Goal: Check status: Check status

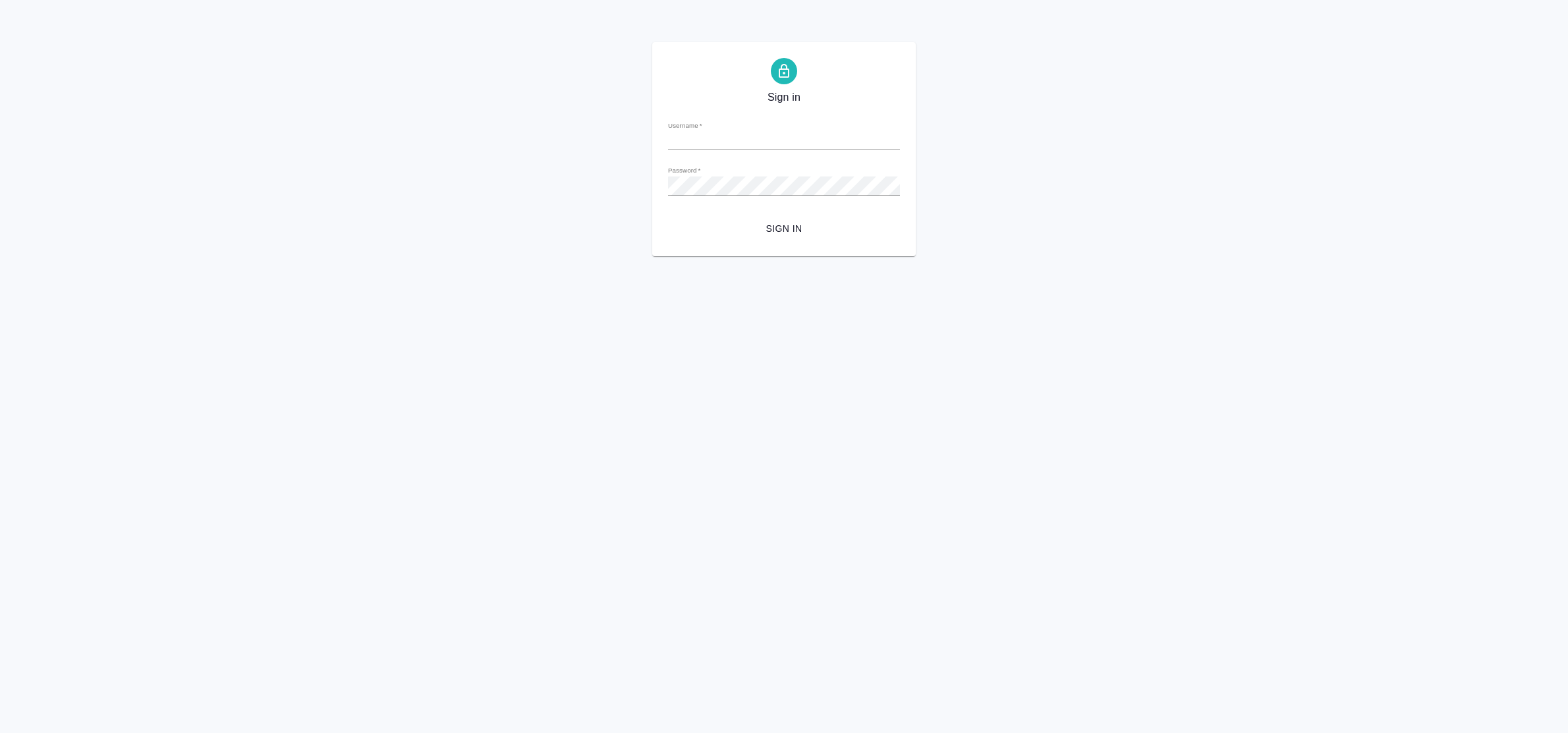
type input "e.bulakhova@awatera.com"
click at [779, 224] on span "Sign in" at bounding box center [784, 229] width 211 height 17
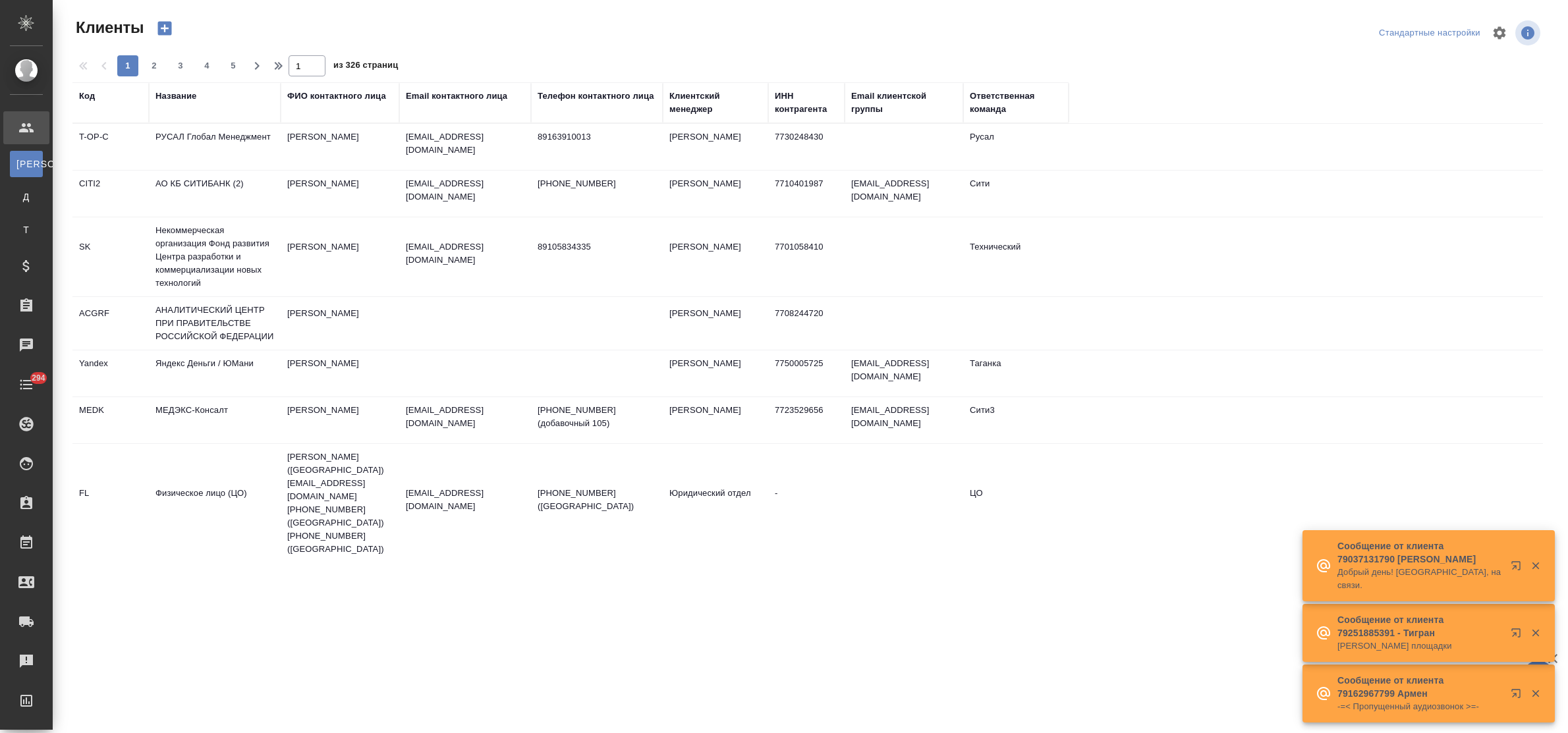
select select "RU"
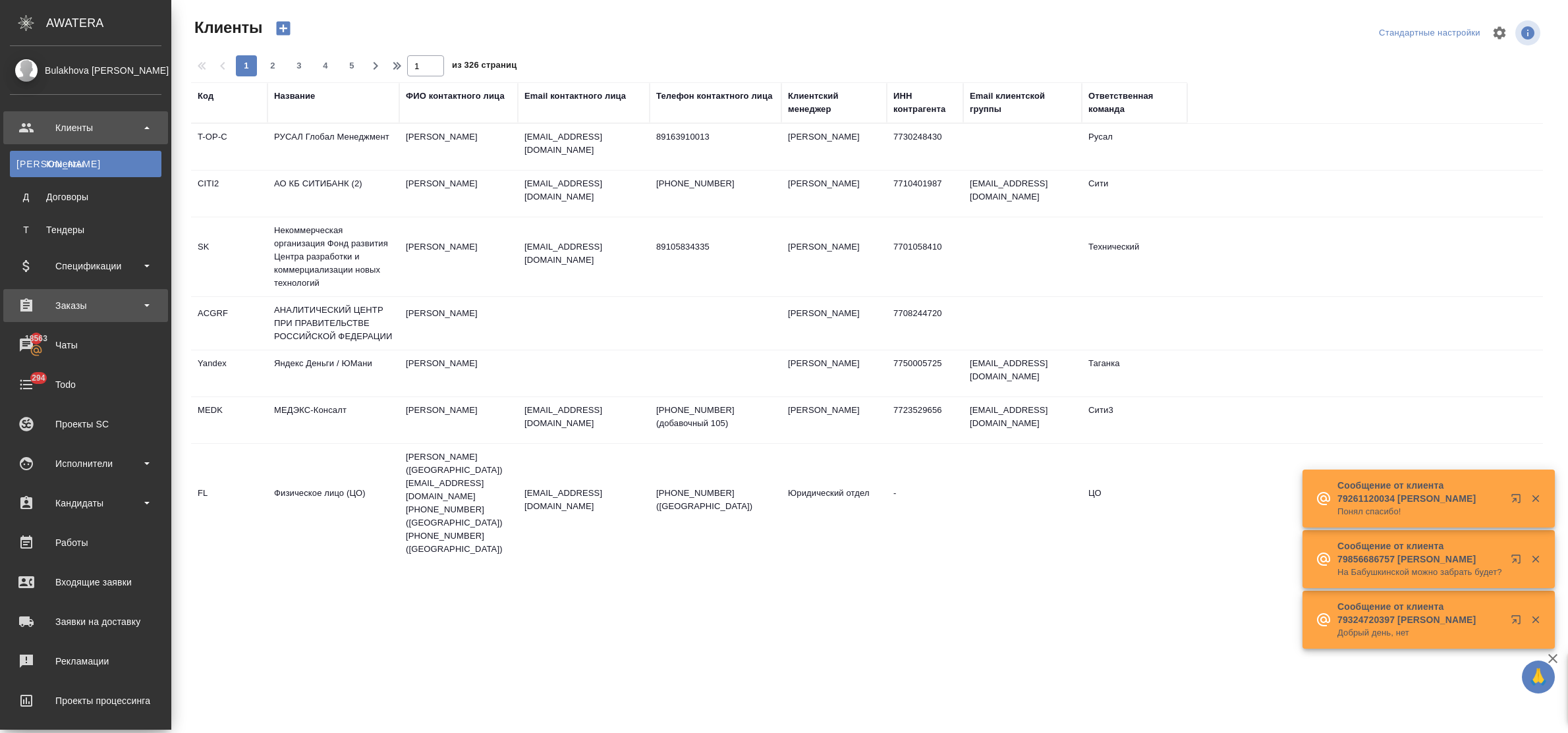
click at [110, 303] on div "Заказы" at bounding box center [85, 306] width 152 height 20
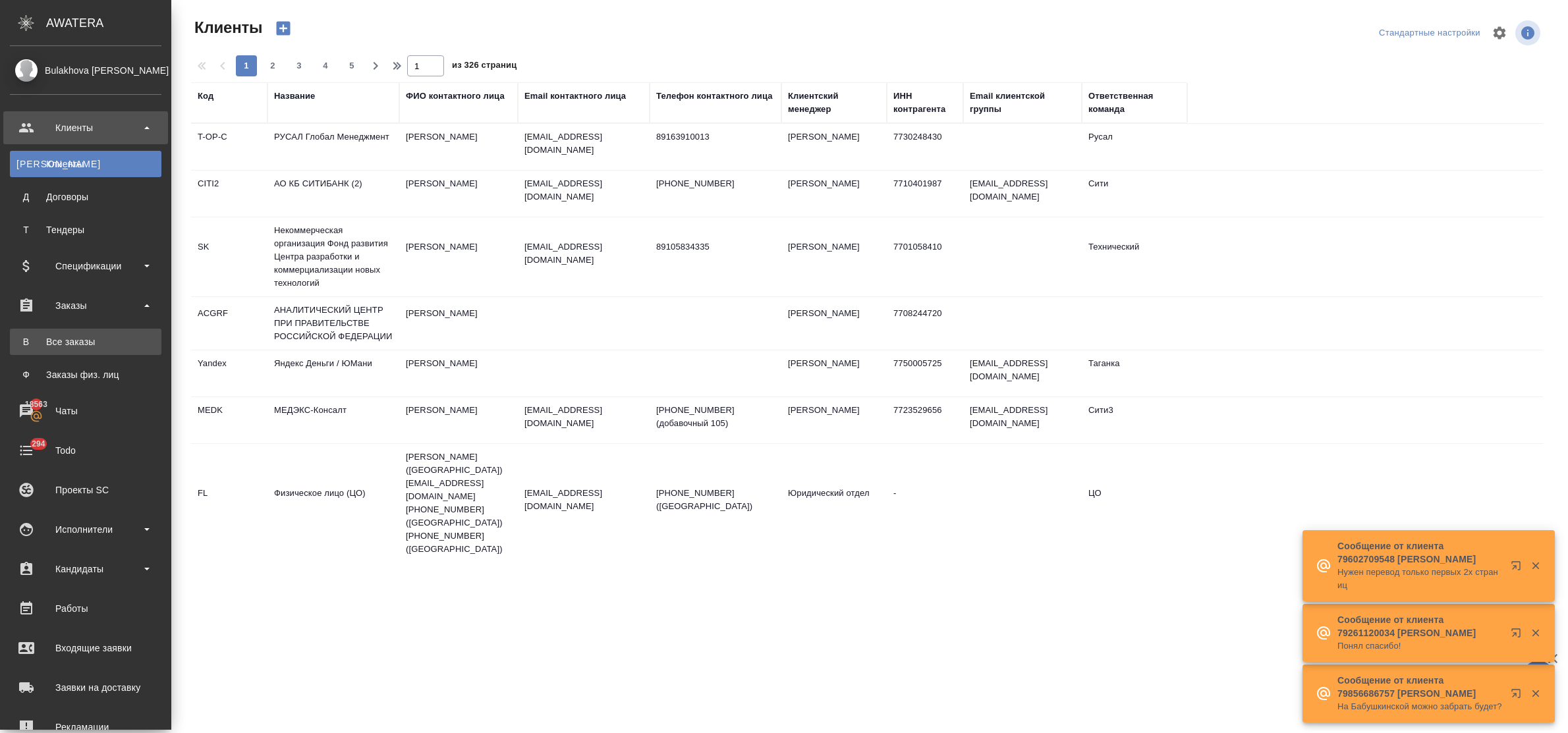
click at [92, 347] on div "Все заказы" at bounding box center [85, 342] width 138 height 13
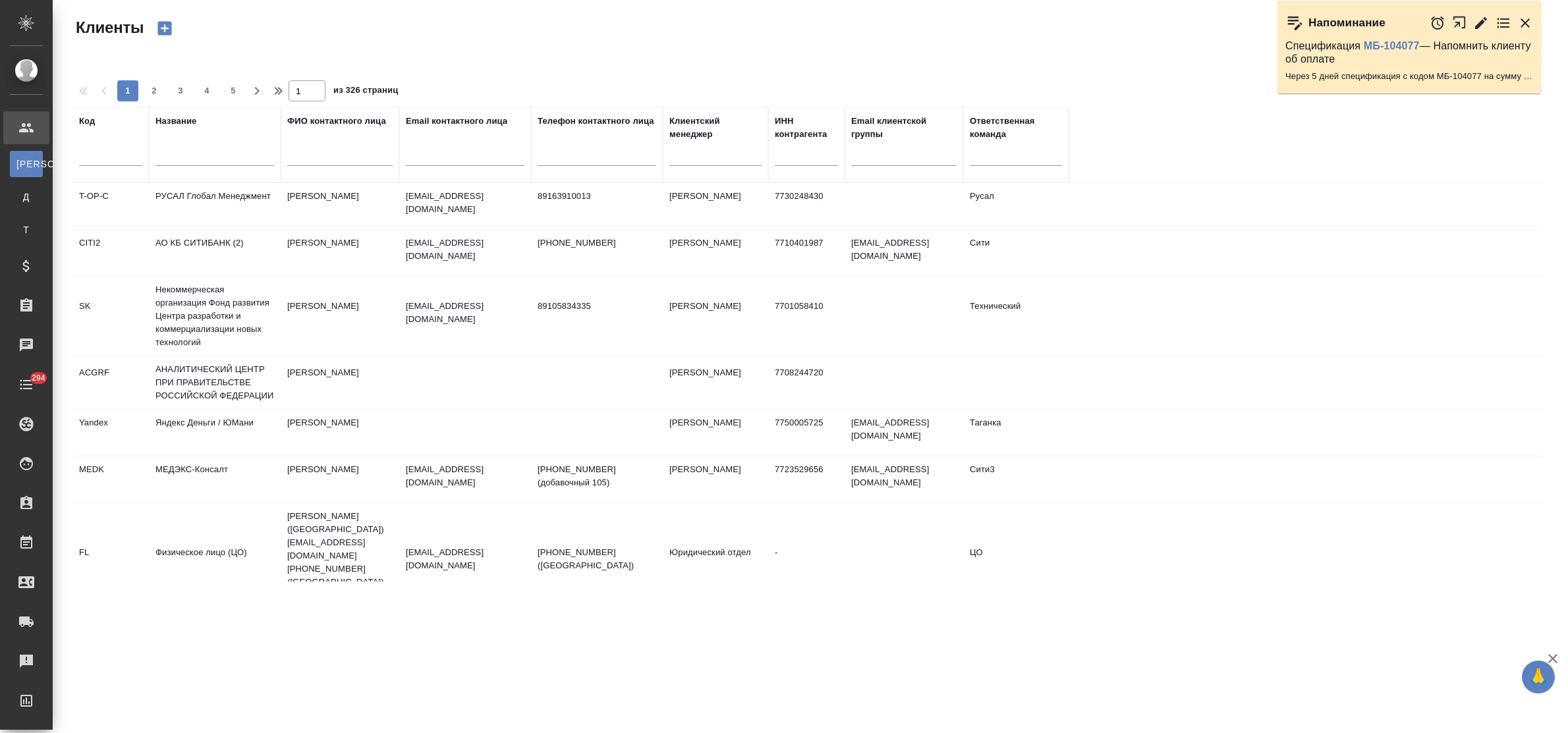
select select "RU"
click at [186, 162] on input "text" at bounding box center [215, 158] width 119 height 17
type input "фокина"
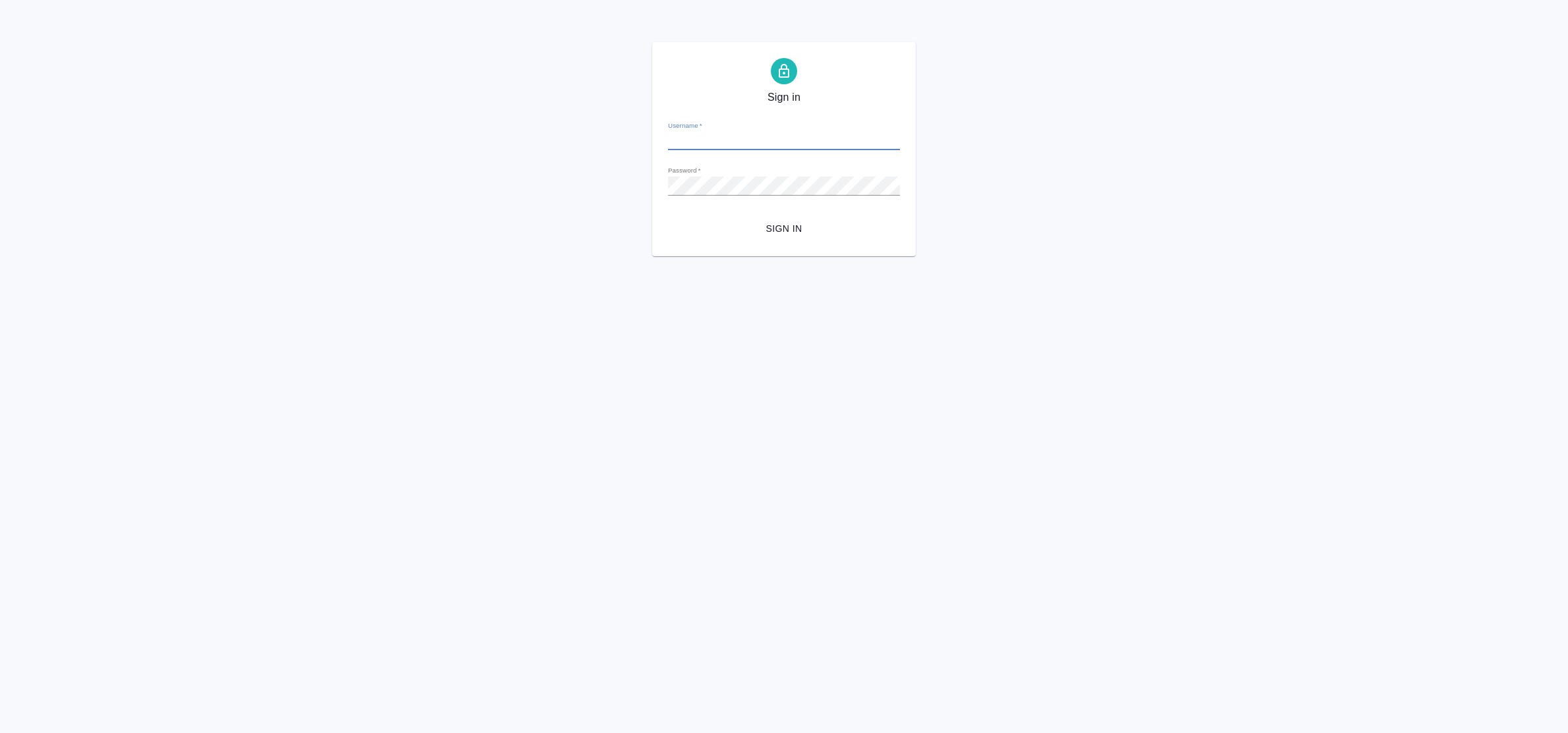
type input "[EMAIL_ADDRESS][DOMAIN_NAME]"
click at [755, 223] on span "Sign in" at bounding box center [784, 229] width 211 height 17
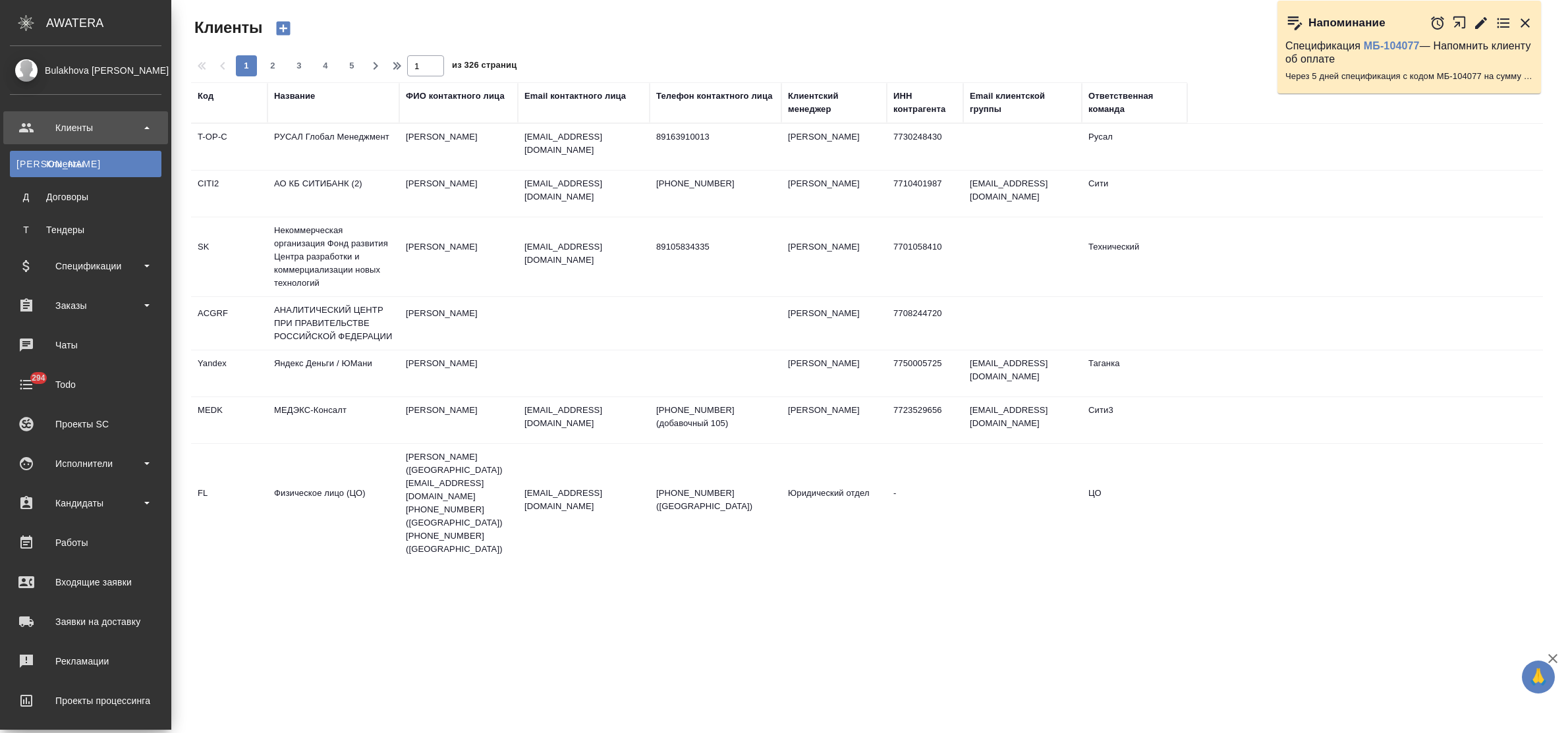
select select "RU"
click at [98, 305] on div "Заказы" at bounding box center [85, 306] width 152 height 20
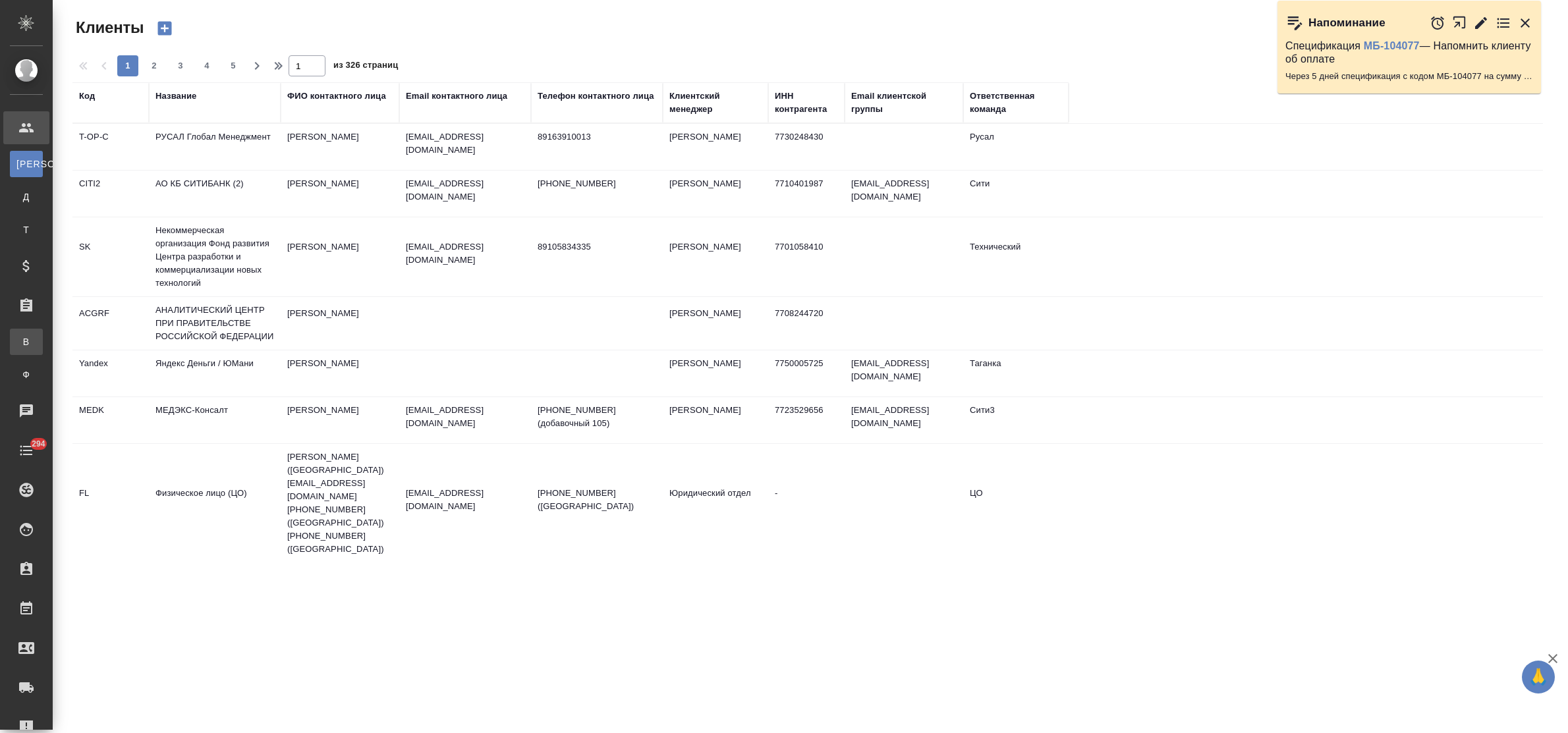
click at [43, 337] on link "В Все заказы" at bounding box center [27, 342] width 33 height 27
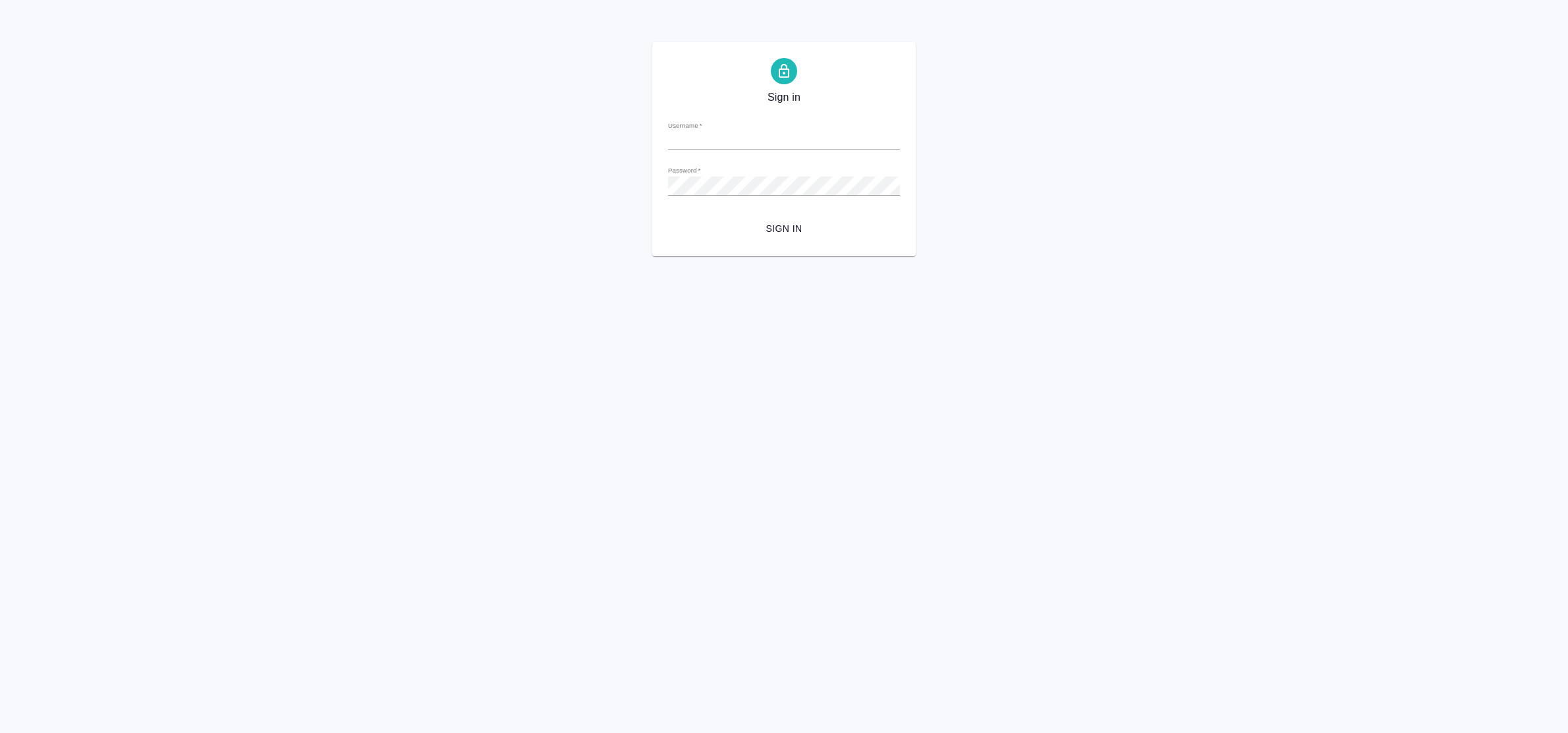
type input "[EMAIL_ADDRESS][DOMAIN_NAME]"
click at [785, 229] on span "Sign in" at bounding box center [784, 229] width 211 height 17
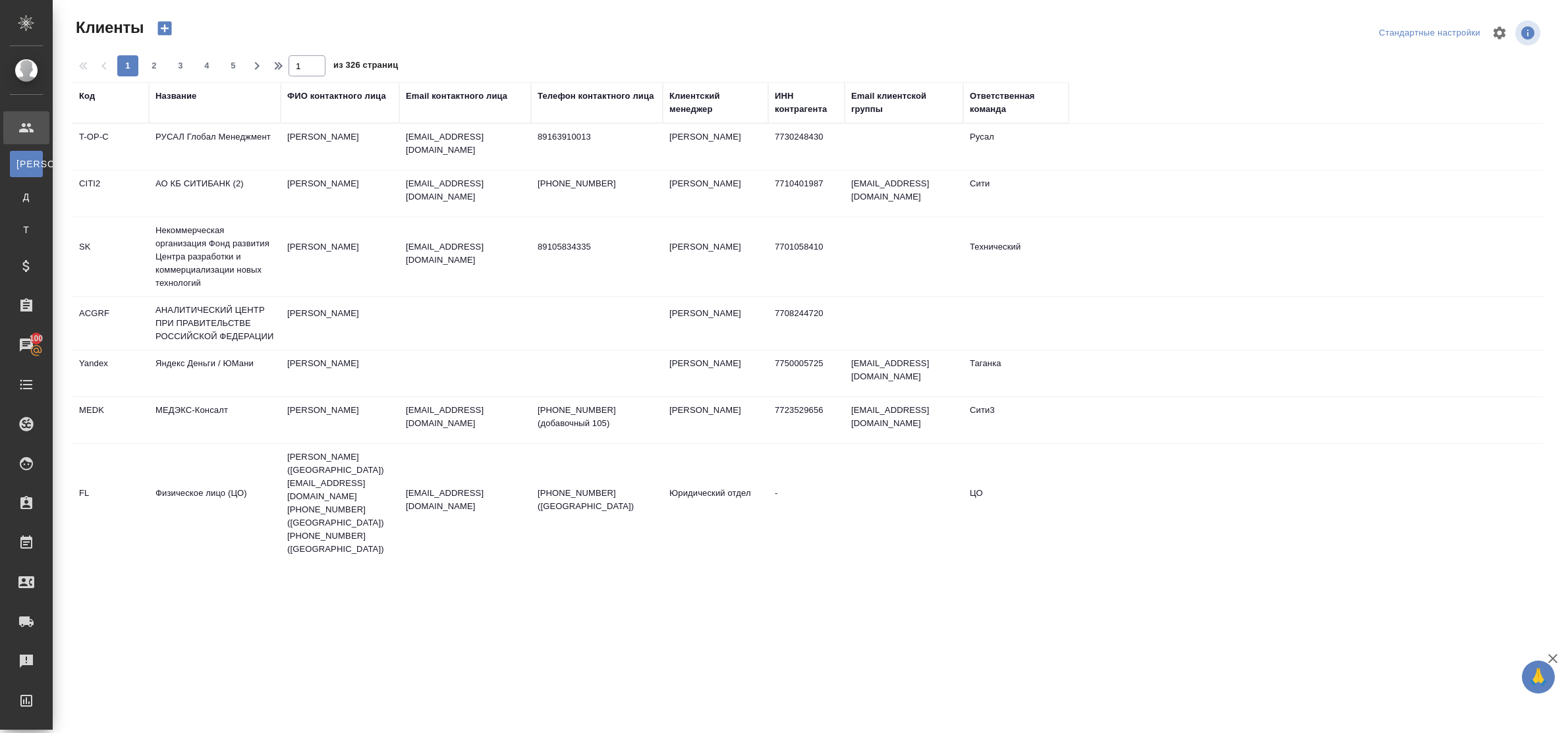
select select "RU"
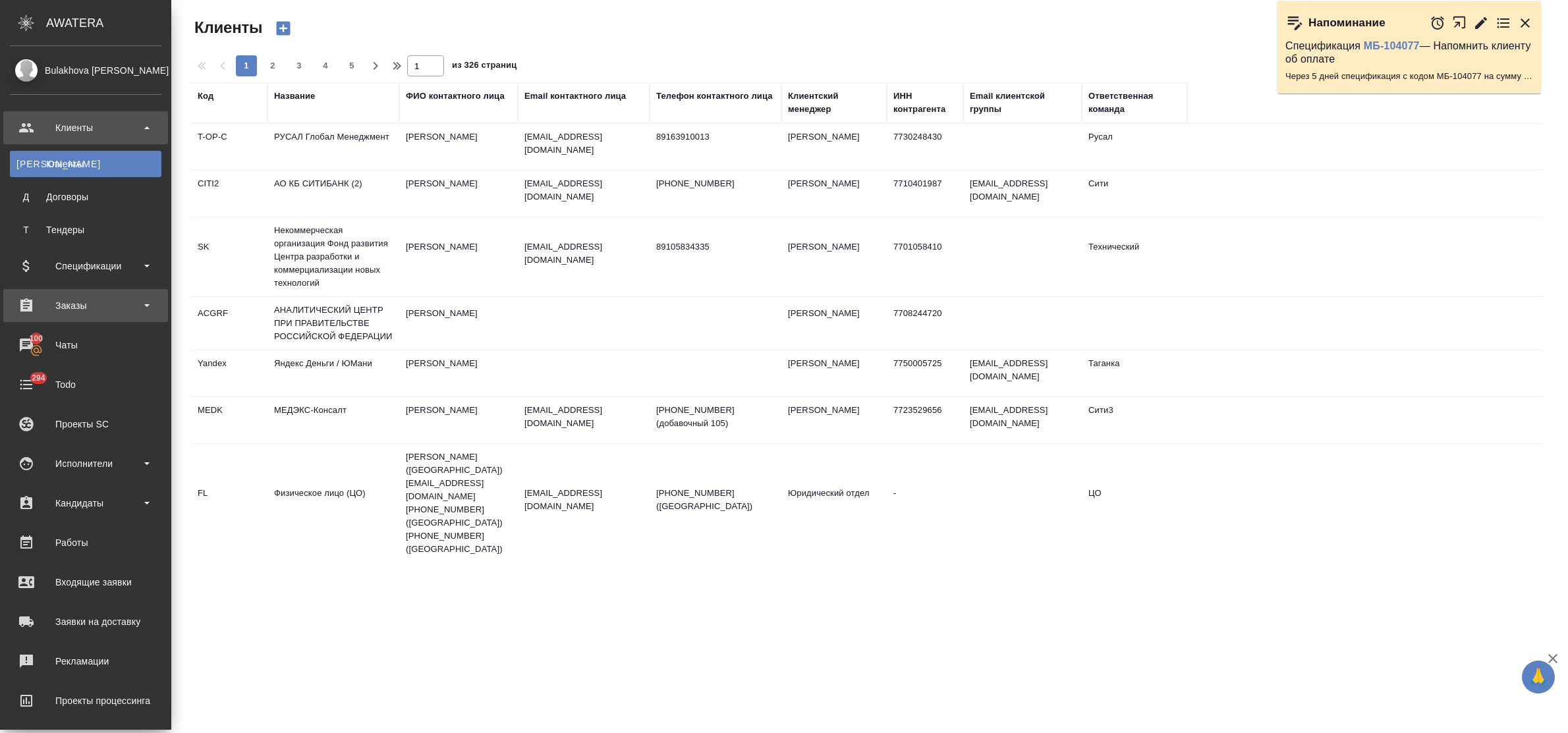
click at [60, 305] on div "Заказы" at bounding box center [85, 306] width 152 height 20
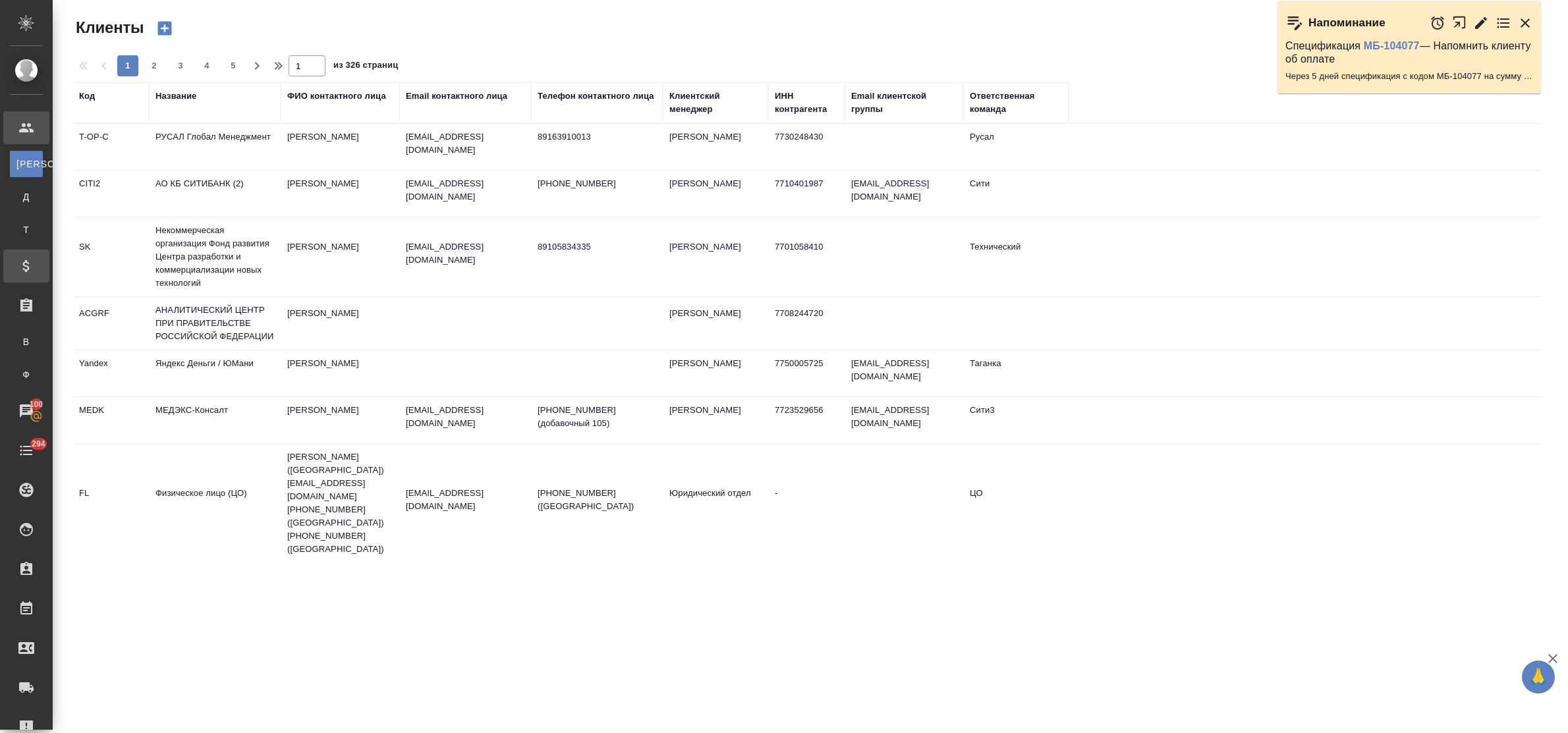
click at [27, 262] on div "Спецификации" at bounding box center [10, 266] width 33 height 20
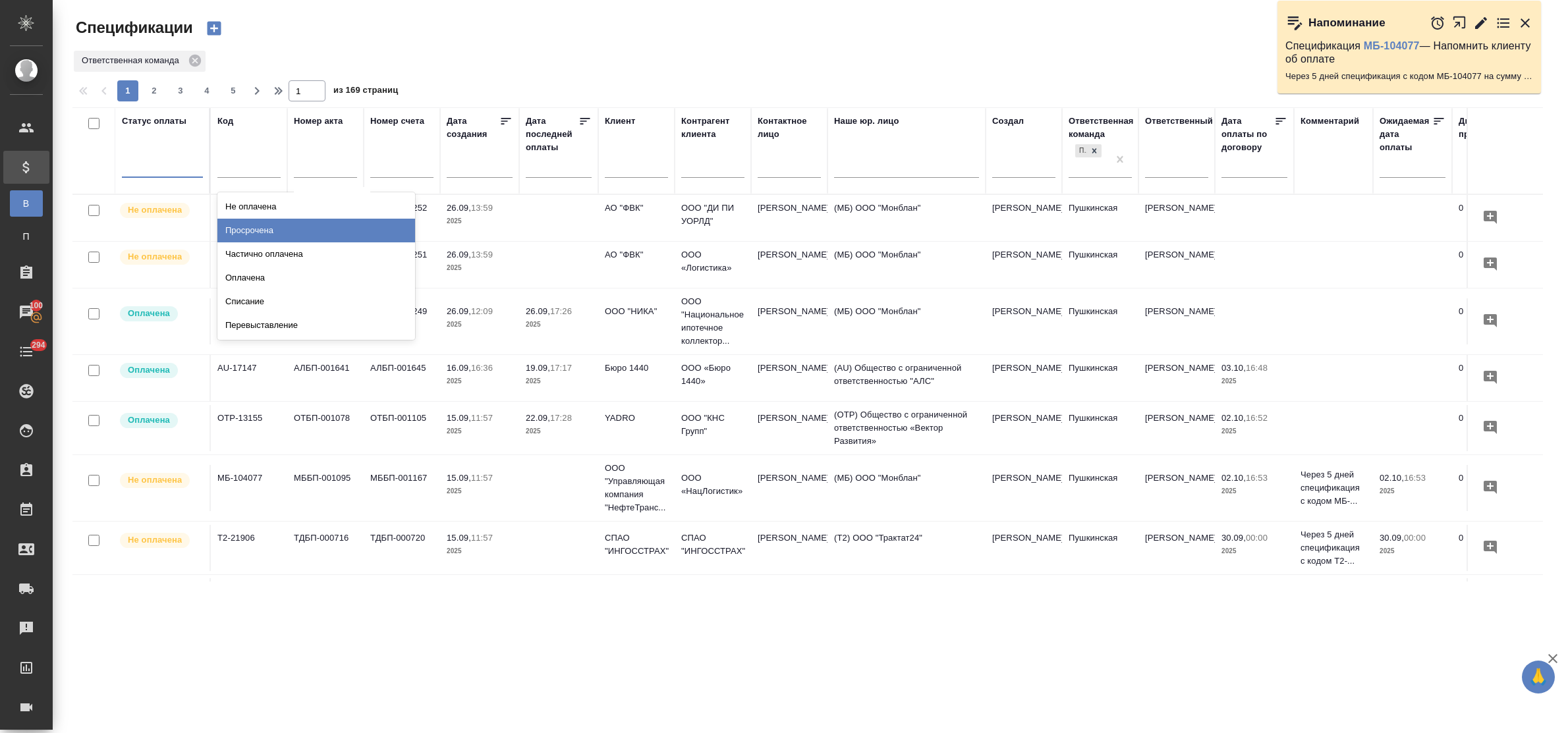
click at [254, 231] on div "Просрочена" at bounding box center [316, 231] width 197 height 24
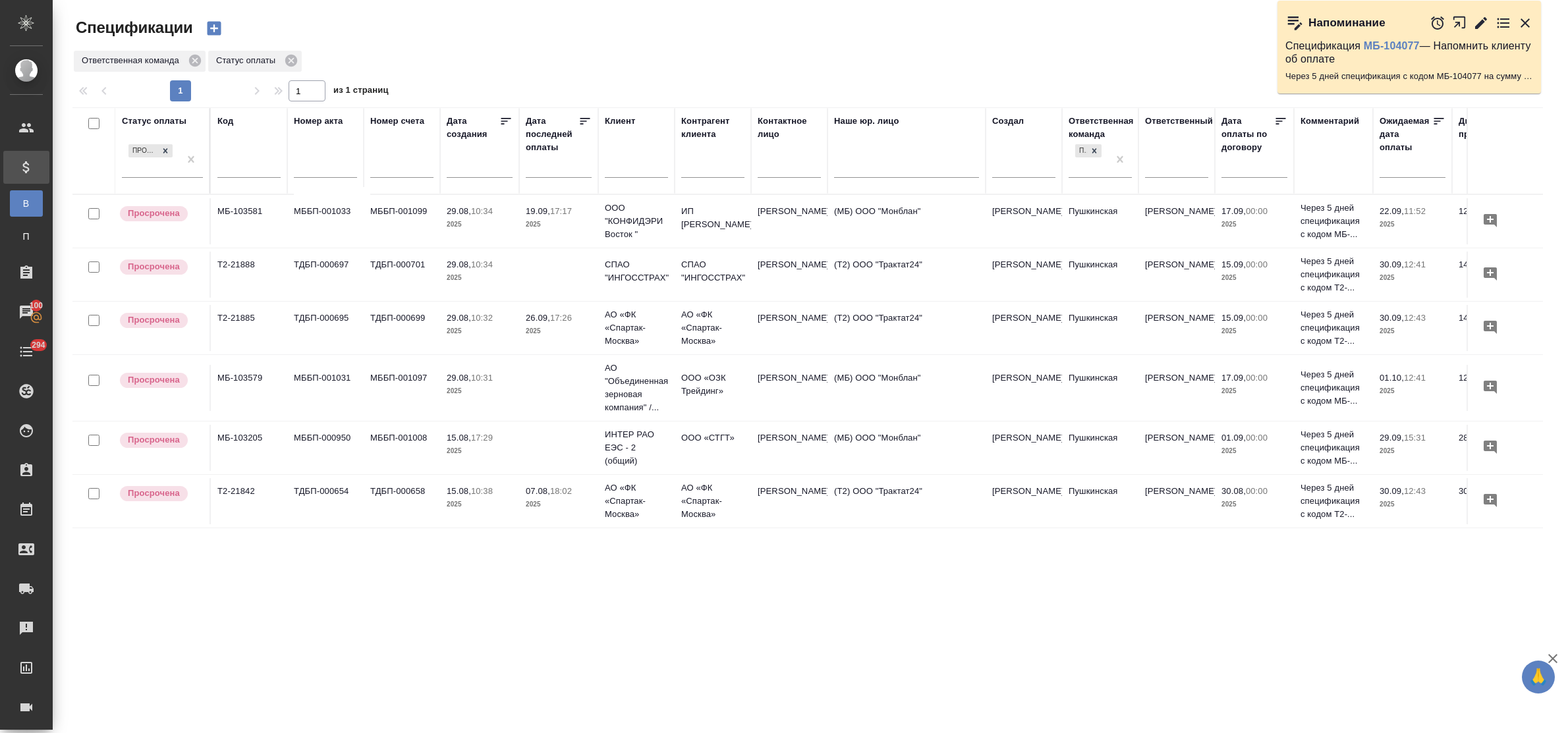
click at [450, 231] on p "2025" at bounding box center [479, 225] width 66 height 13
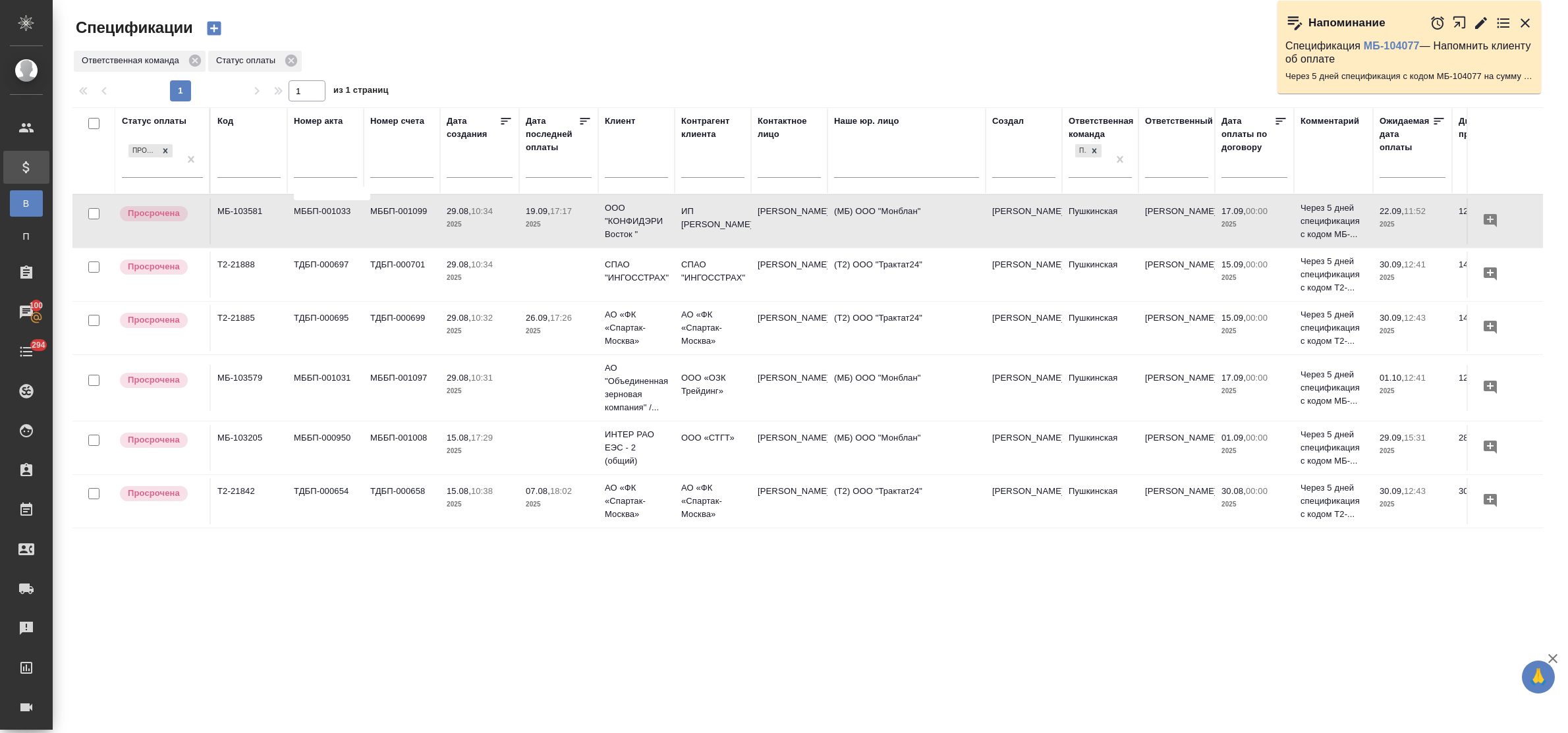
click at [450, 231] on p "2025" at bounding box center [479, 225] width 66 height 13
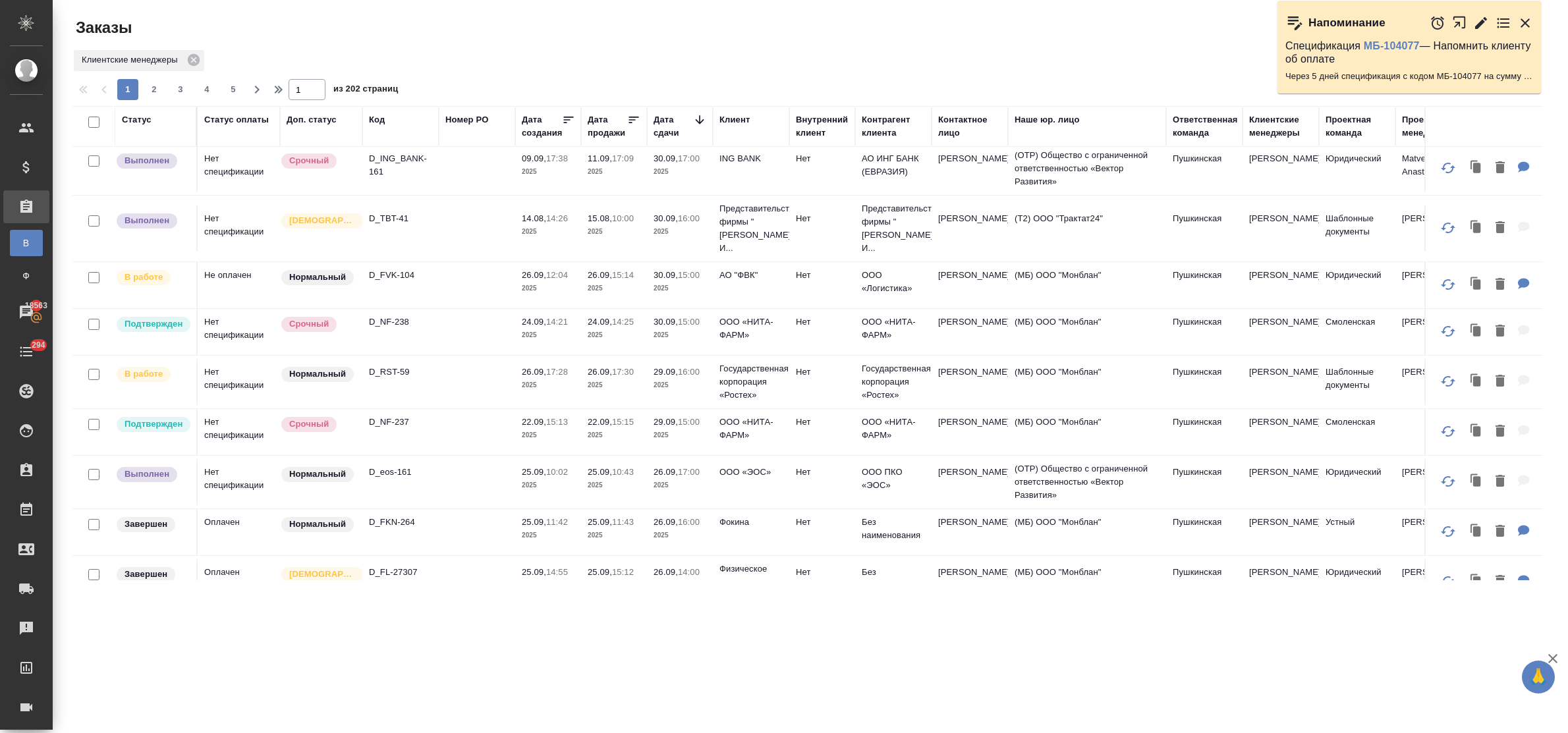
scroll to position [247, 0]
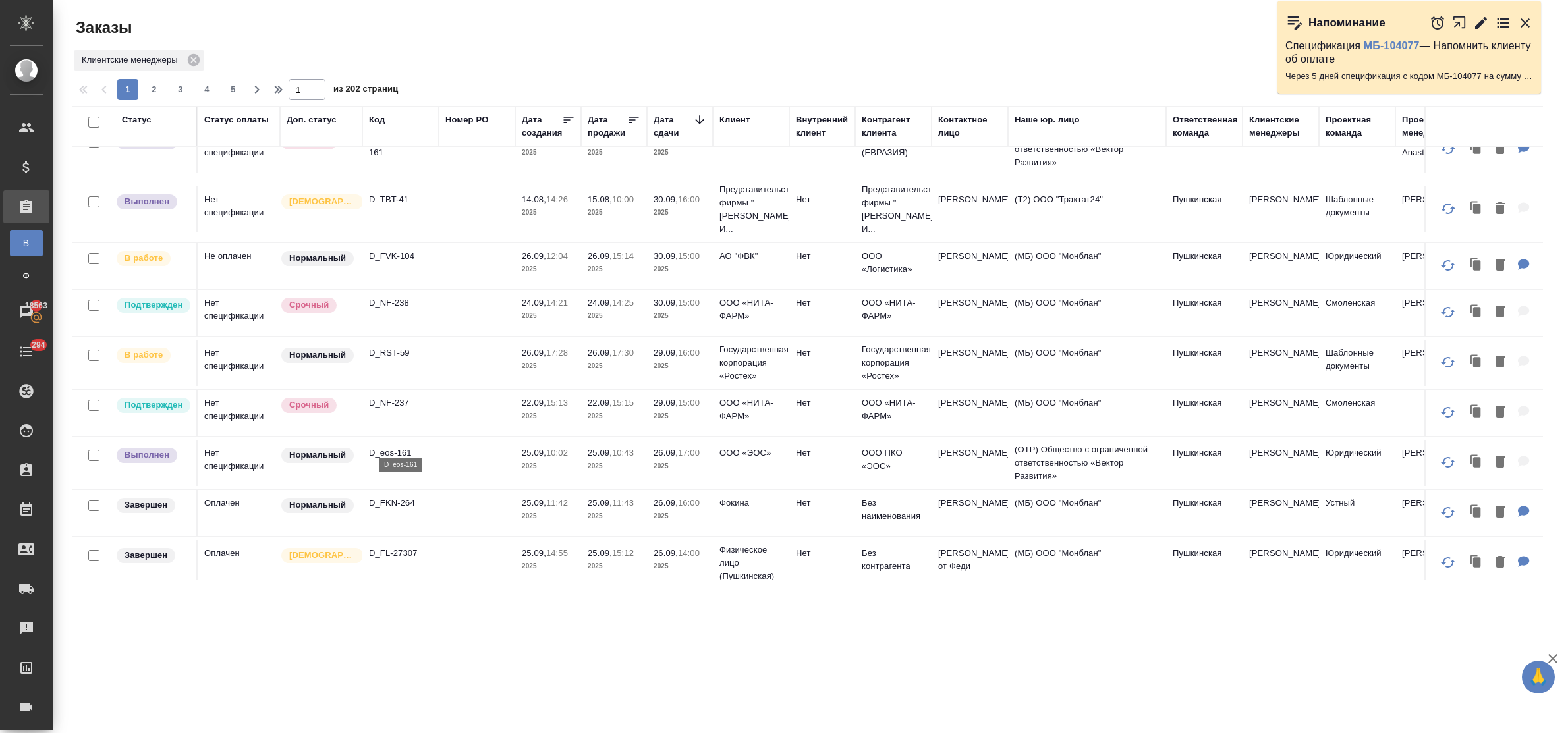
click at [386, 447] on p "D_eos-161" at bounding box center [400, 454] width 63 height 13
click at [393, 347] on p "D_RST-59" at bounding box center [400, 353] width 63 height 13
click at [399, 347] on p "D_RST-59" at bounding box center [400, 353] width 63 height 13
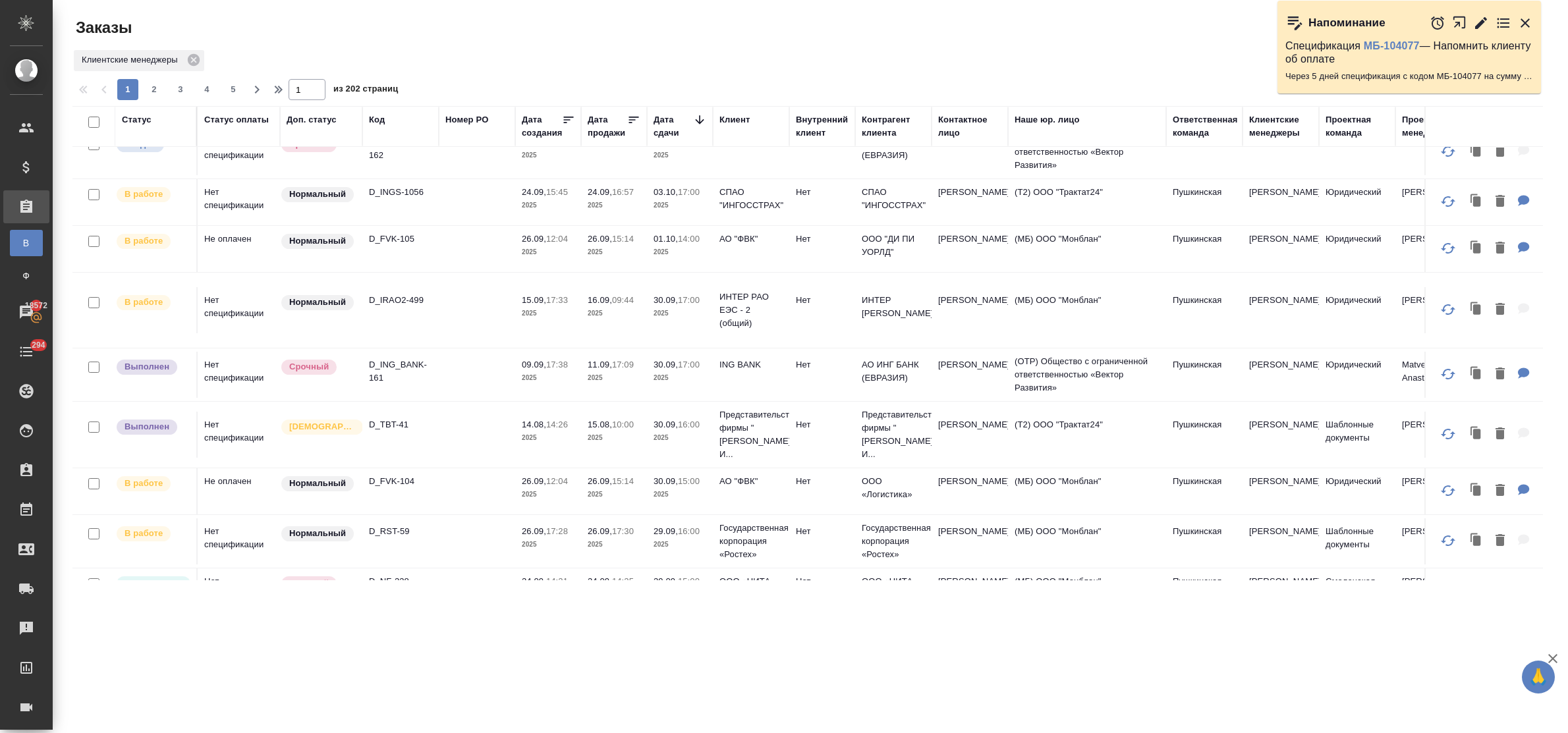
scroll to position [0, 0]
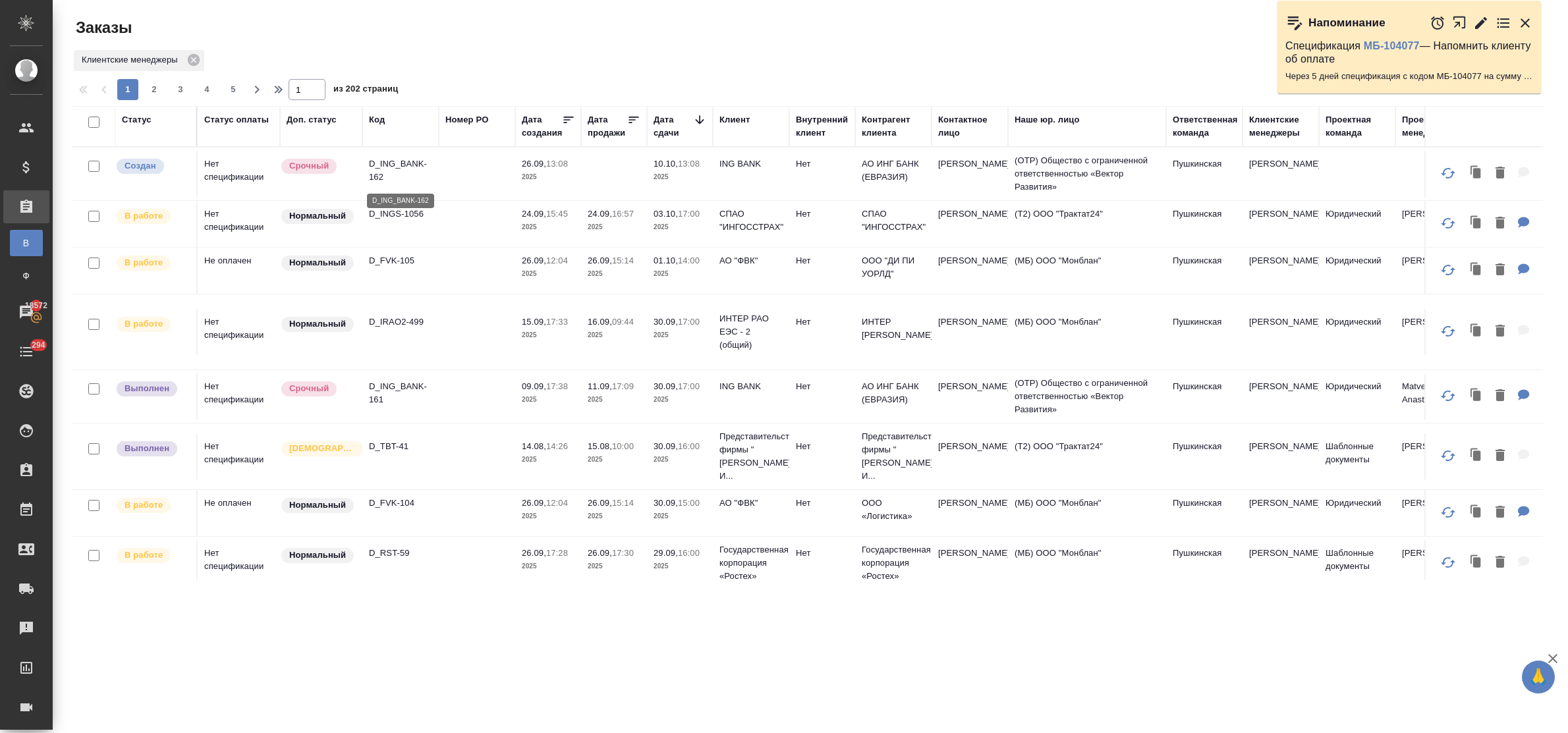
click at [396, 165] on p "D_ING_BANK-162" at bounding box center [400, 171] width 63 height 27
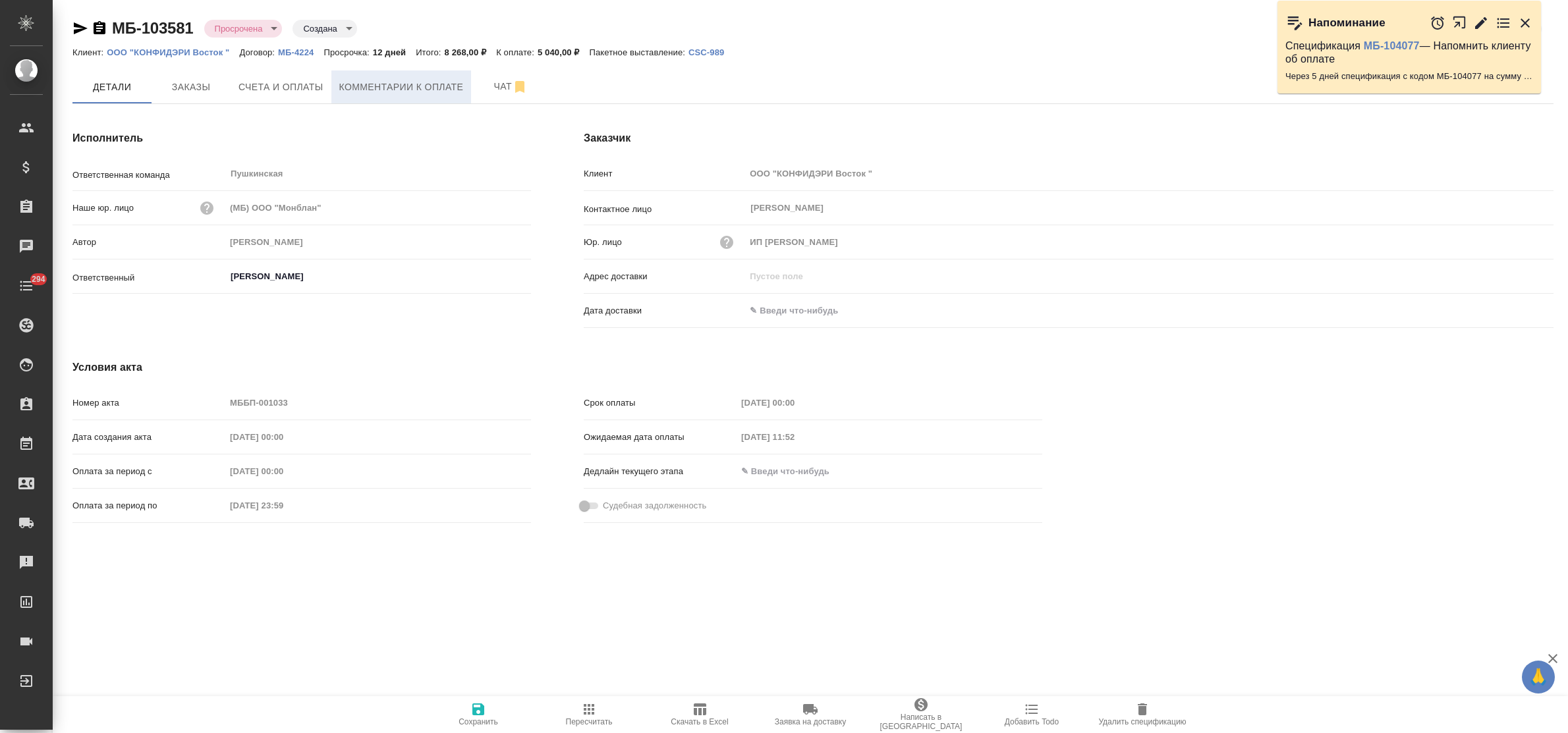
click at [359, 88] on span "Комментарии к оплате" at bounding box center [401, 87] width 124 height 17
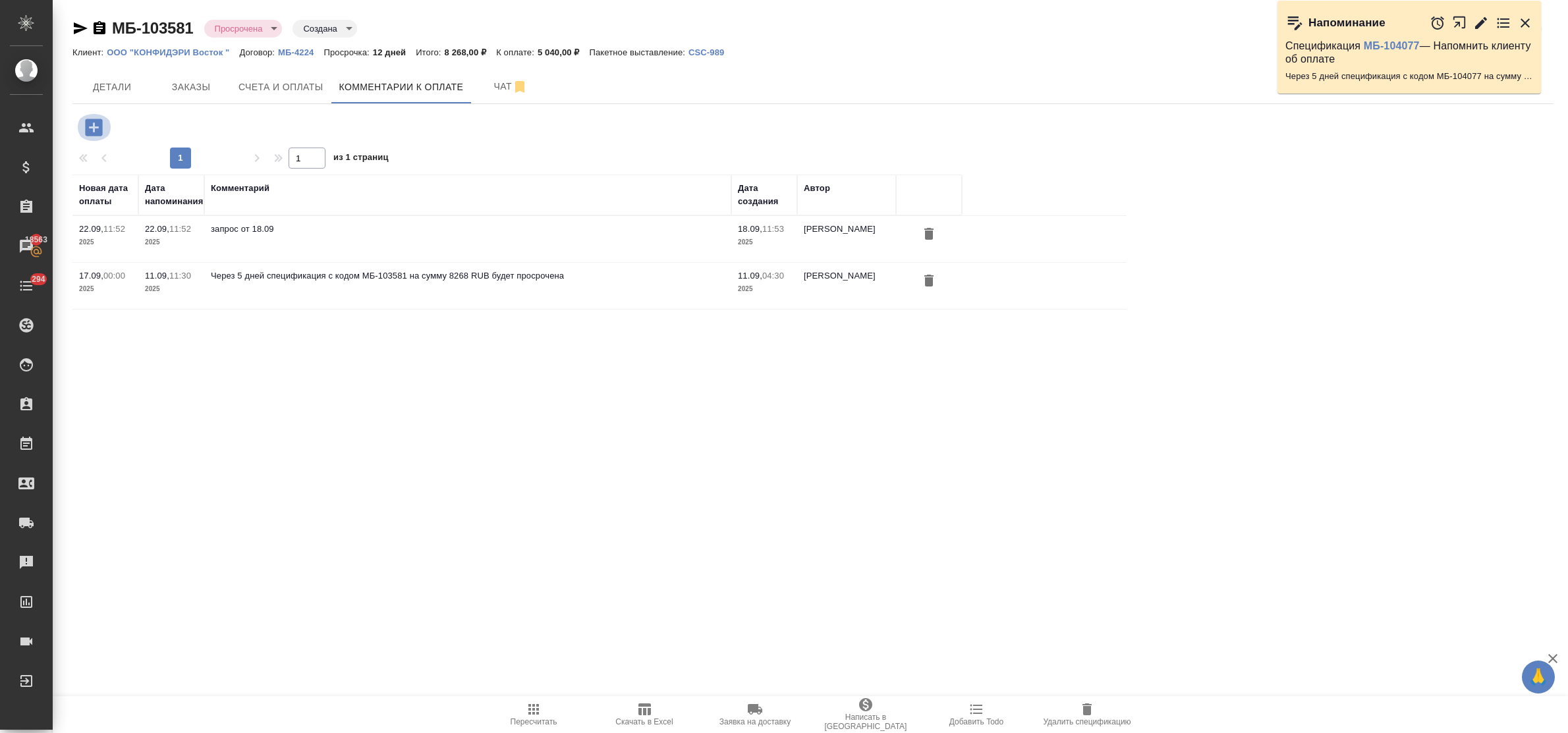
click at [88, 126] on icon "button" at bounding box center [93, 127] width 17 height 17
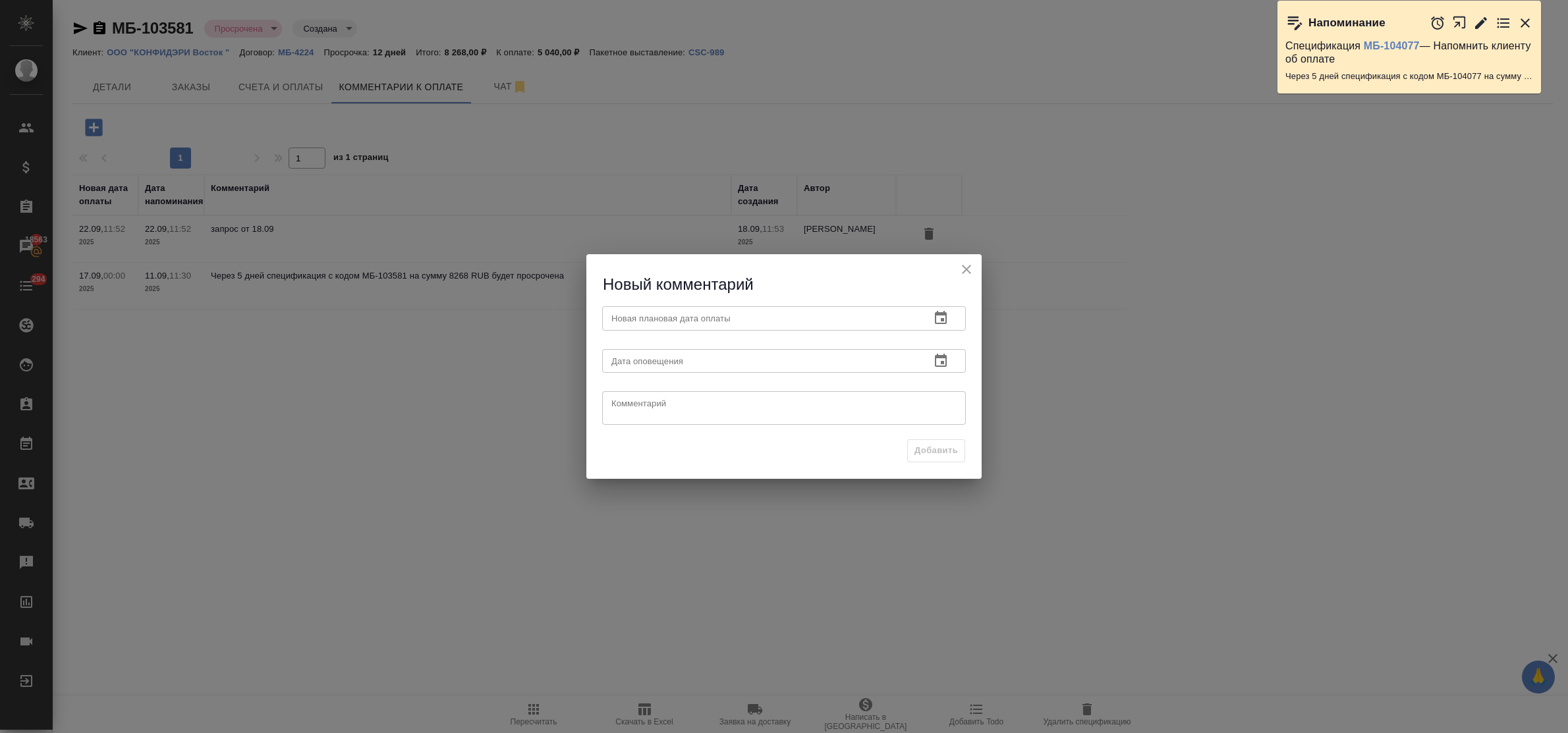
click at [934, 315] on icon "button" at bounding box center [940, 318] width 16 height 16
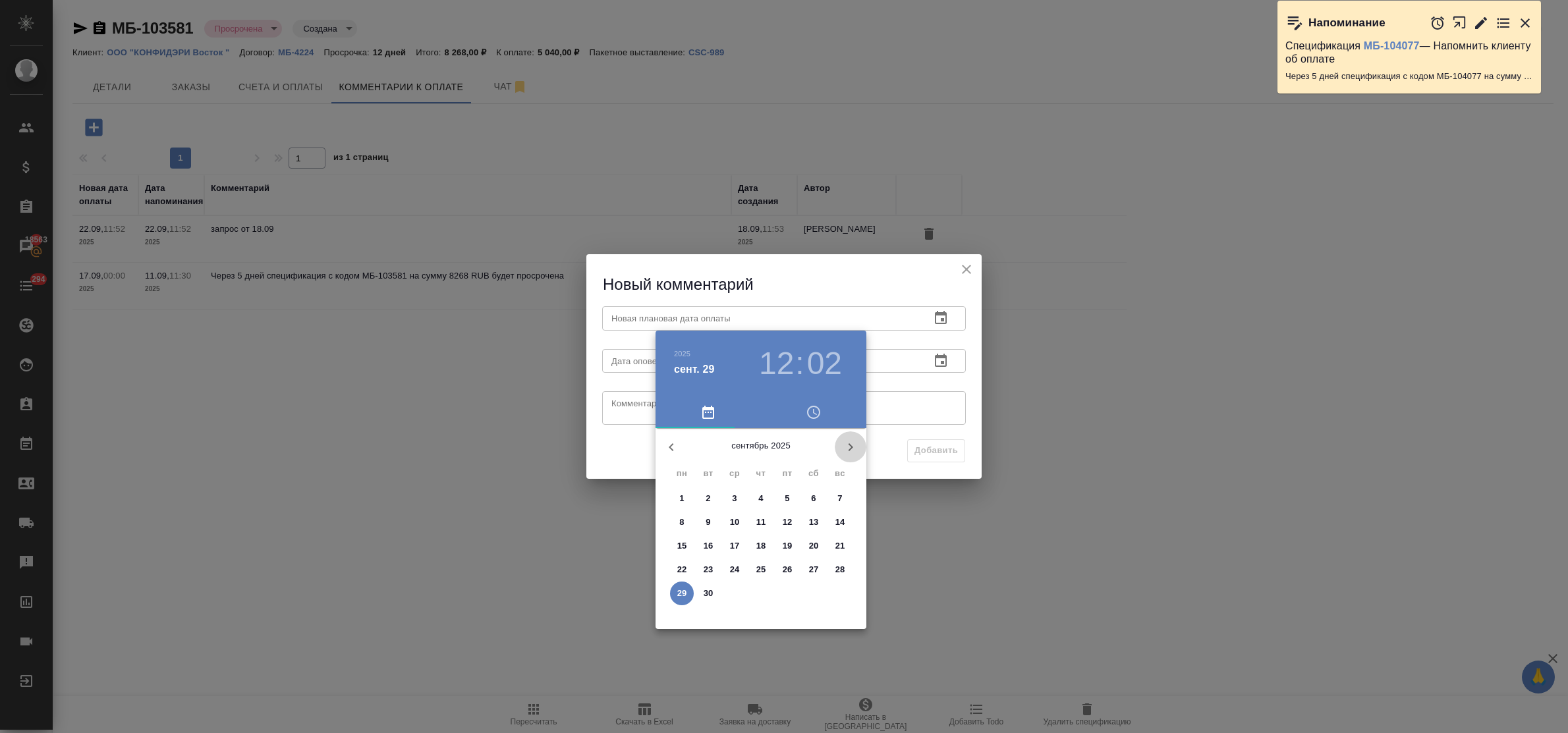
click at [848, 443] on icon "button" at bounding box center [850, 447] width 16 height 16
click at [761, 495] on p "2" at bounding box center [760, 498] width 5 height 13
type input "[DATE] 12:02"
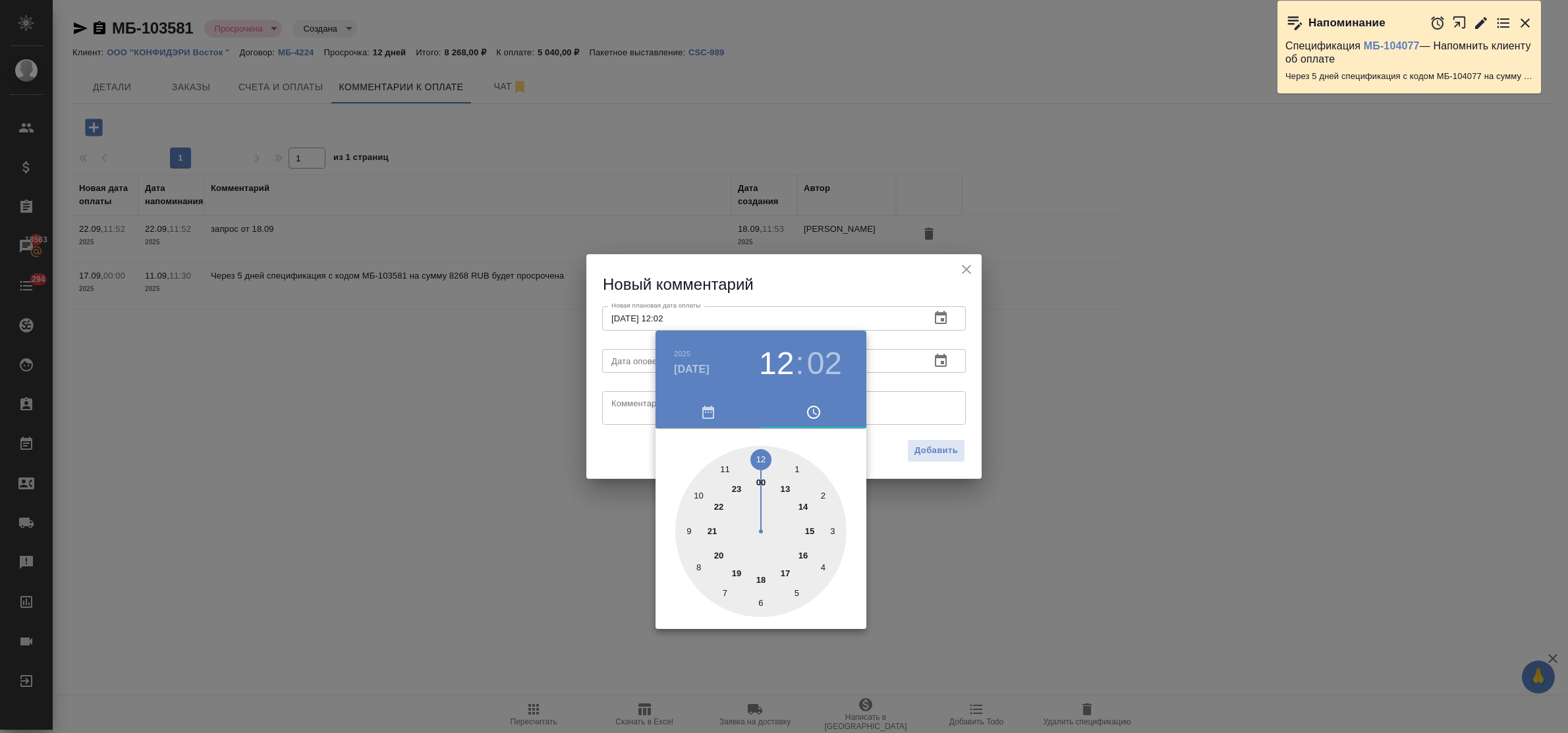
click at [624, 393] on div at bounding box center [784, 366] width 1568 height 733
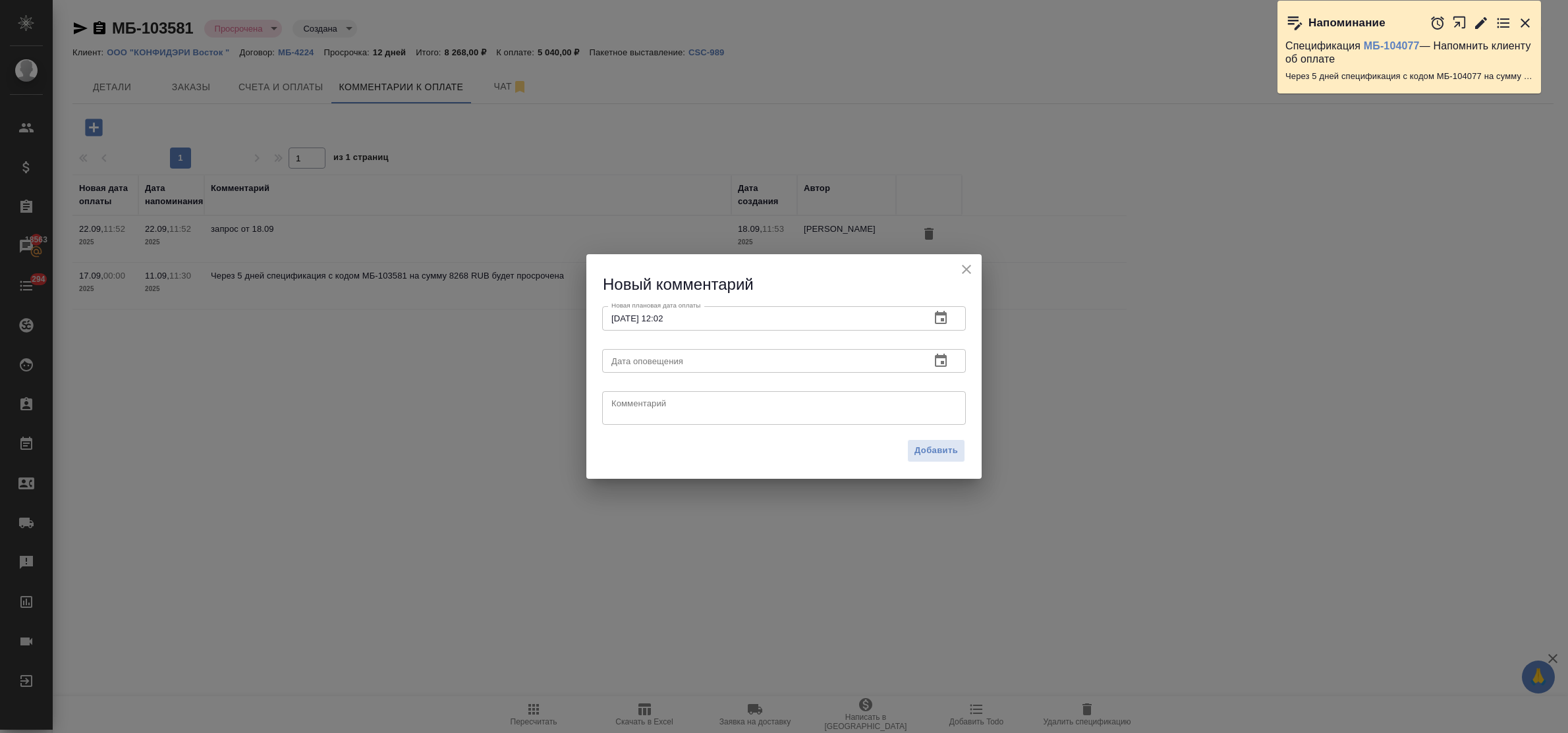
click at [636, 410] on div "[DATE] 12 : 02 00 1 2 3 4 5 6 7 8 9 10 11 12 13 14 15 16 17 18 19 20 21 22 23" at bounding box center [784, 366] width 1568 height 733
click at [630, 405] on textarea at bounding box center [784, 409] width 345 height 20
type textarea "запрос от 29.09"
click at [944, 449] on span "Добавить" at bounding box center [936, 451] width 43 height 15
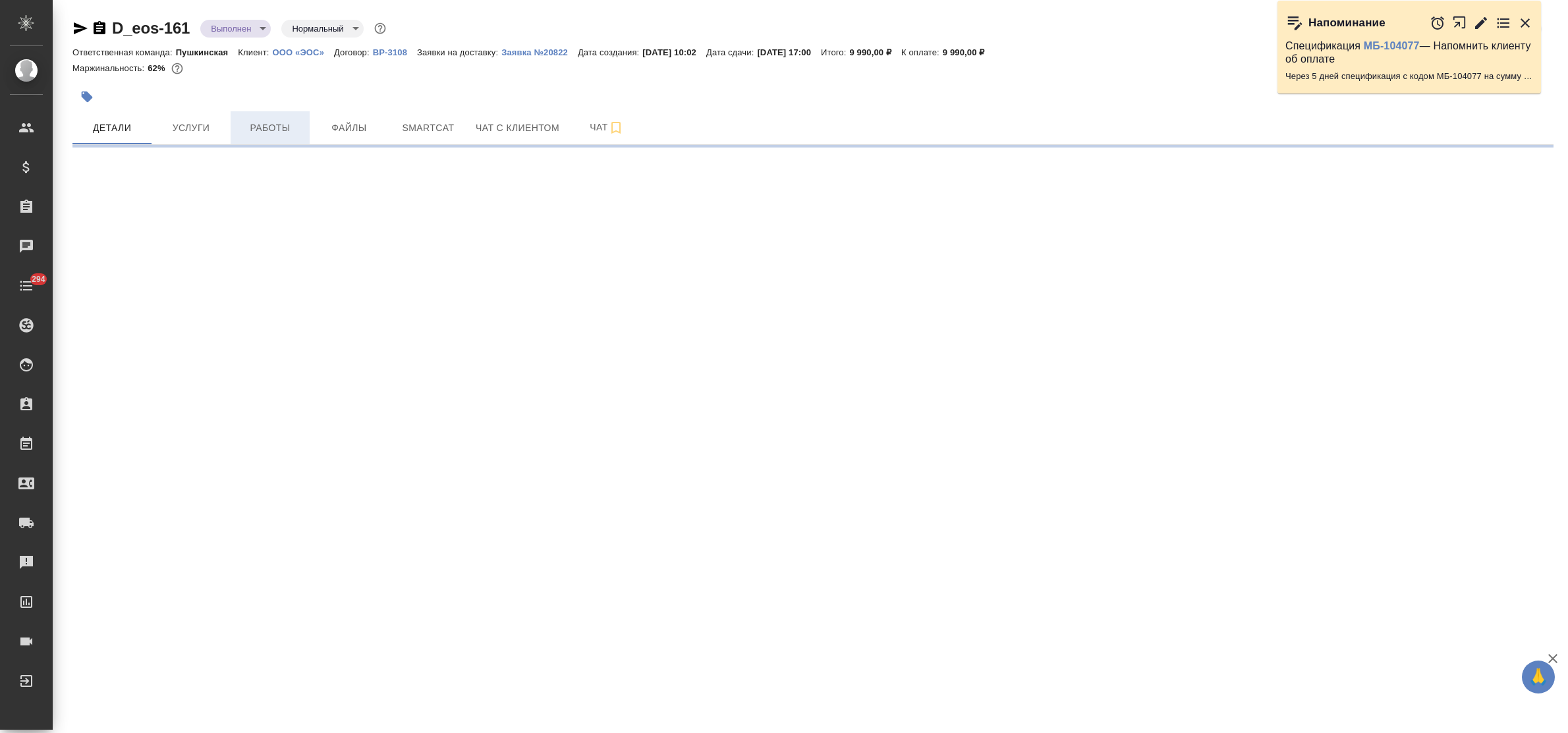
select select "RU"
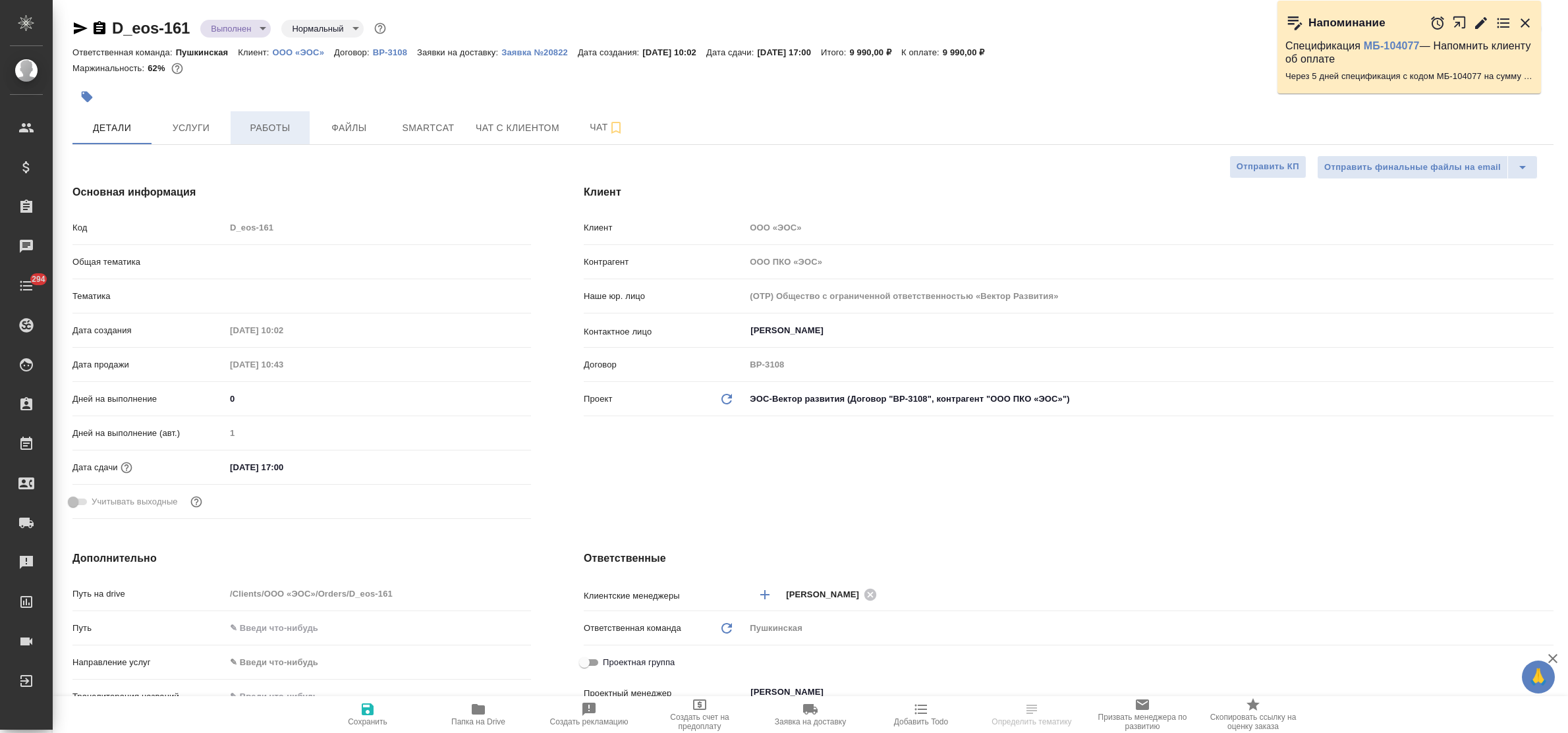
type textarea "x"
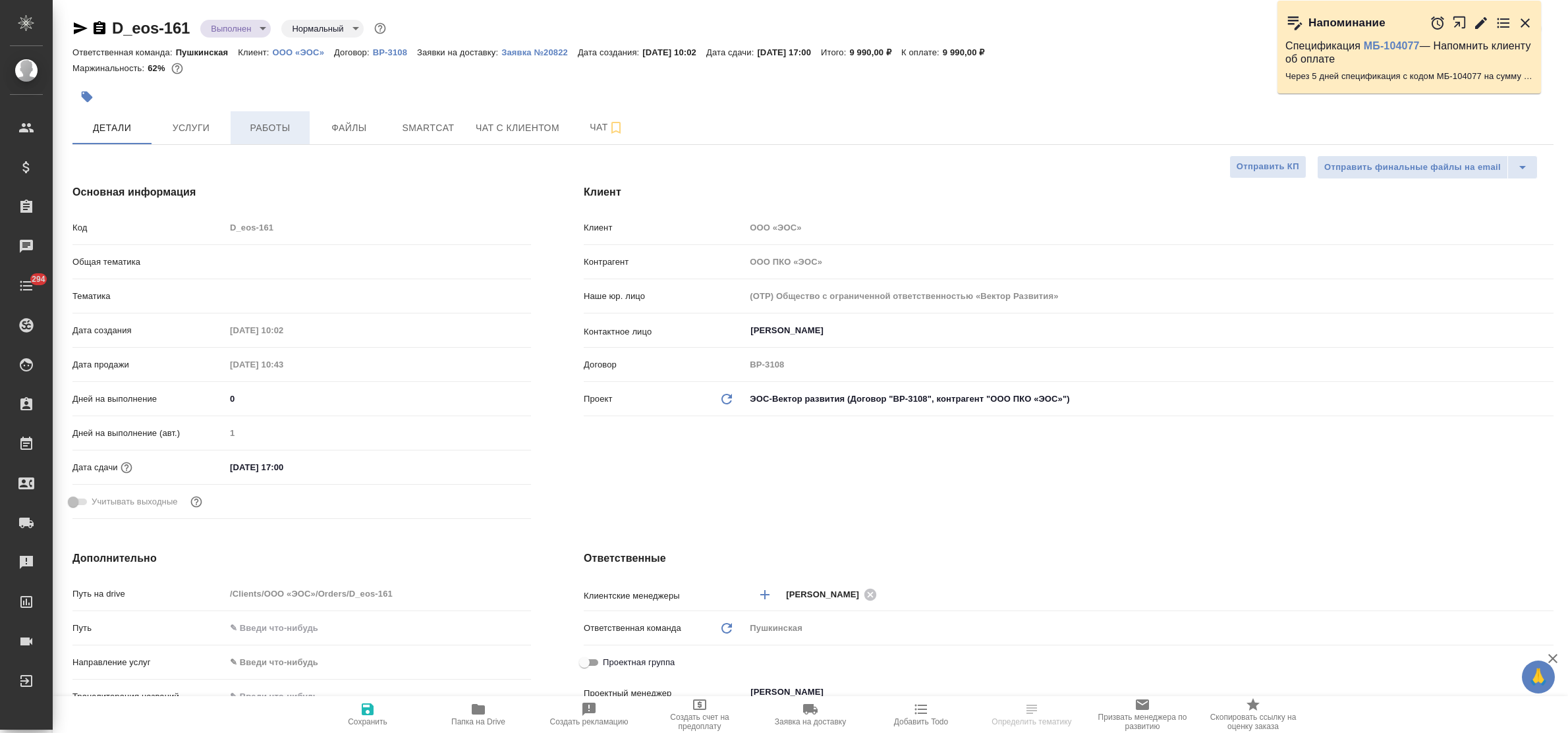
type textarea "x"
click at [272, 124] on span "Работы" at bounding box center [270, 129] width 63 height 17
type textarea "x"
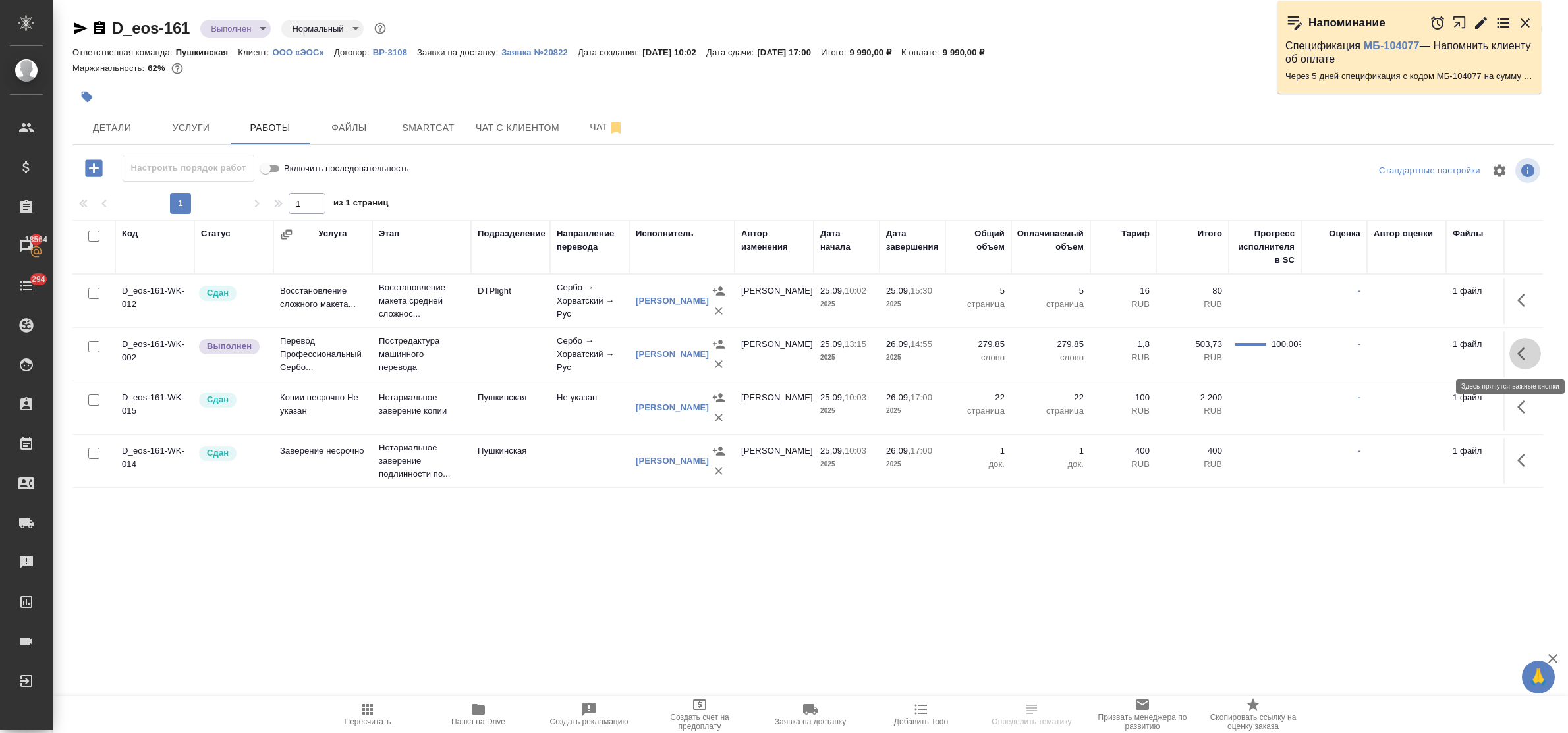
click at [1517, 357] on icon "button" at bounding box center [1525, 353] width 16 height 16
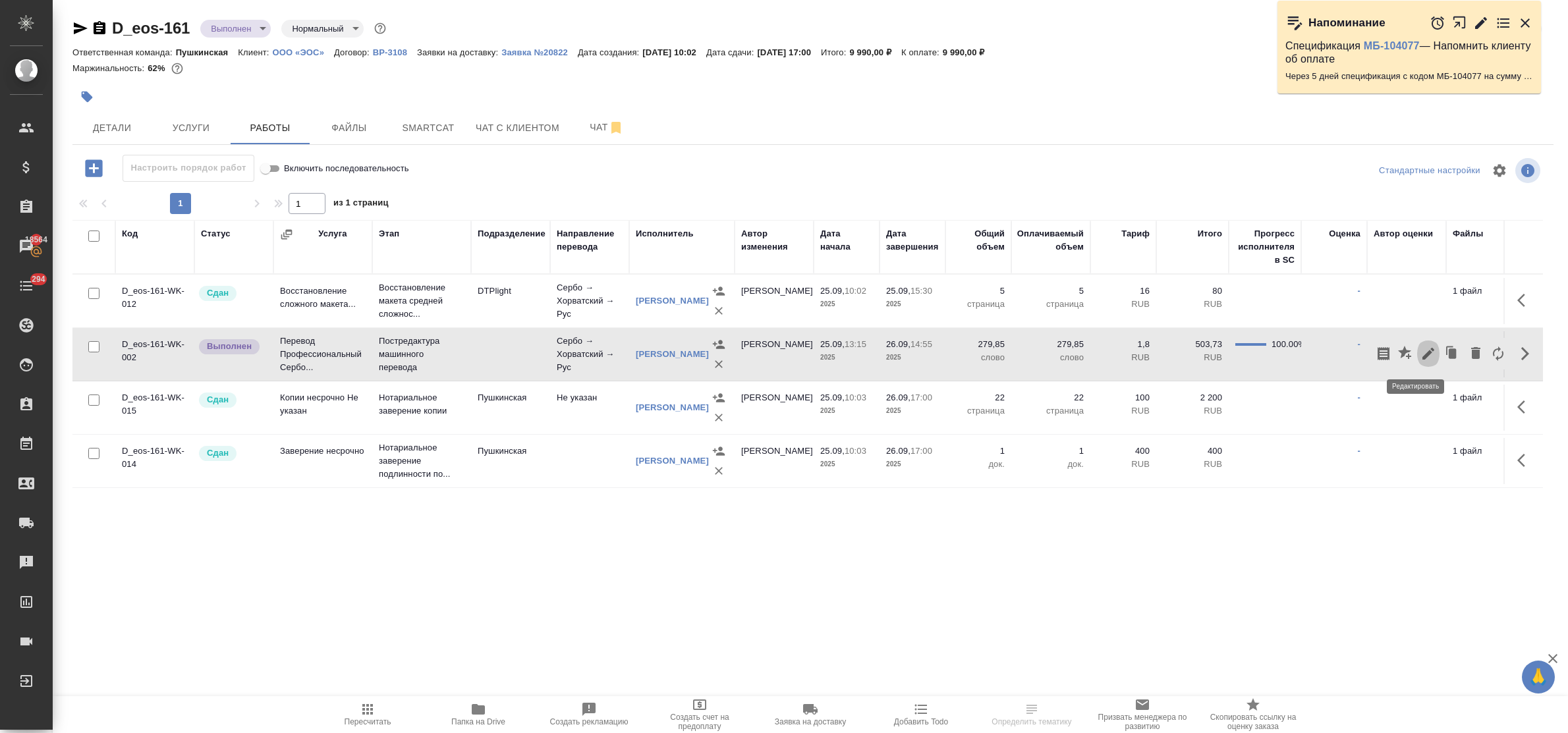
click at [1422, 356] on icon "button" at bounding box center [1428, 353] width 12 height 12
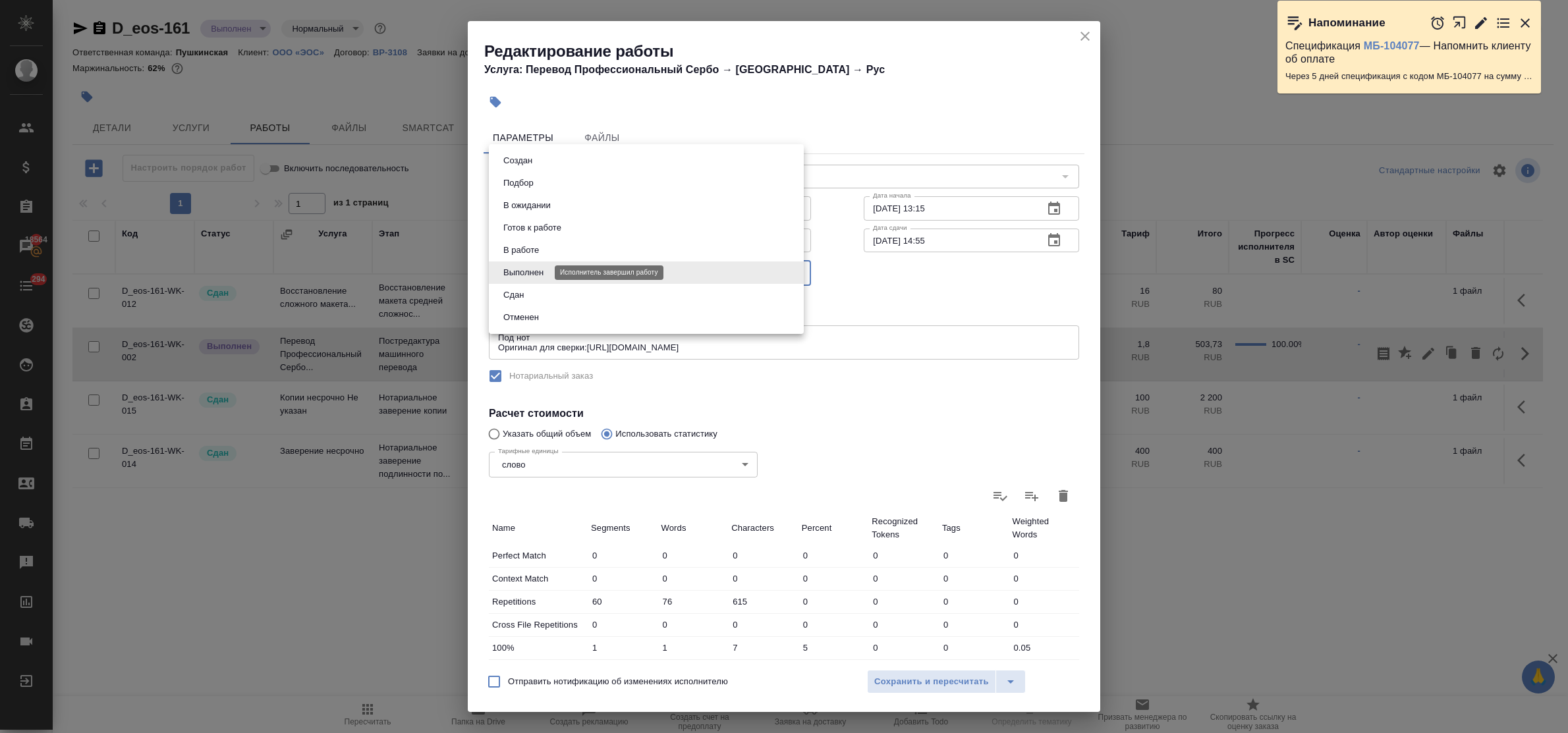
click at [539, 268] on body "🙏 .cls-1 fill:#fff; AWATERA Bulakhova Elena Клиенты Спецификации Заказы 18564 Ч…" at bounding box center [784, 366] width 1568 height 733
click at [521, 297] on button "Сдан" at bounding box center [513, 294] width 28 height 14
type input "closed"
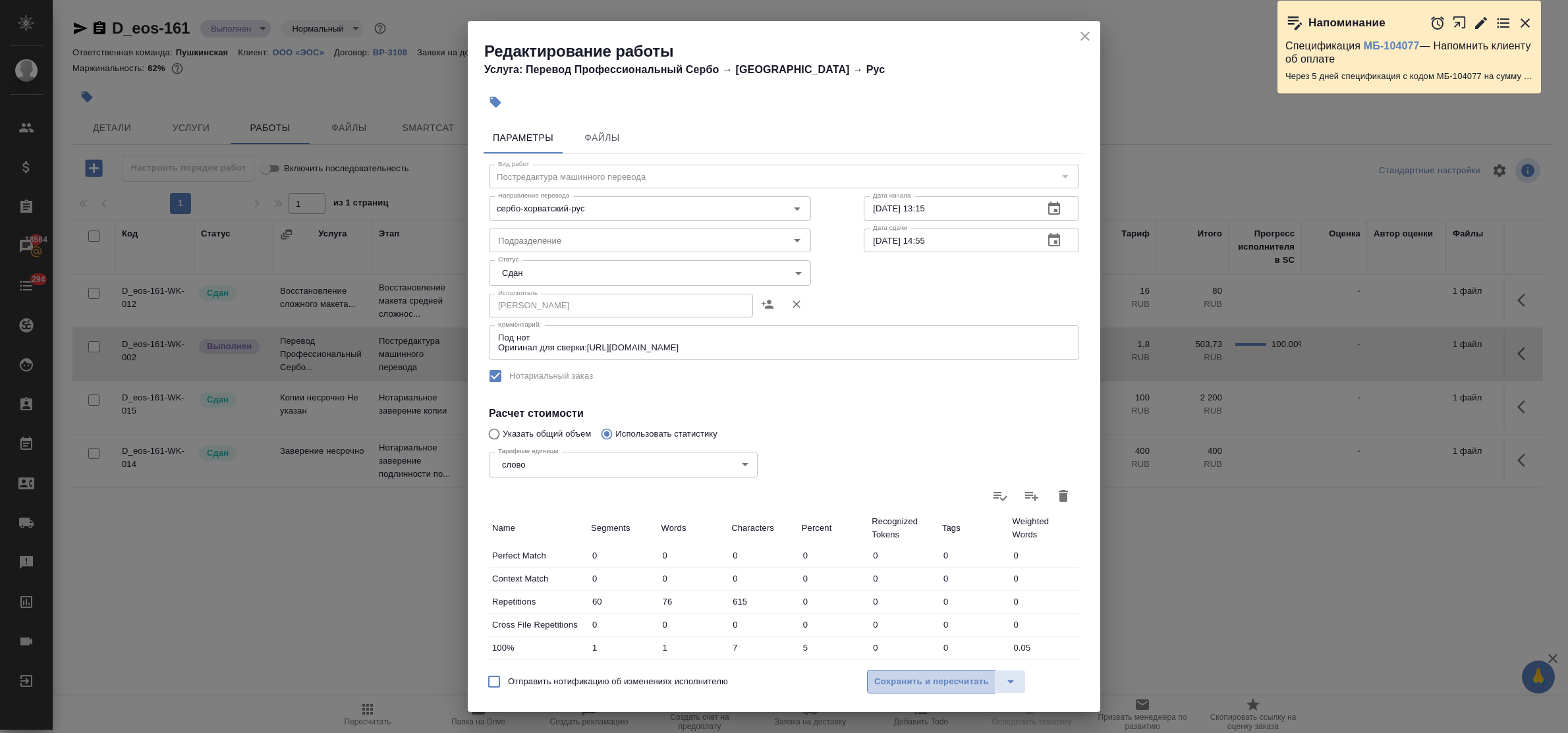
click at [898, 683] on span "Сохранить и пересчитать" at bounding box center [931, 682] width 114 height 15
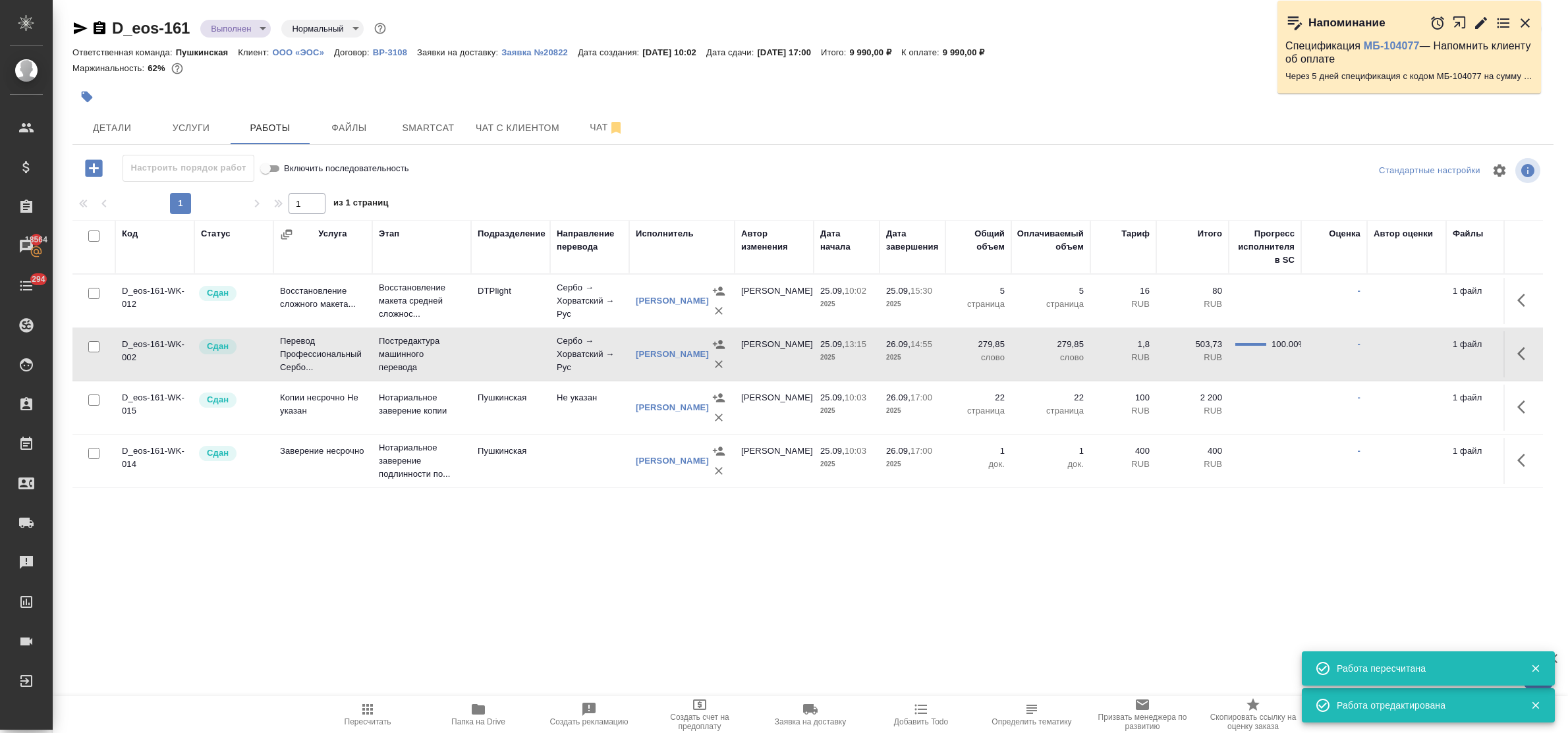
click at [242, 20] on body "🙏 .cls-1 fill:#fff; AWATERA Bulakhova Elena Клиенты Спецификации Заказы 18564 Ч…" at bounding box center [784, 366] width 1568 height 733
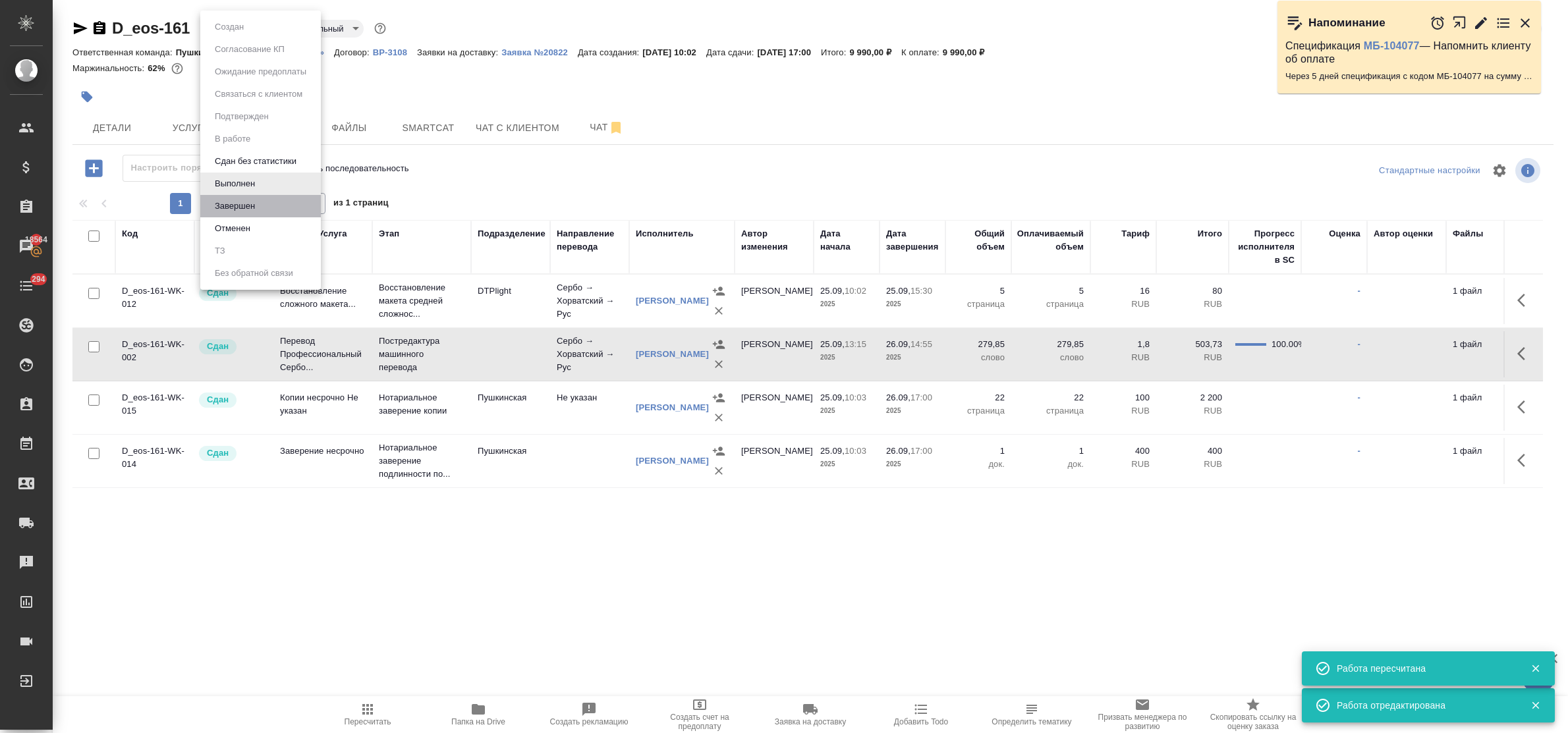
click at [259, 200] on li "Завершен" at bounding box center [260, 206] width 120 height 22
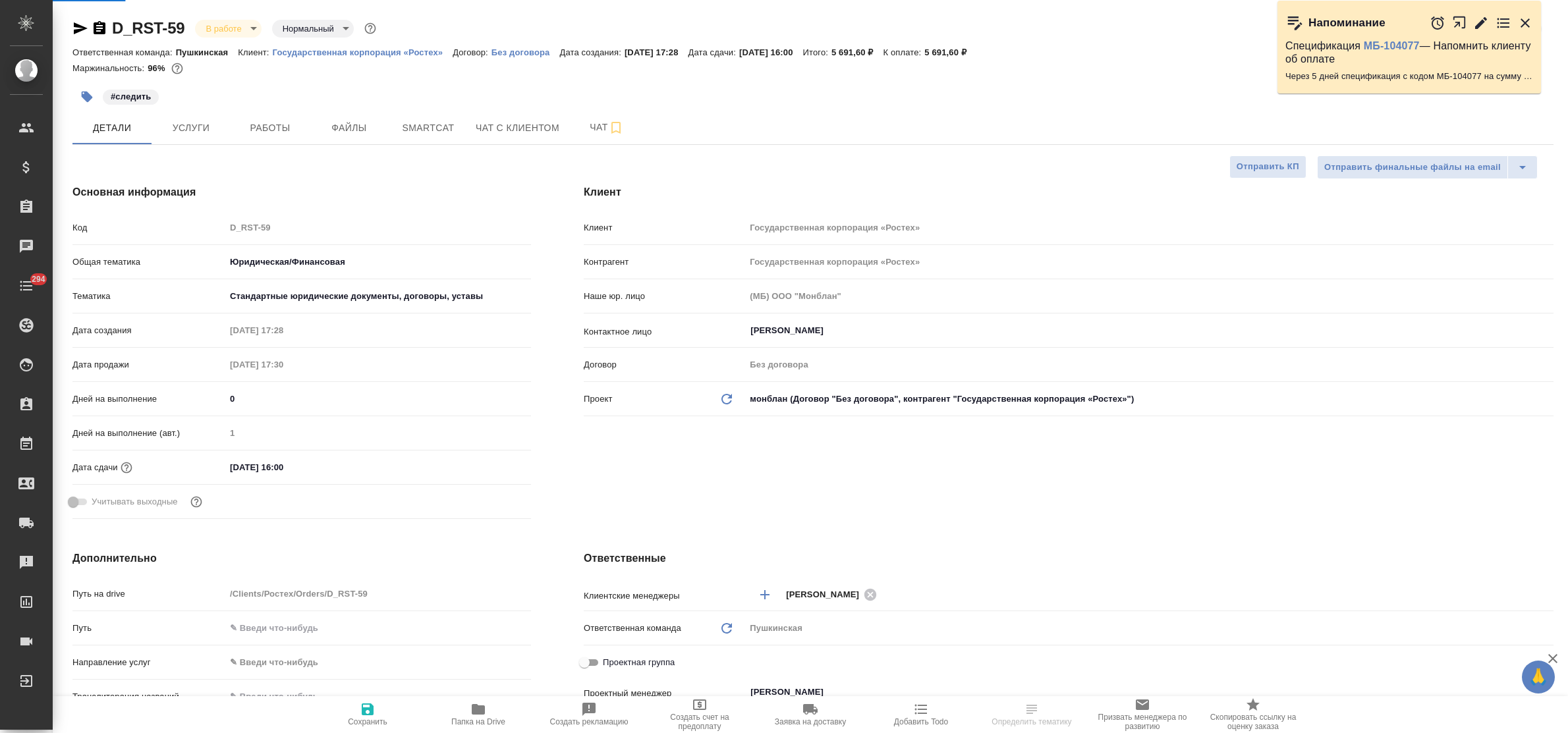
select select "RU"
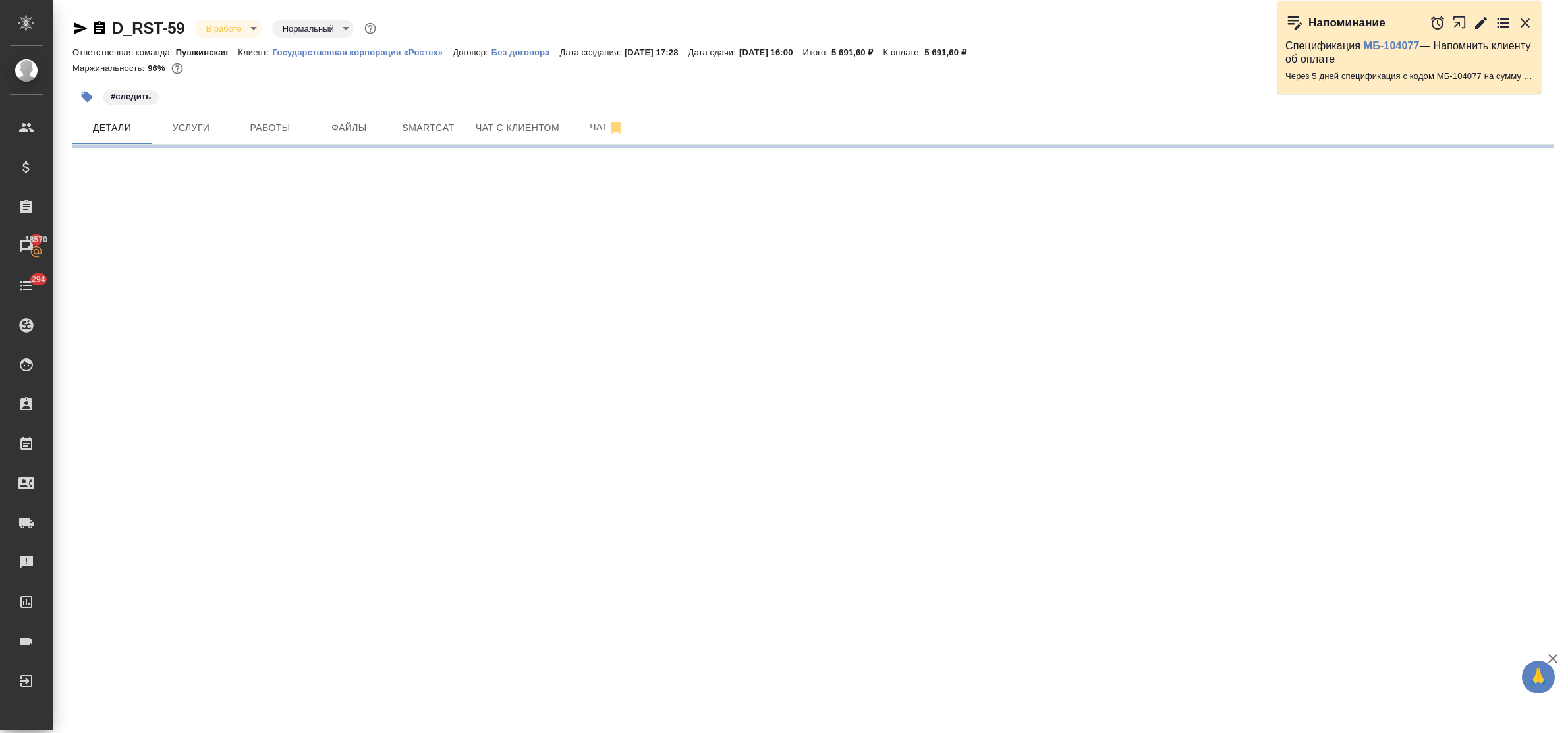
select select "RU"
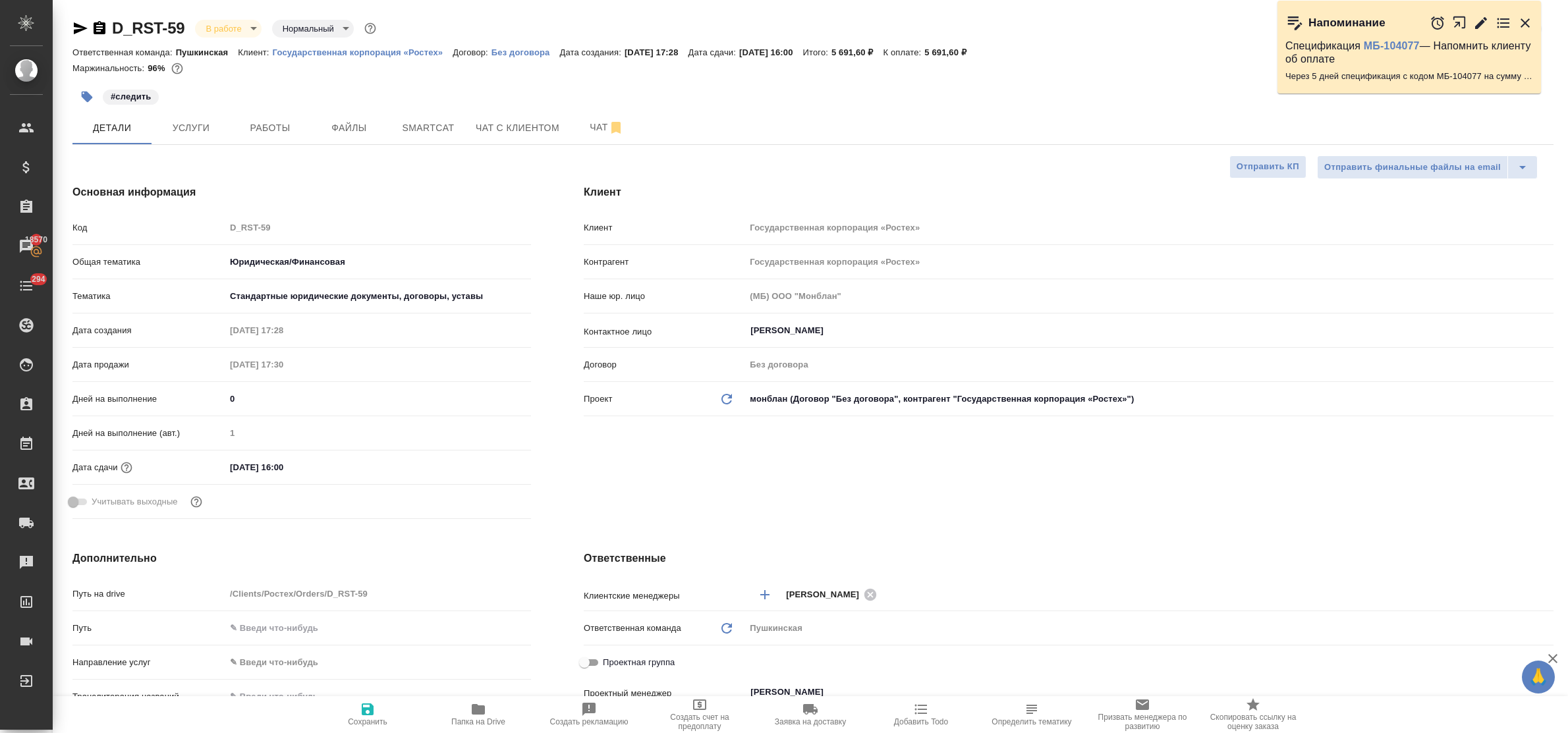
type textarea "x"
click at [186, 133] on span "Услуги" at bounding box center [191, 129] width 63 height 17
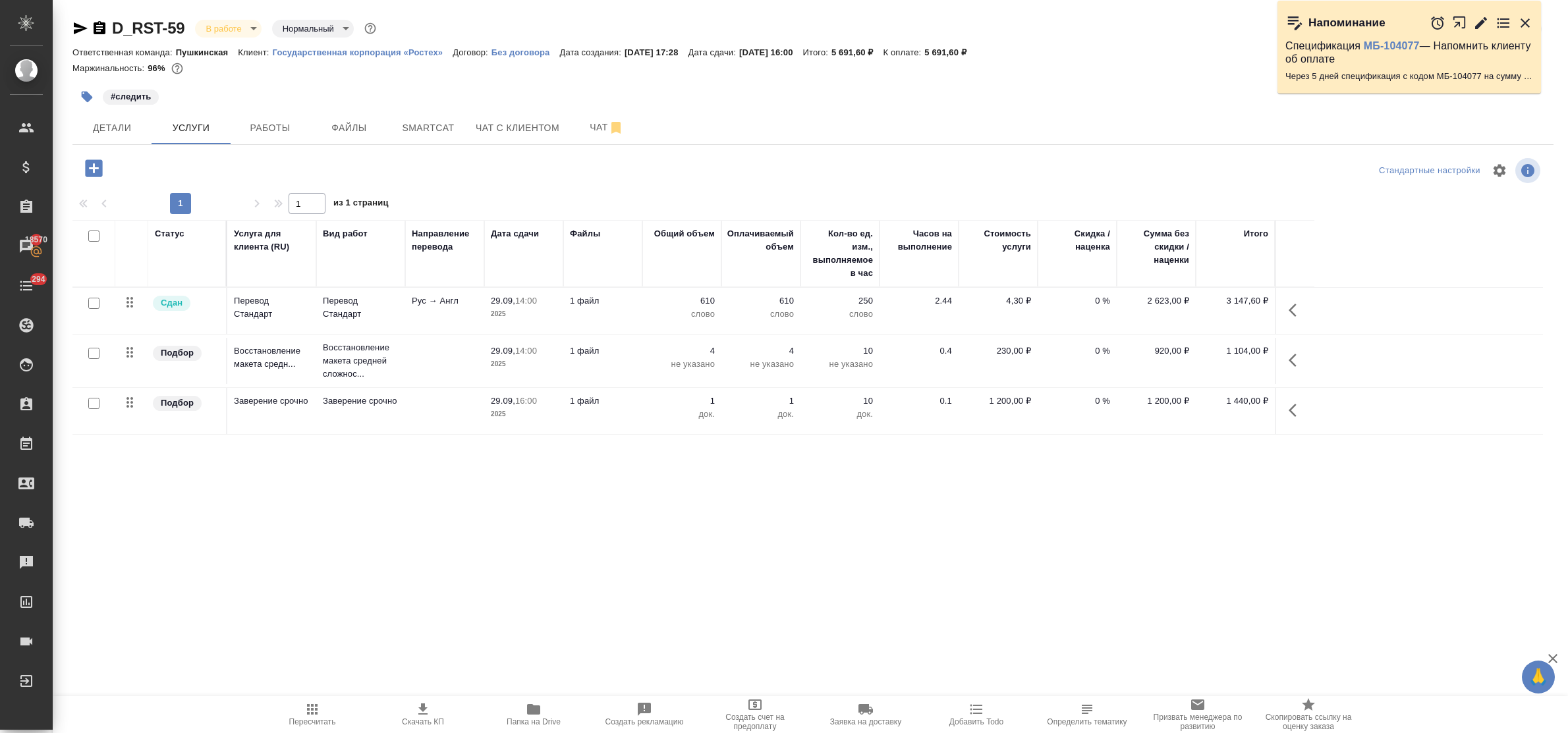
drag, startPoint x: 1420, startPoint y: 524, endPoint x: 1240, endPoint y: 475, distance: 186.6
click at [1415, 522] on div "D_RST-59 В работе inProgress Нормальный normal Кратко детали заказа Ответственн…" at bounding box center [813, 269] width 1496 height 537
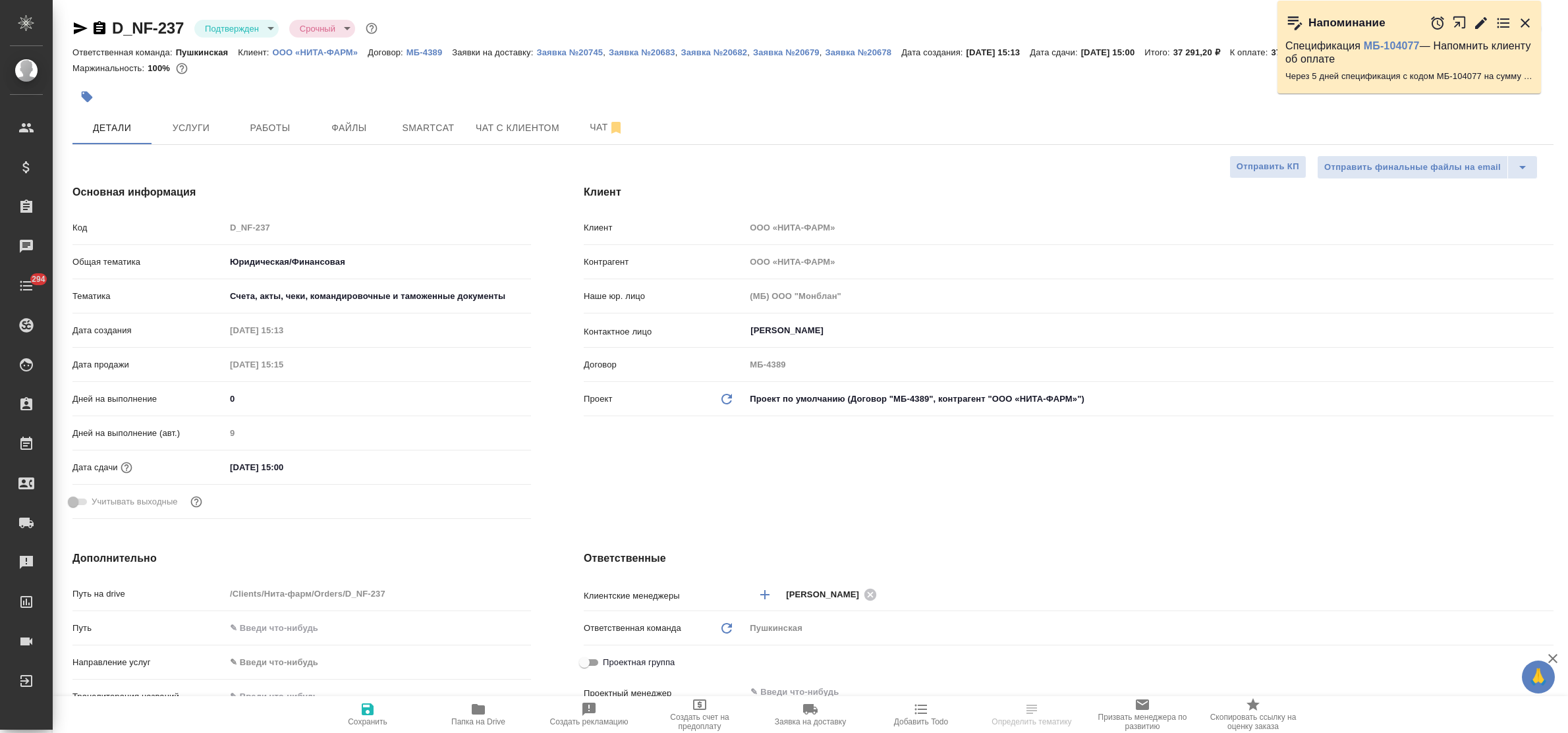
select select "RU"
click at [249, 133] on span "Работы" at bounding box center [270, 129] width 63 height 17
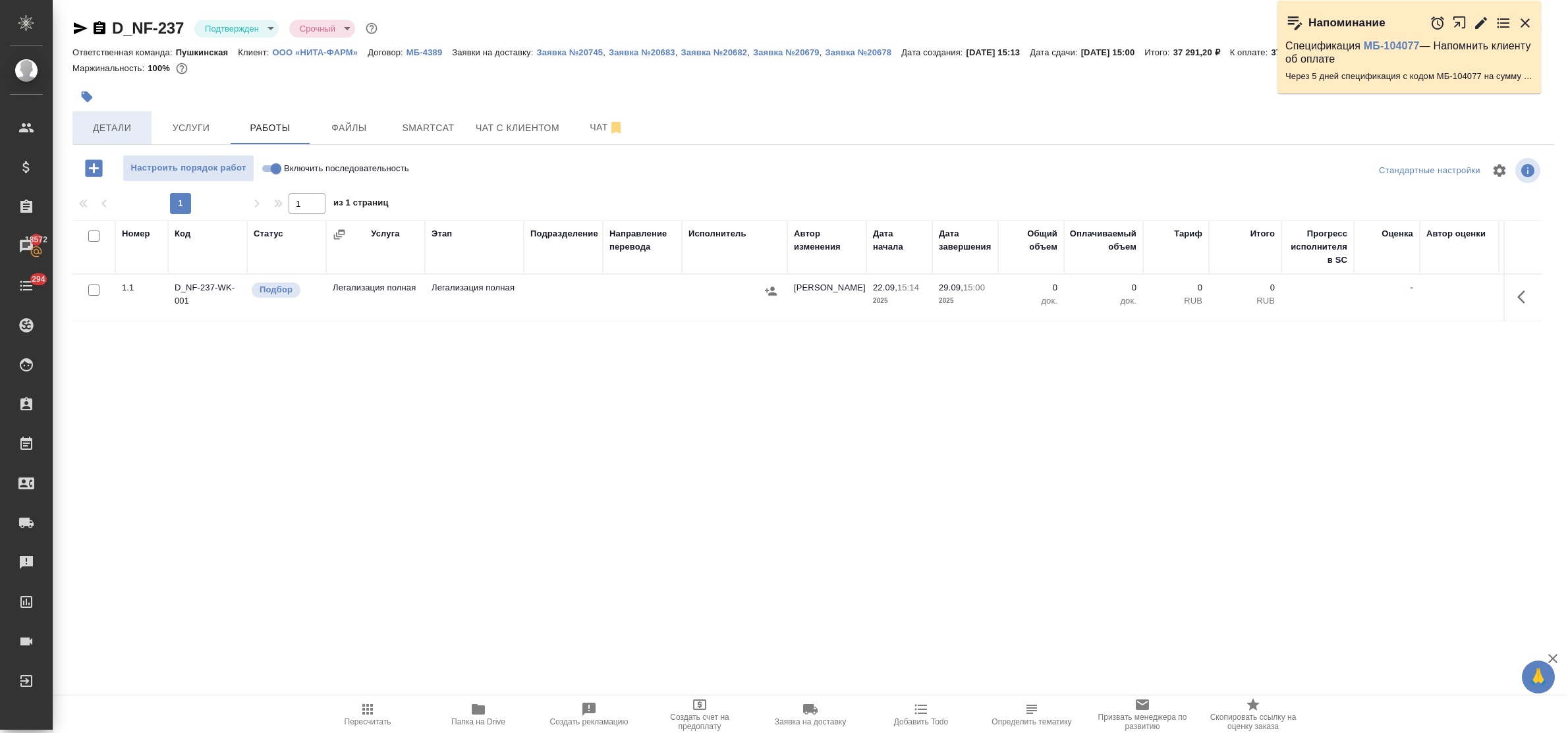
click at [119, 119] on button "Детали" at bounding box center [111, 128] width 79 height 33
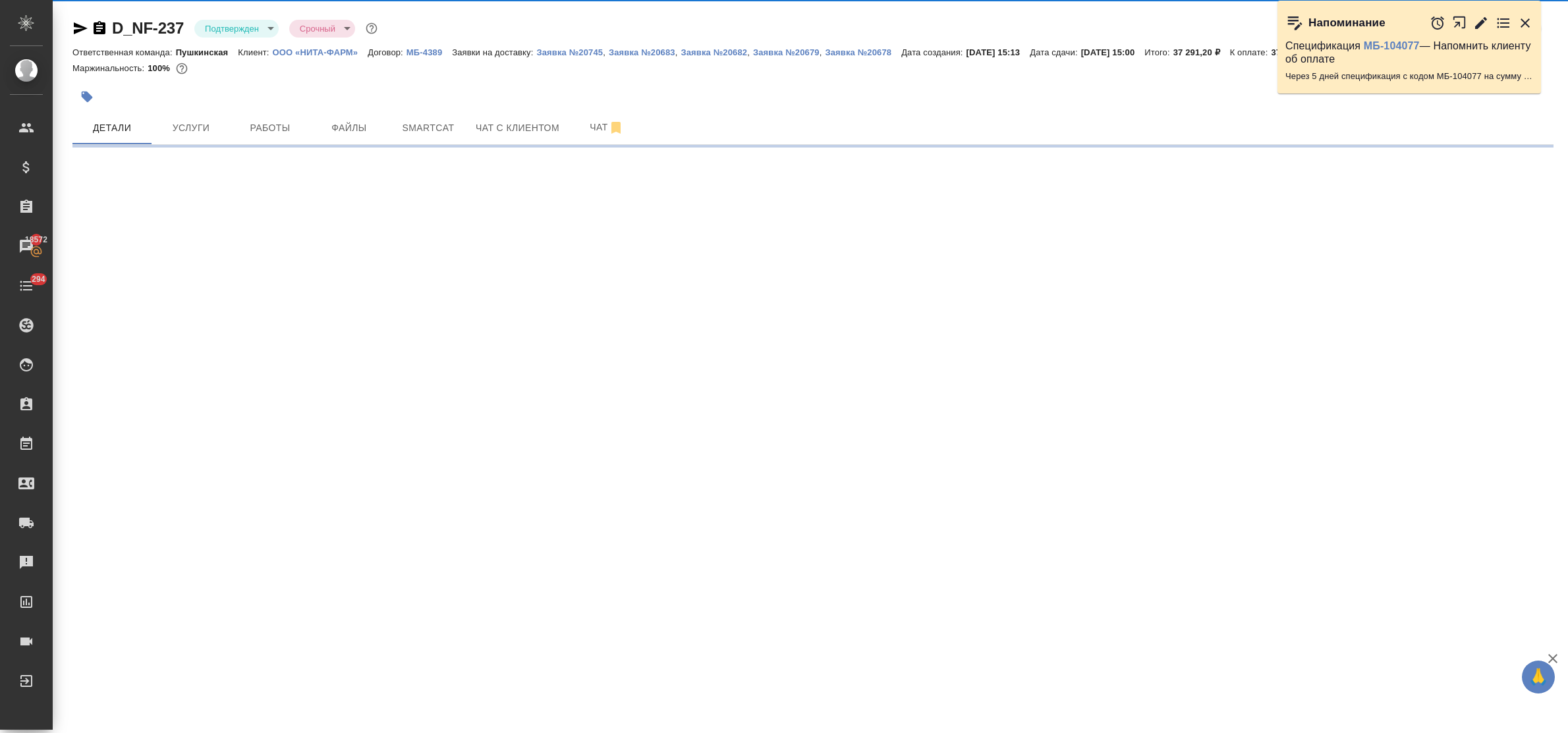
select select "RU"
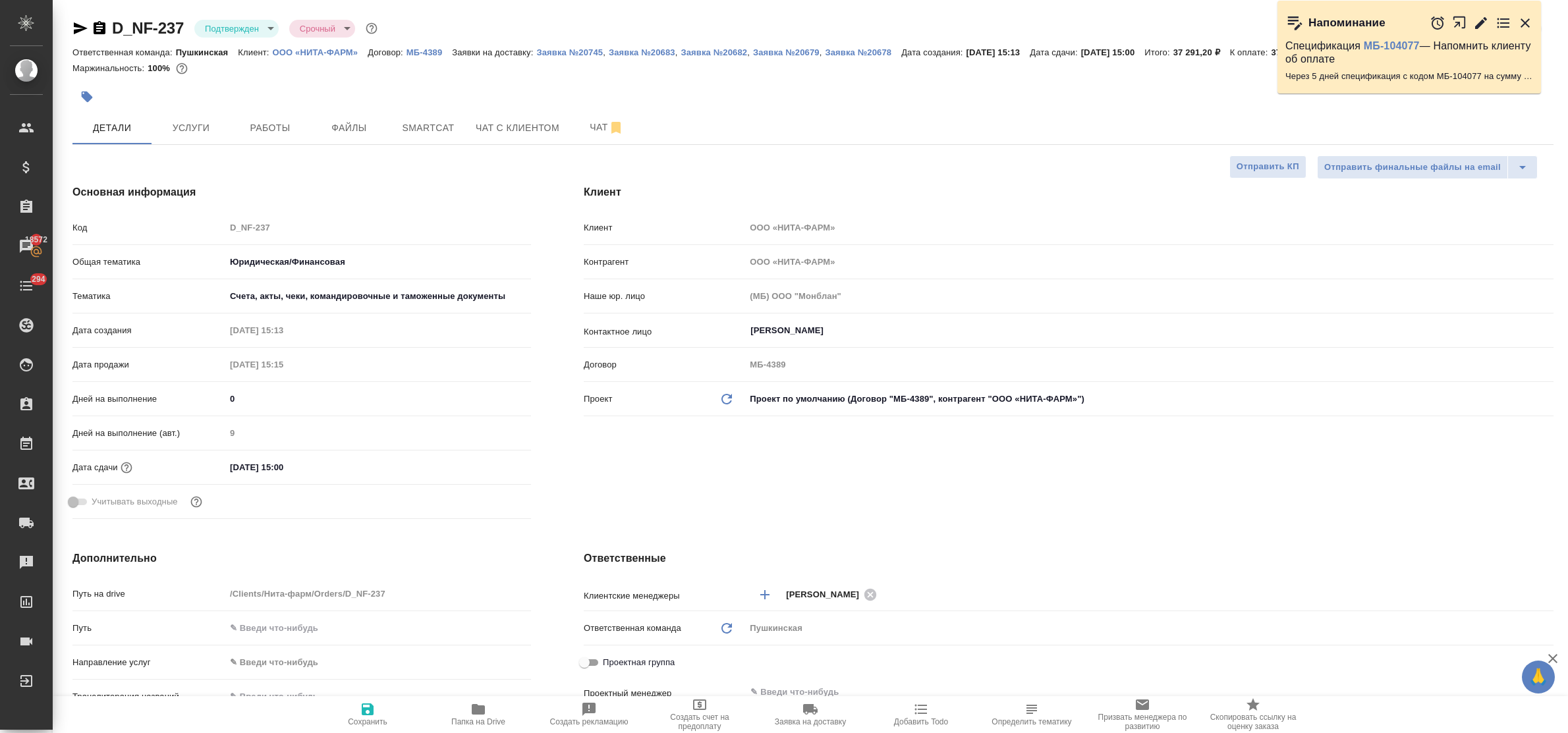
type textarea "x"
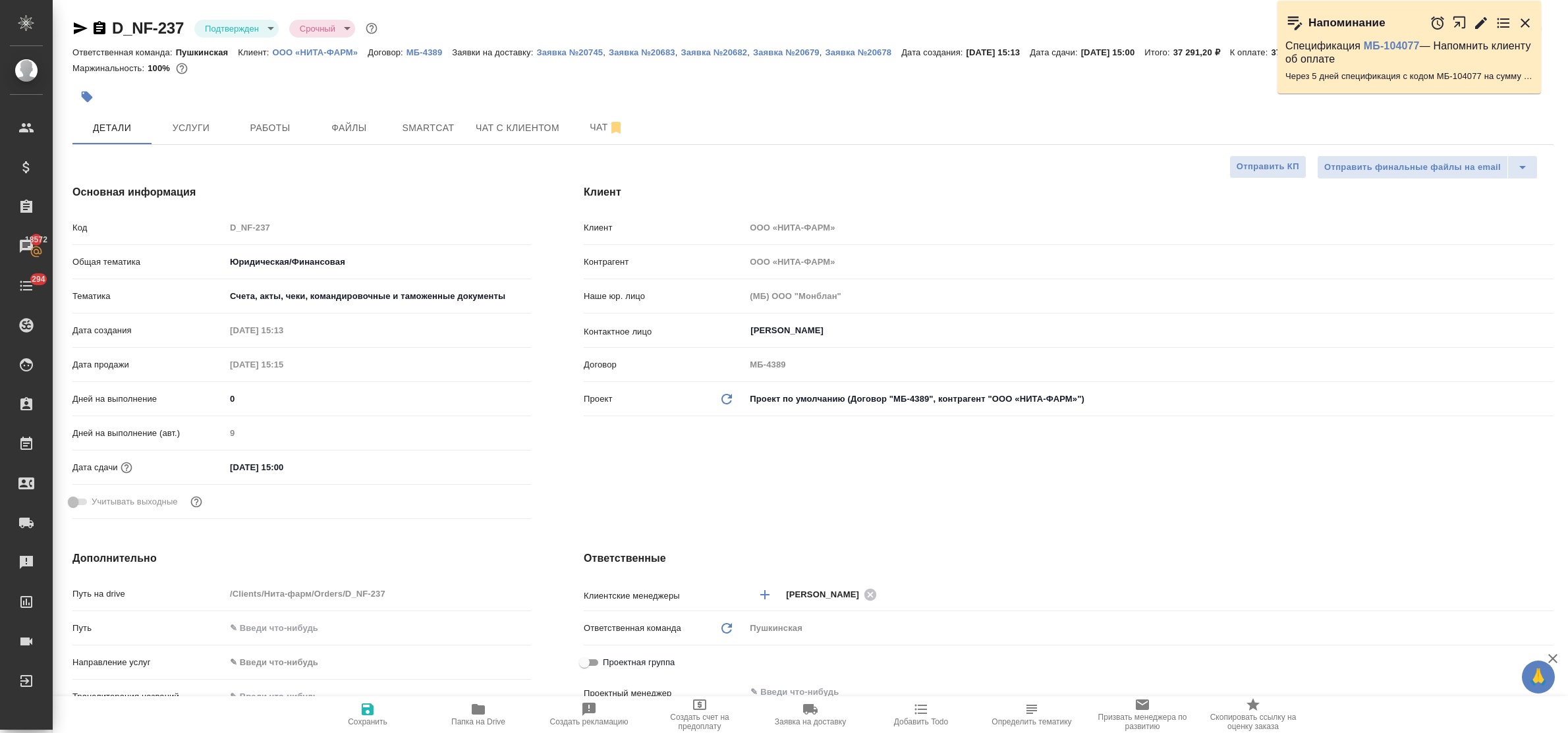
type textarea "x"
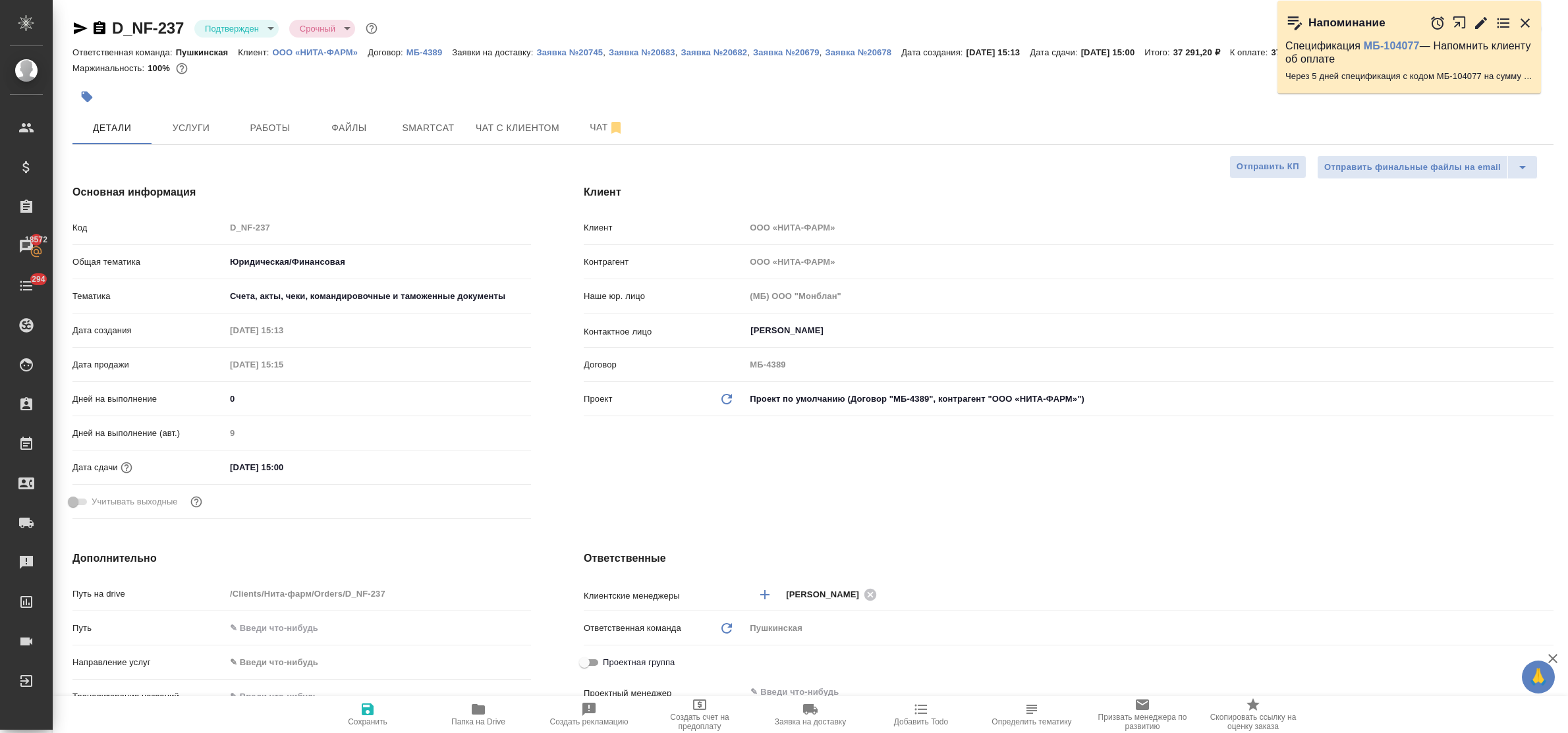
type textarea "x"
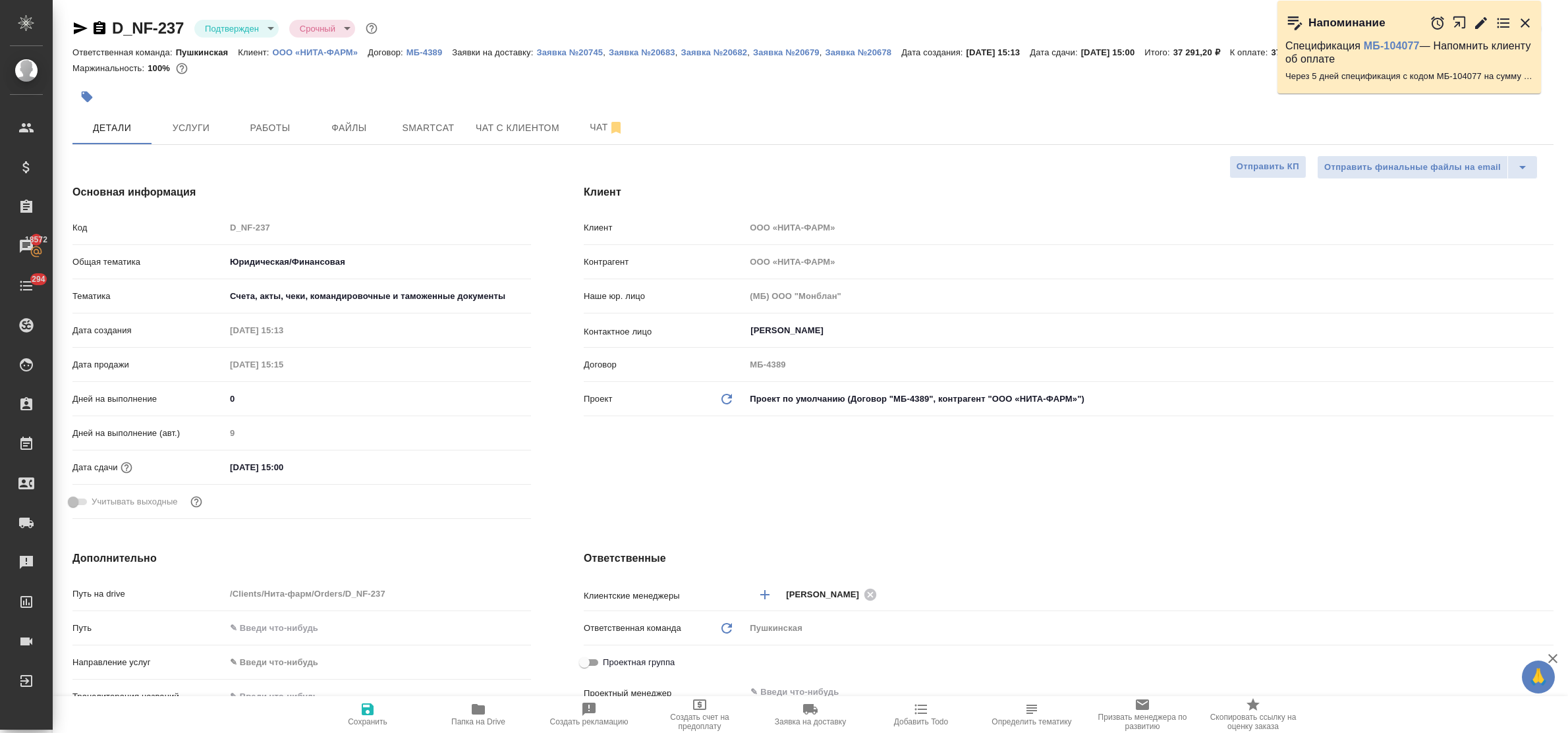
type textarea "x"
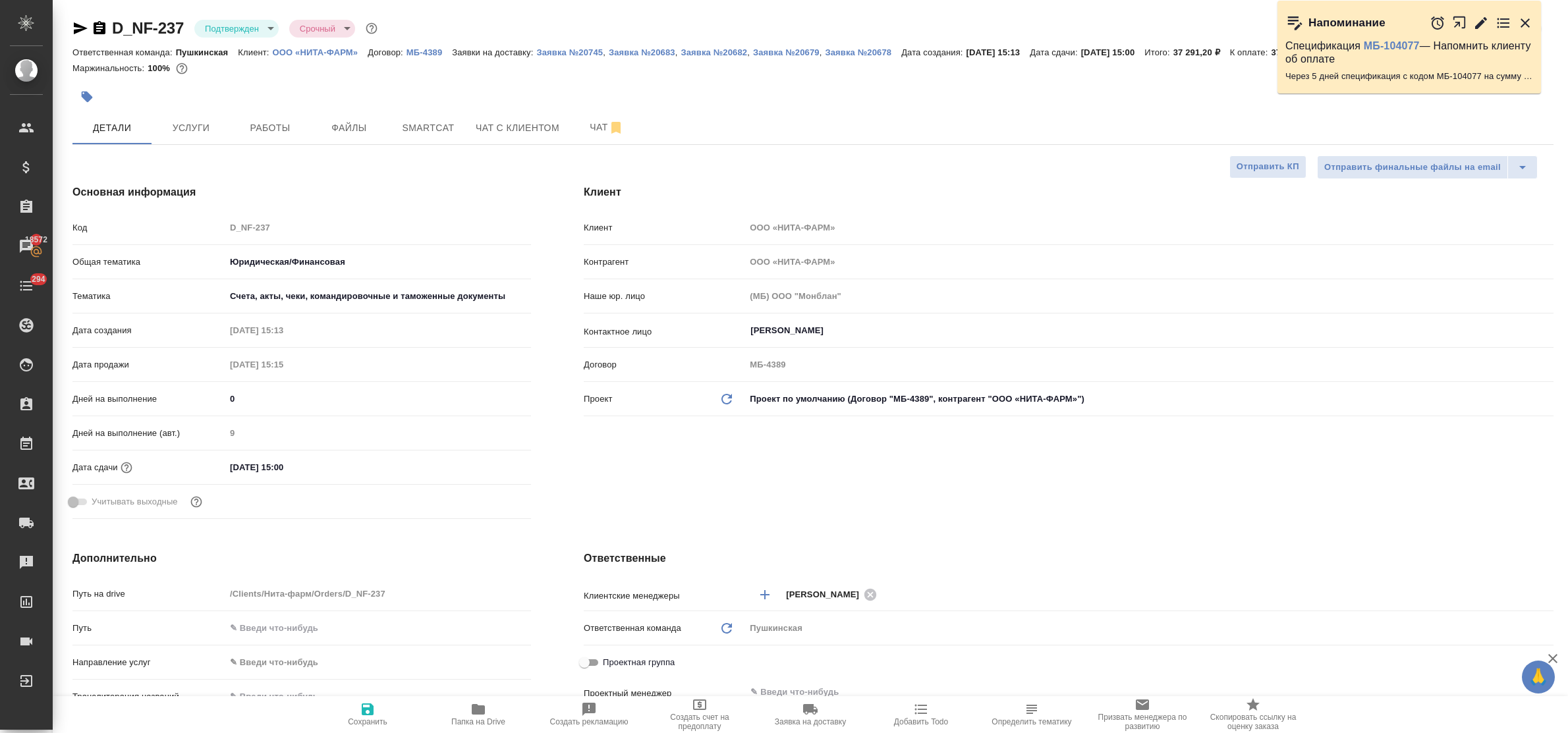
type textarea "x"
click at [74, 32] on icon "button" at bounding box center [80, 28] width 14 height 12
type textarea "x"
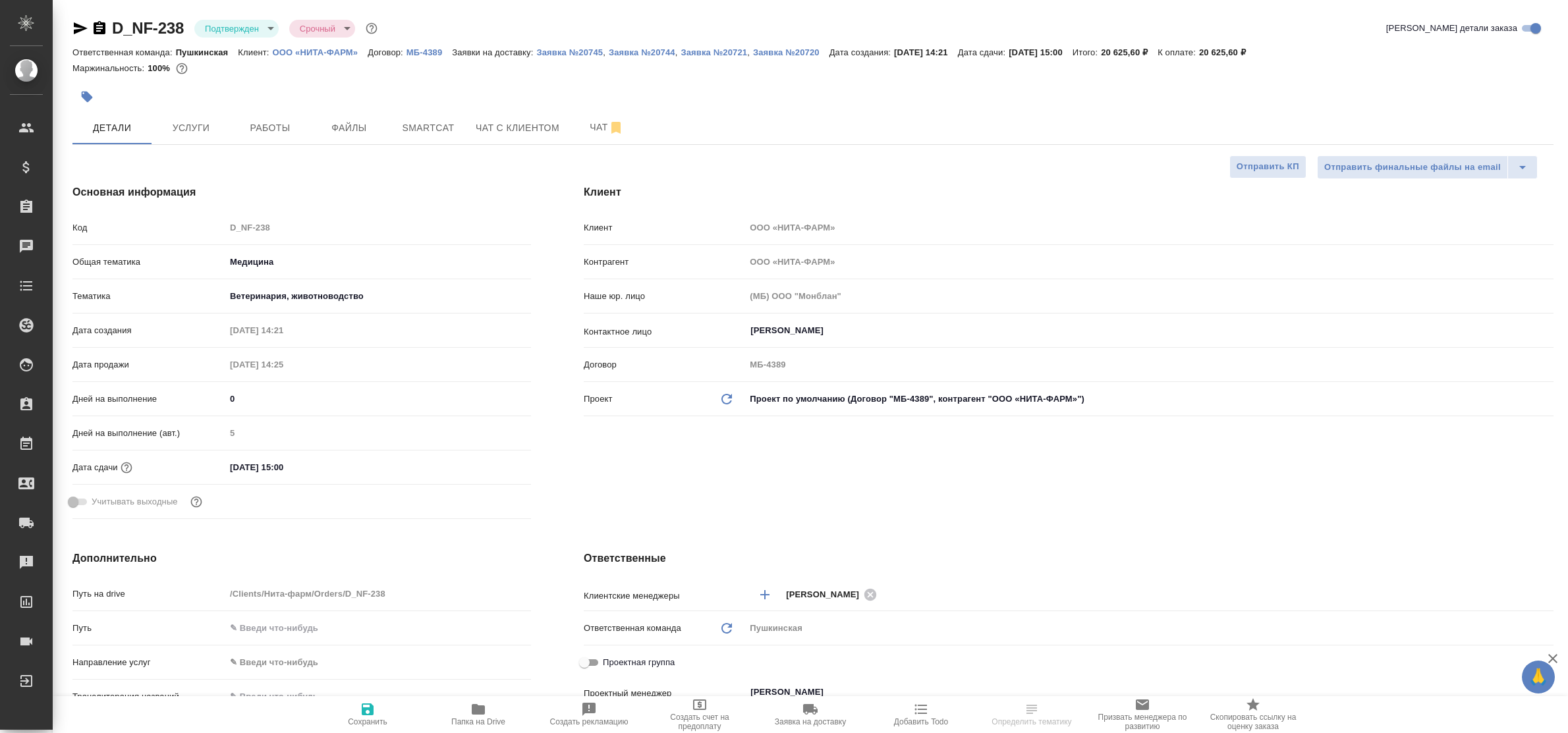
select select "RU"
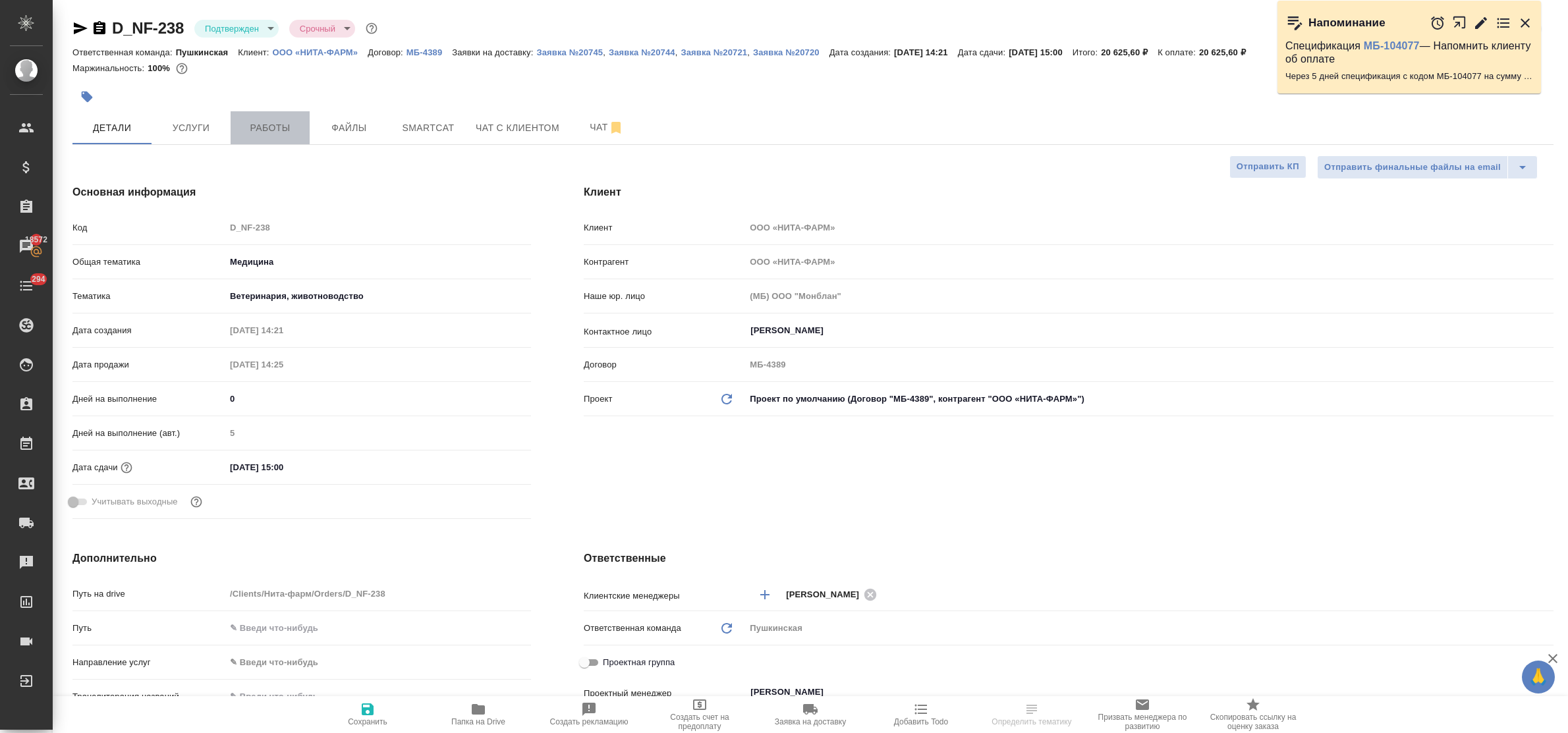
click at [279, 129] on span "Работы" at bounding box center [270, 129] width 63 height 17
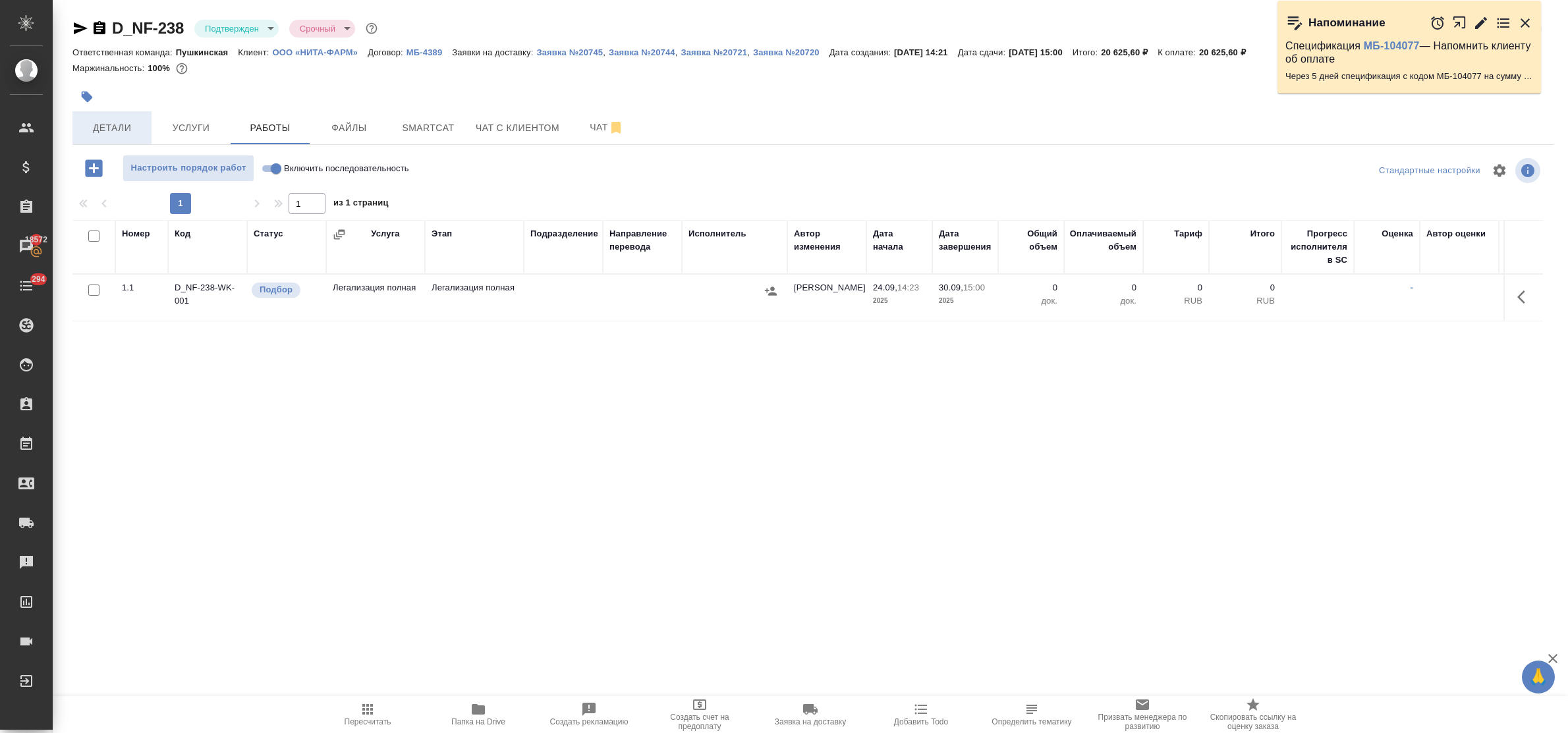
click at [97, 133] on span "Детали" at bounding box center [112, 129] width 63 height 17
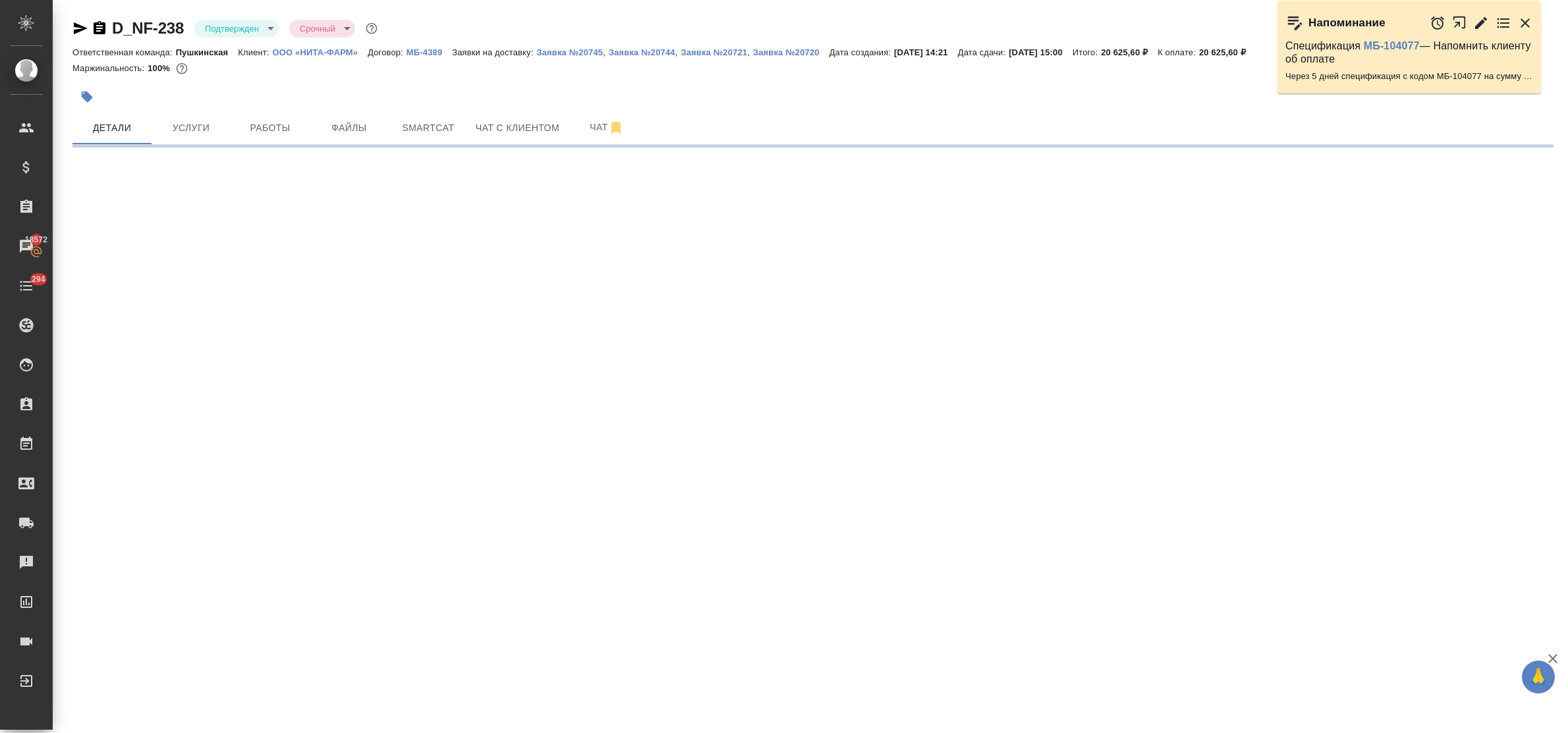
select select "RU"
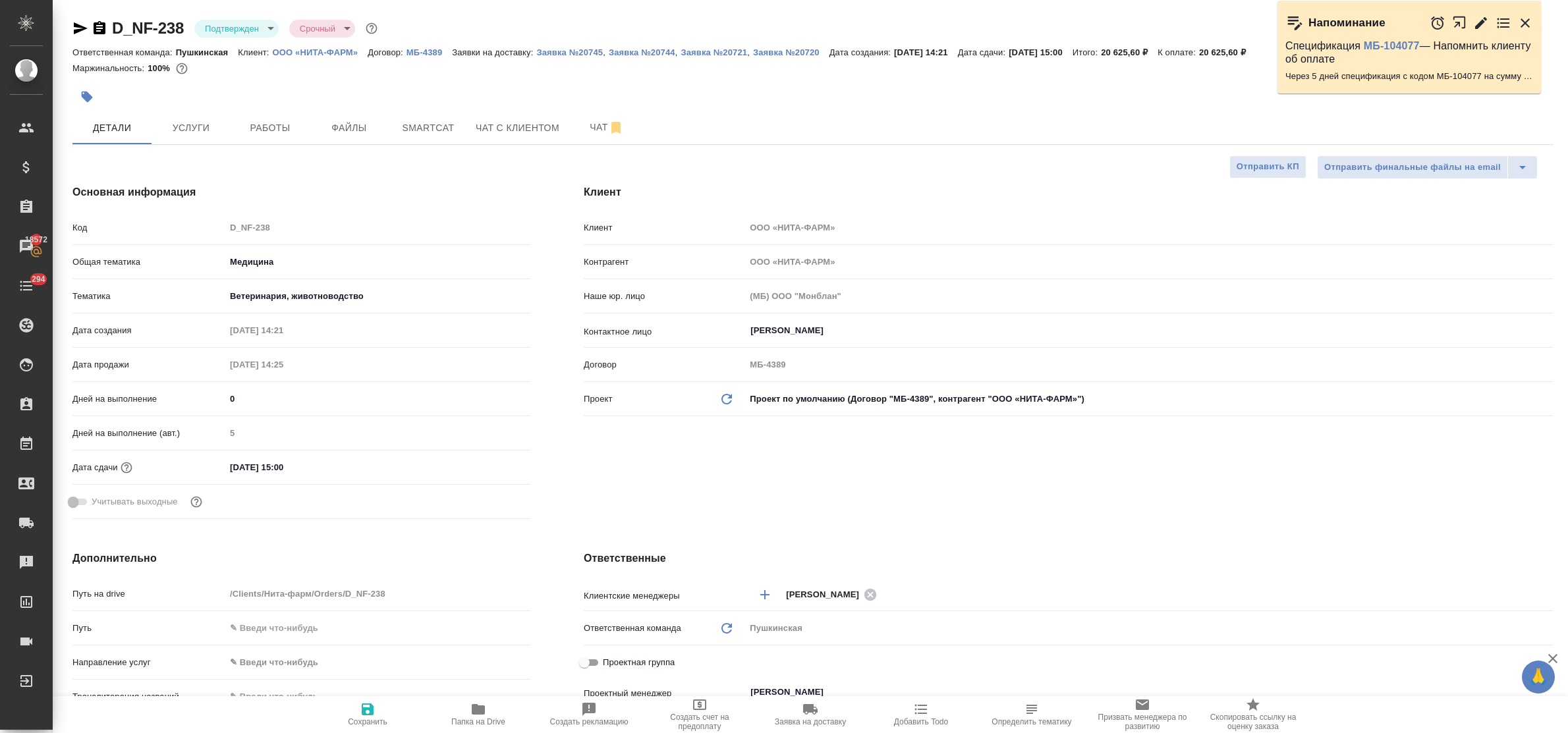
type textarea "x"
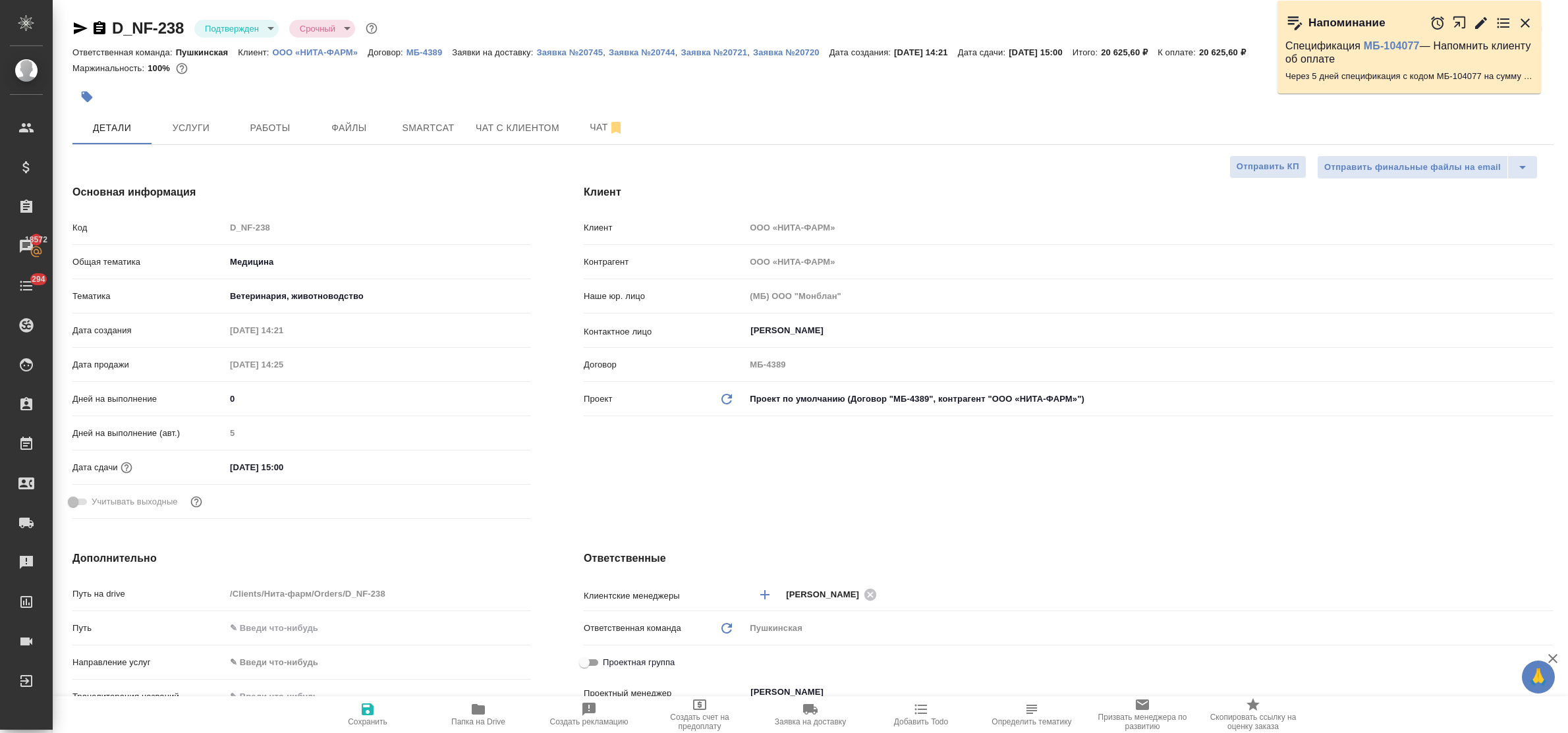
type textarea "x"
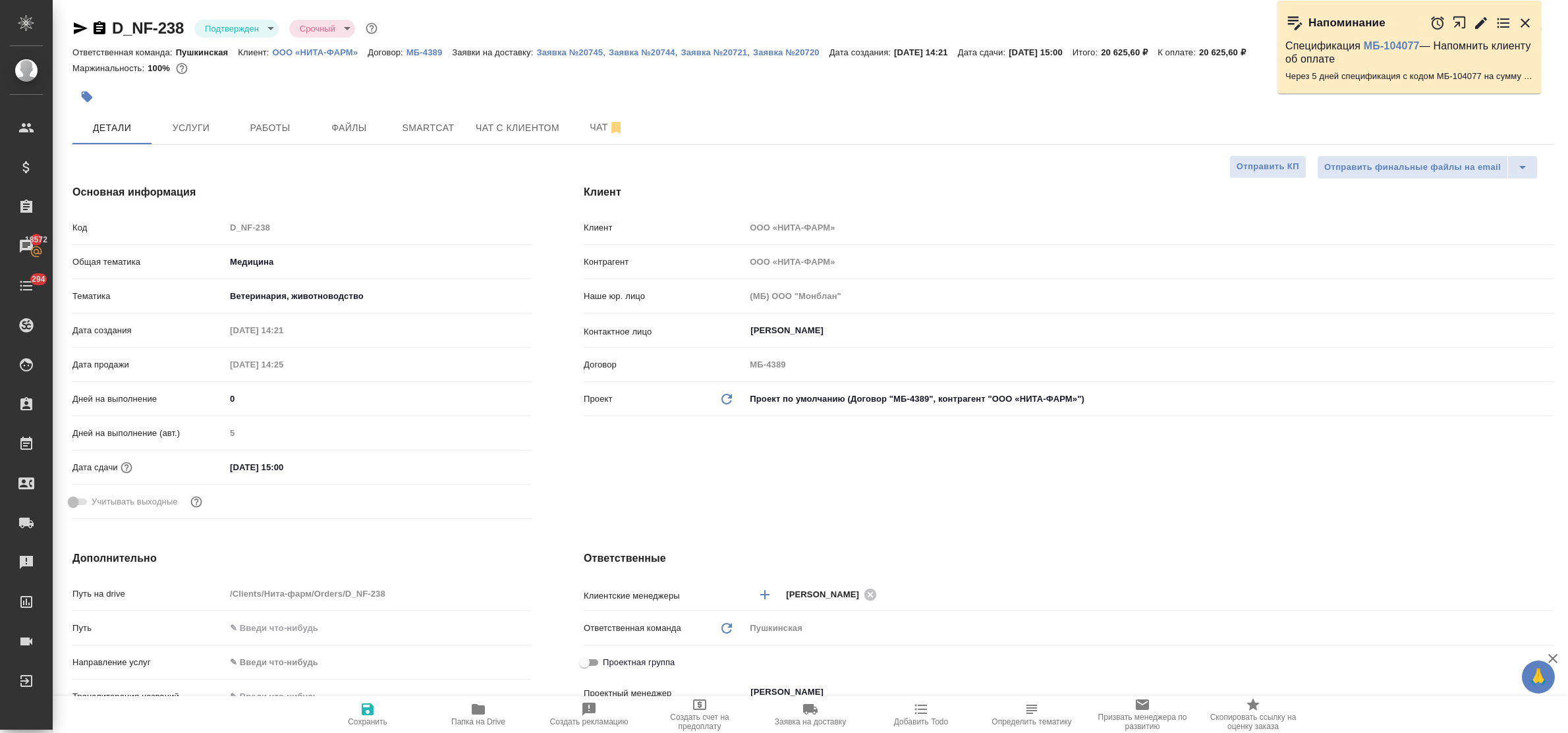
type textarea "x"
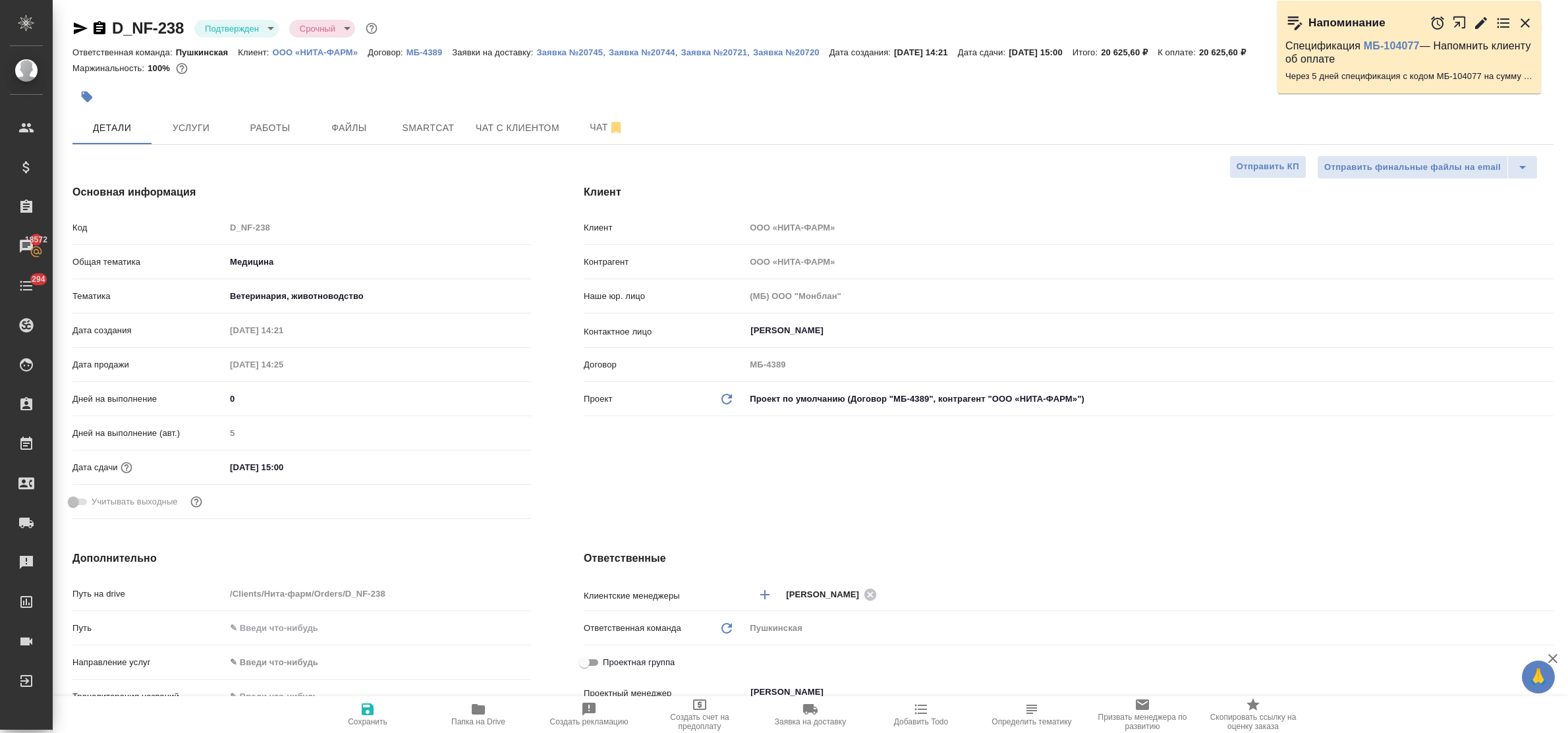
drag, startPoint x: 239, startPoint y: 468, endPoint x: 248, endPoint y: 486, distance: 20.1
click at [245, 477] on div "[DATE] 15:00" at bounding box center [283, 467] width 115 height 19
drag, startPoint x: 235, startPoint y: 469, endPoint x: 245, endPoint y: 483, distance: 17.2
click at [239, 473] on input "[DATE] 15:00" at bounding box center [284, 467] width 115 height 19
type input "30.92.0251 50:0_"
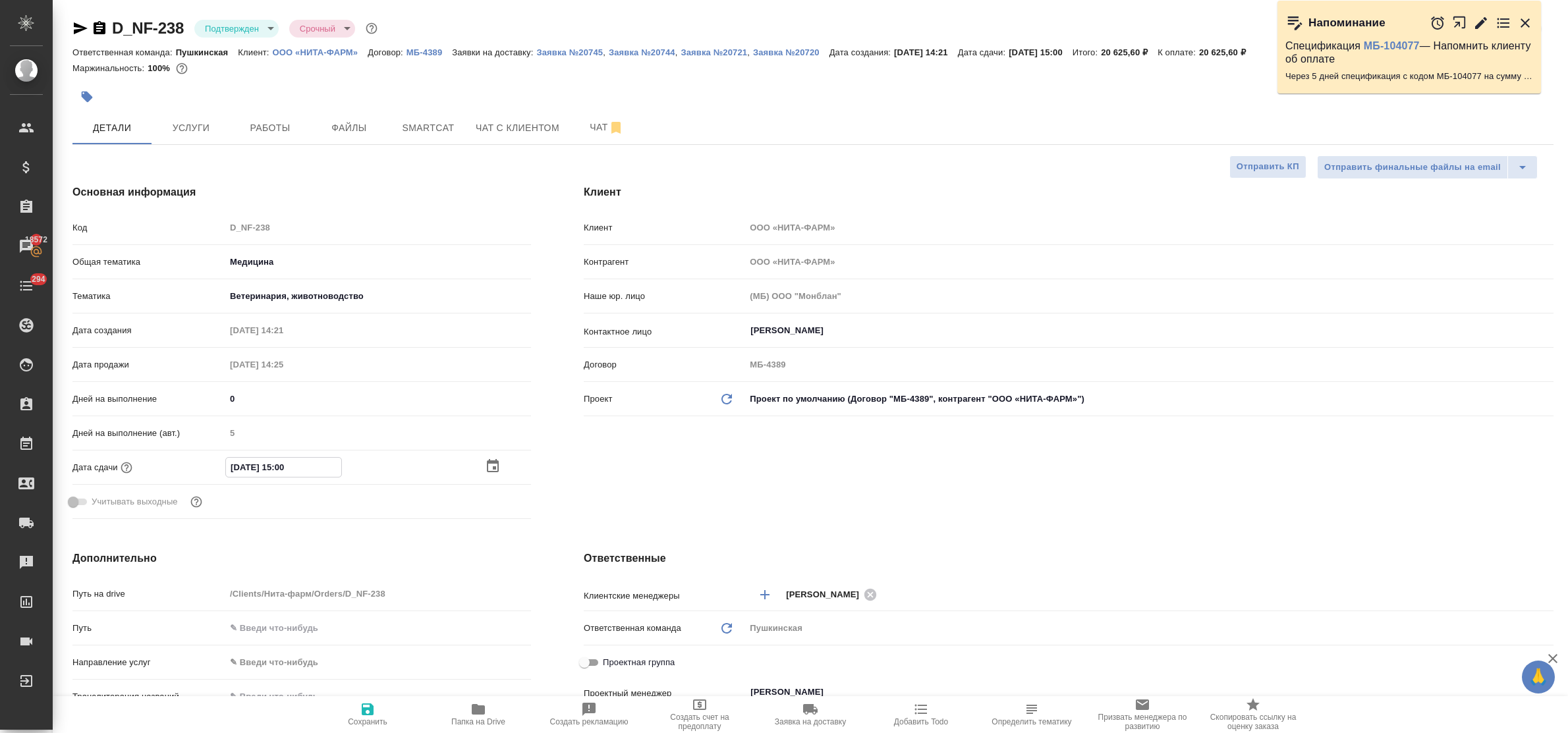
type textarea "x"
type input "09.20.2515 00:__"
type textarea "x"
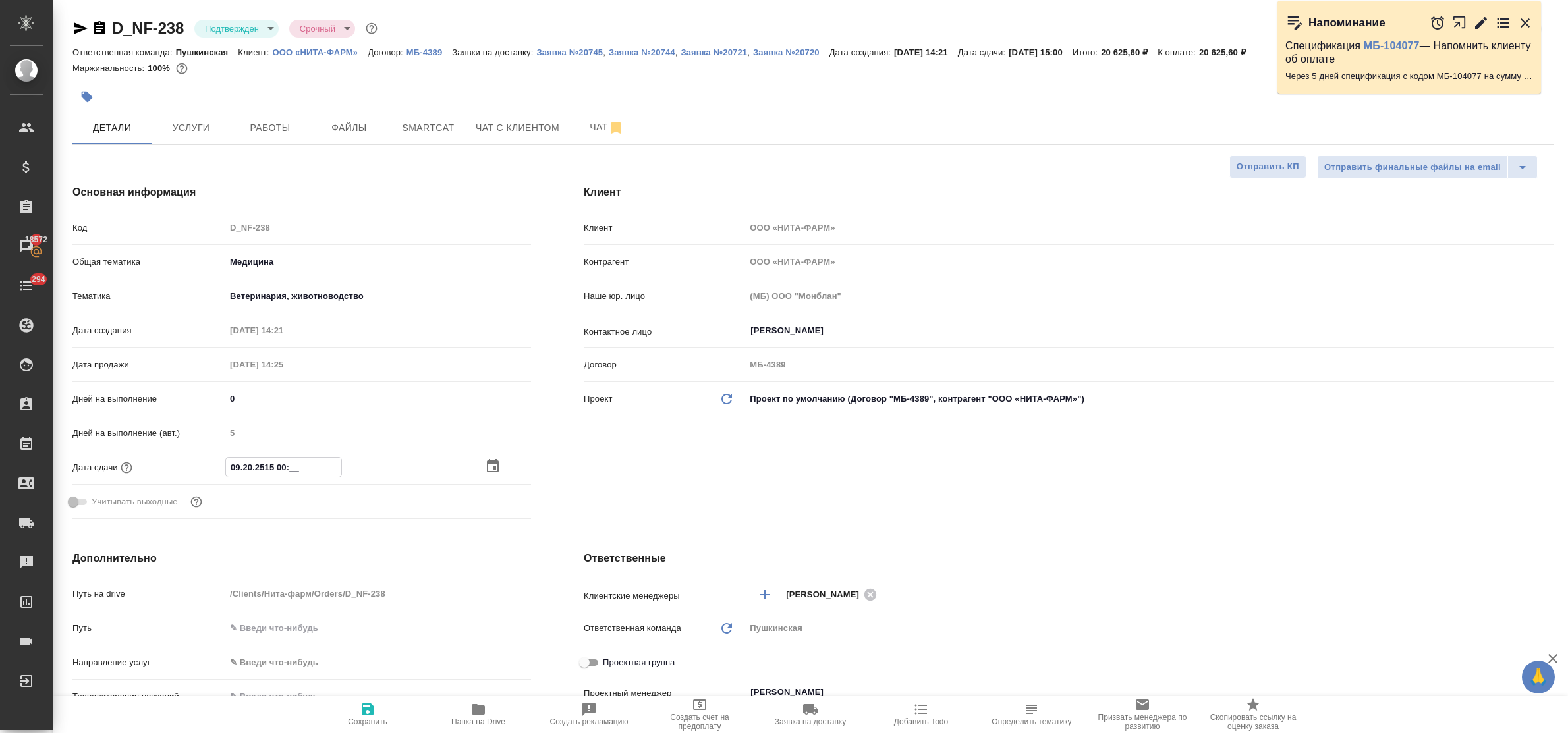
type textarea "x"
type input "20.92.0251 50:0_"
type textarea "x"
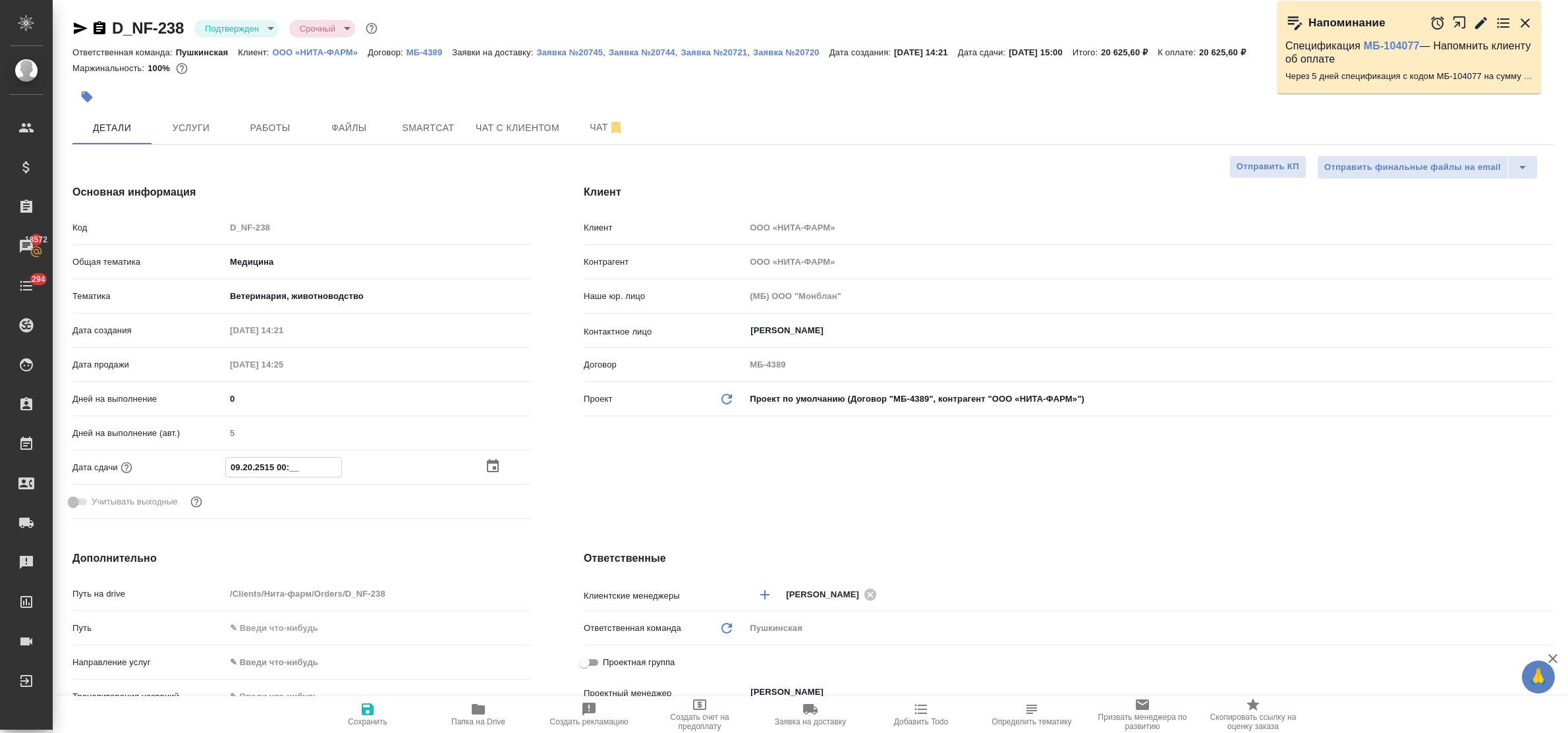
type textarea "x"
type input "29.09.2025 15:00"
type textarea "x"
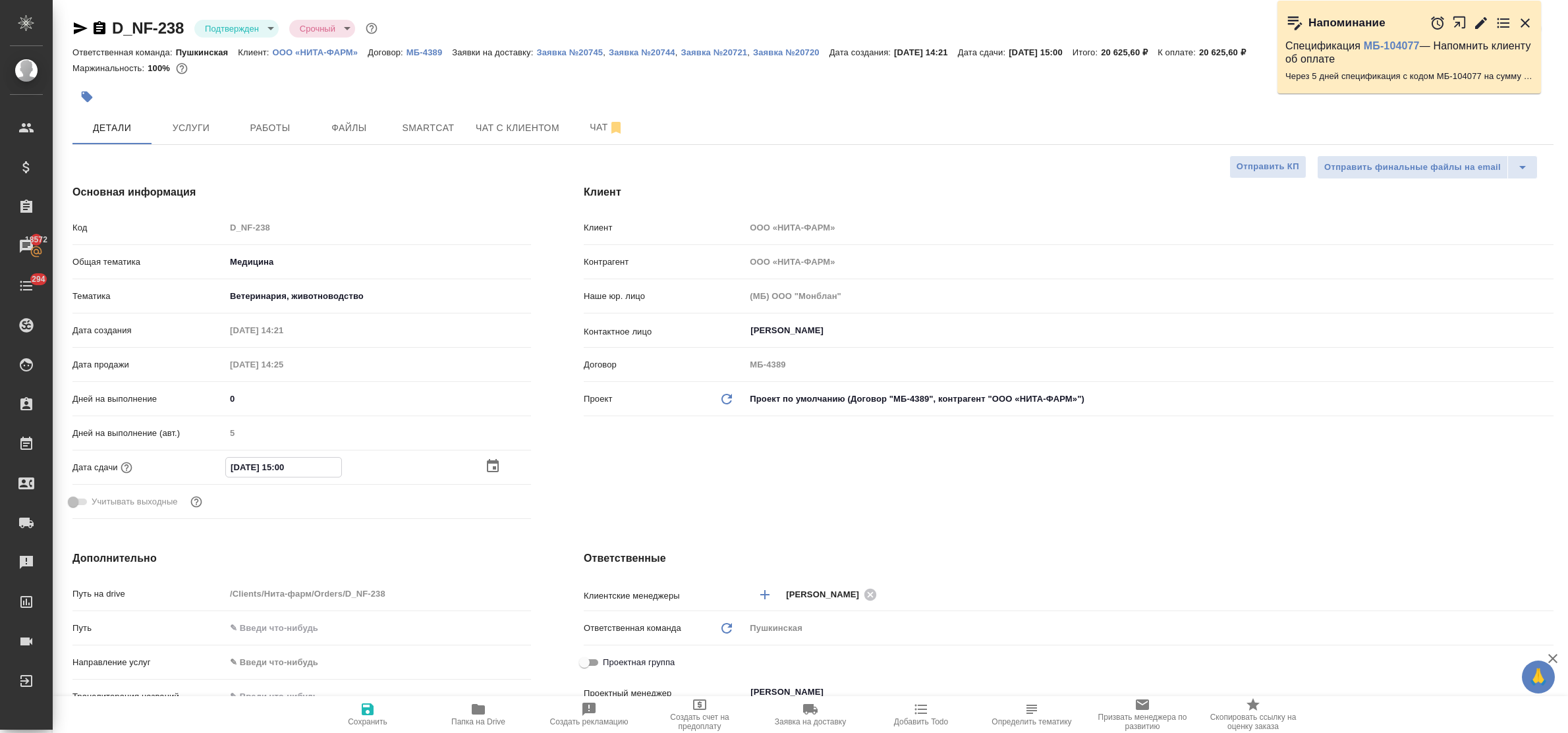
type input "29.09.2025 15:00"
click at [269, 519] on div "Учитывать выходные" at bounding box center [301, 507] width 459 height 34
click at [364, 722] on span "Сохранить" at bounding box center [367, 721] width 40 height 9
type textarea "x"
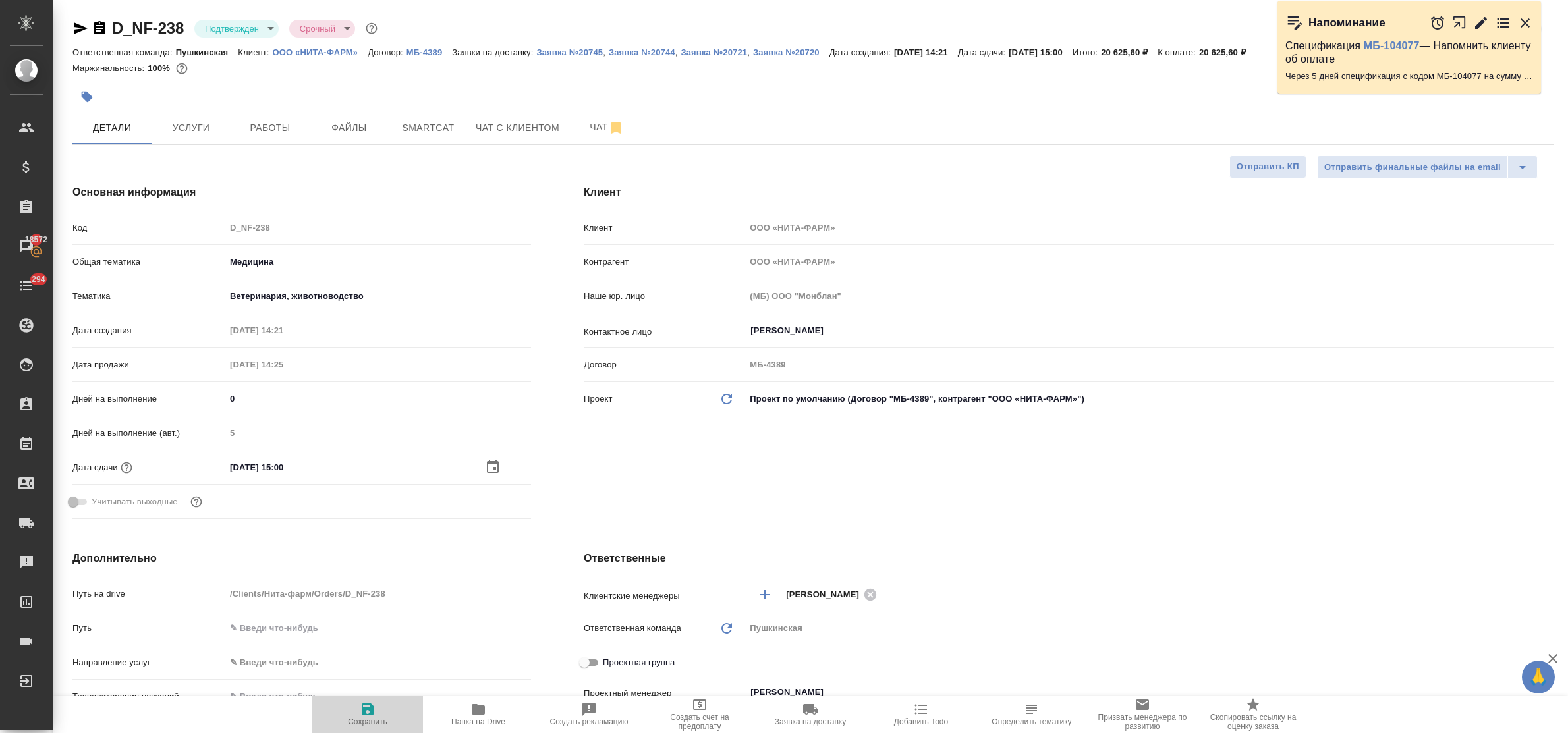
type textarea "x"
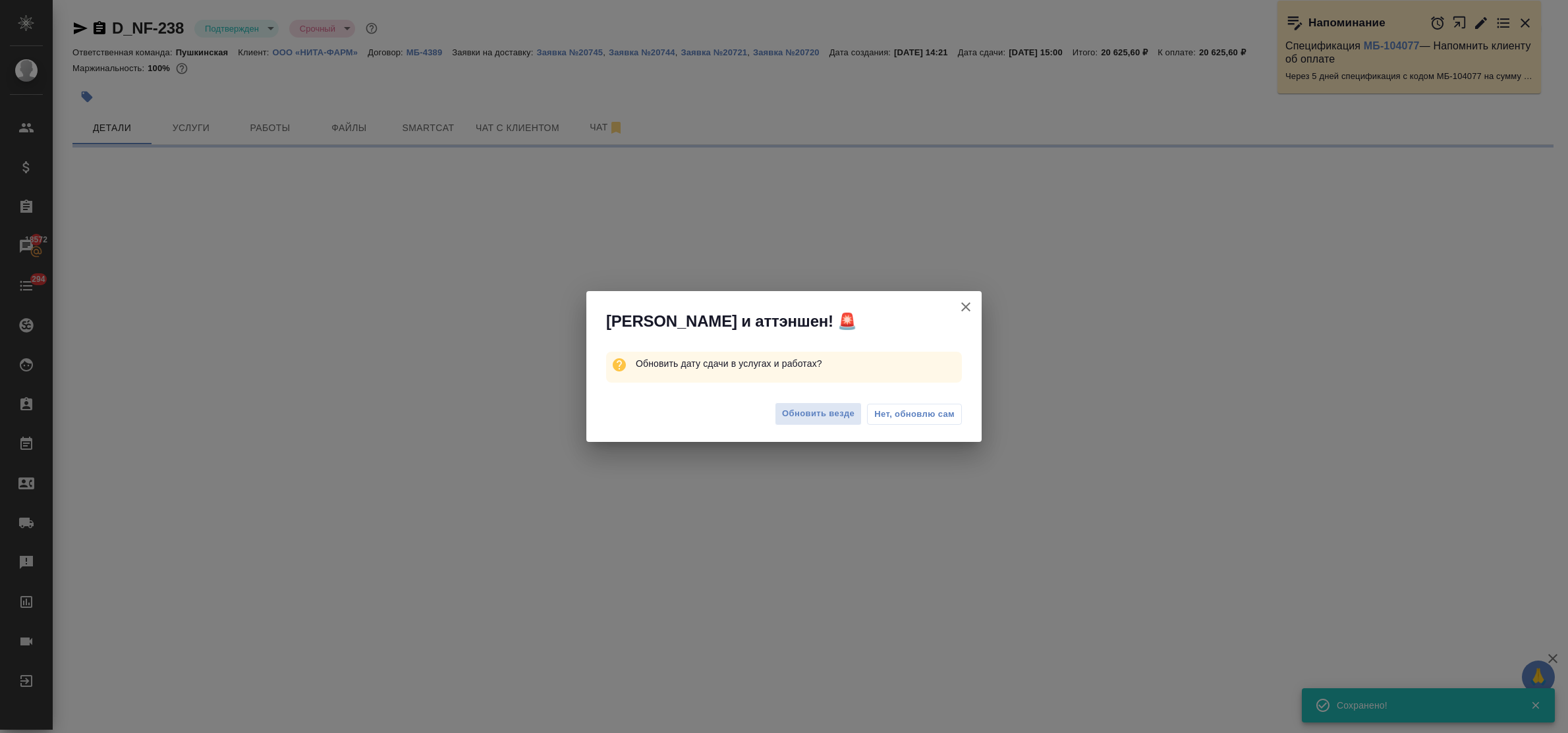
select select "RU"
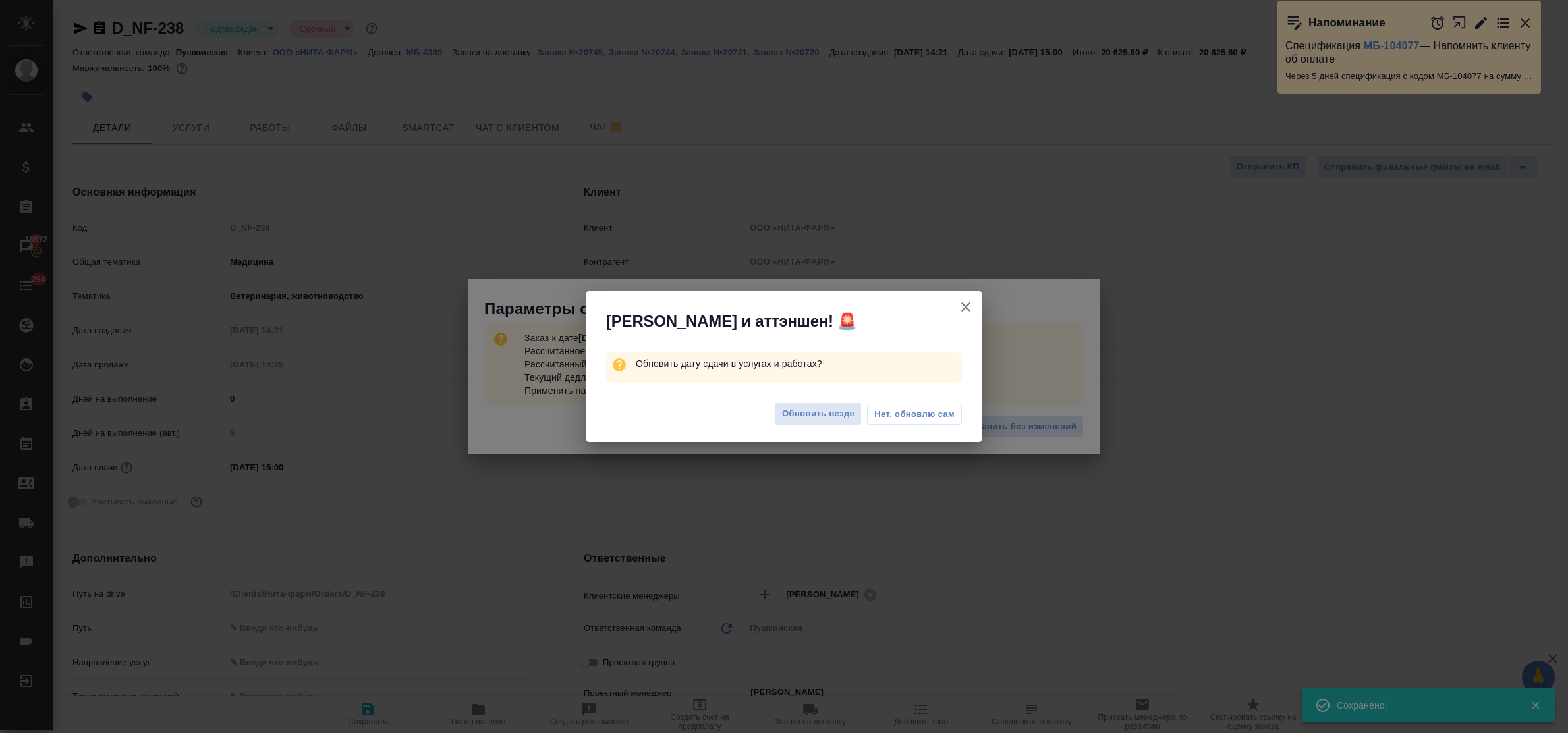
type textarea "x"
click at [818, 413] on span "Обновить везде" at bounding box center [818, 414] width 72 height 15
type textarea "x"
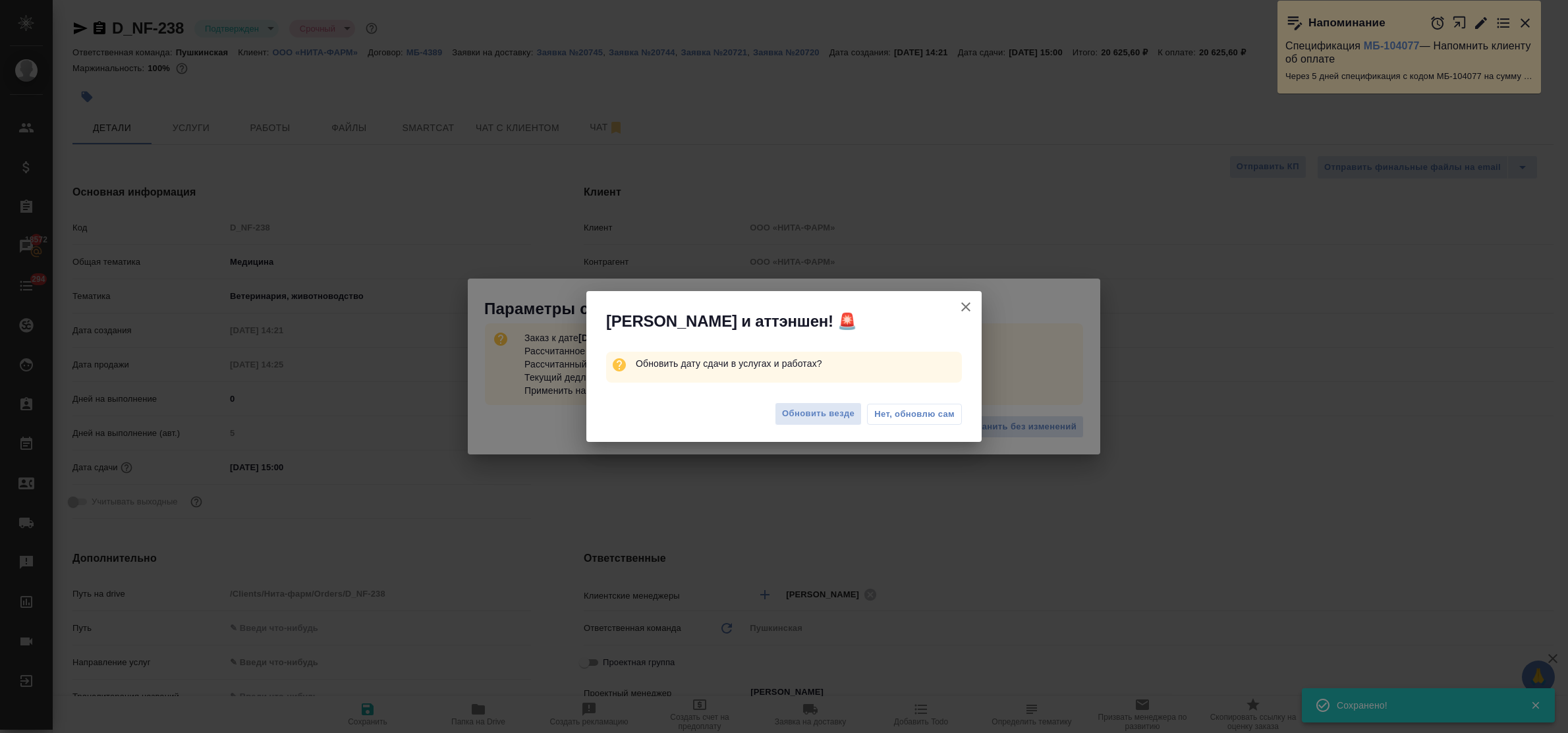
type textarea "x"
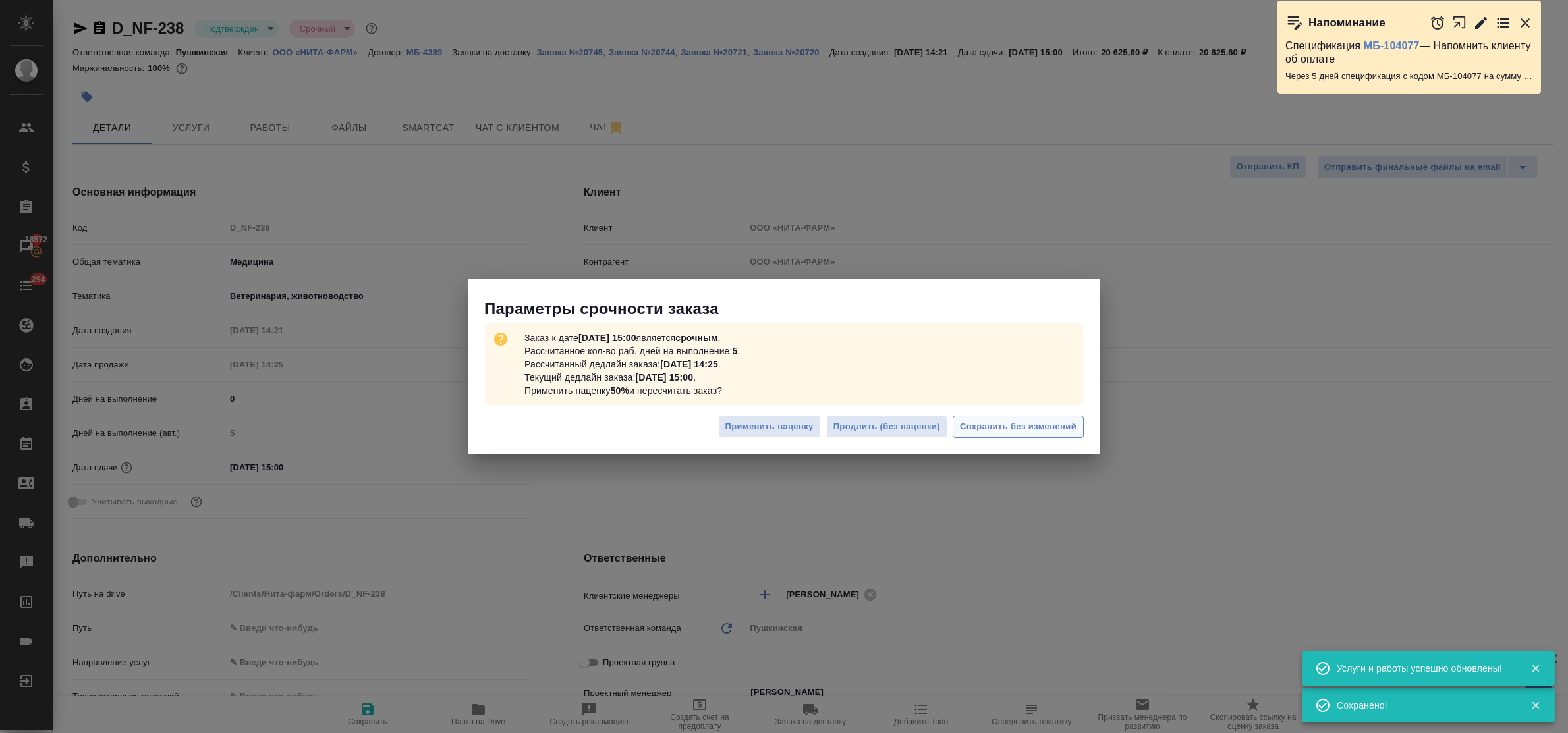
click at [1005, 428] on span "Сохранить без изменений" at bounding box center [1018, 427] width 117 height 15
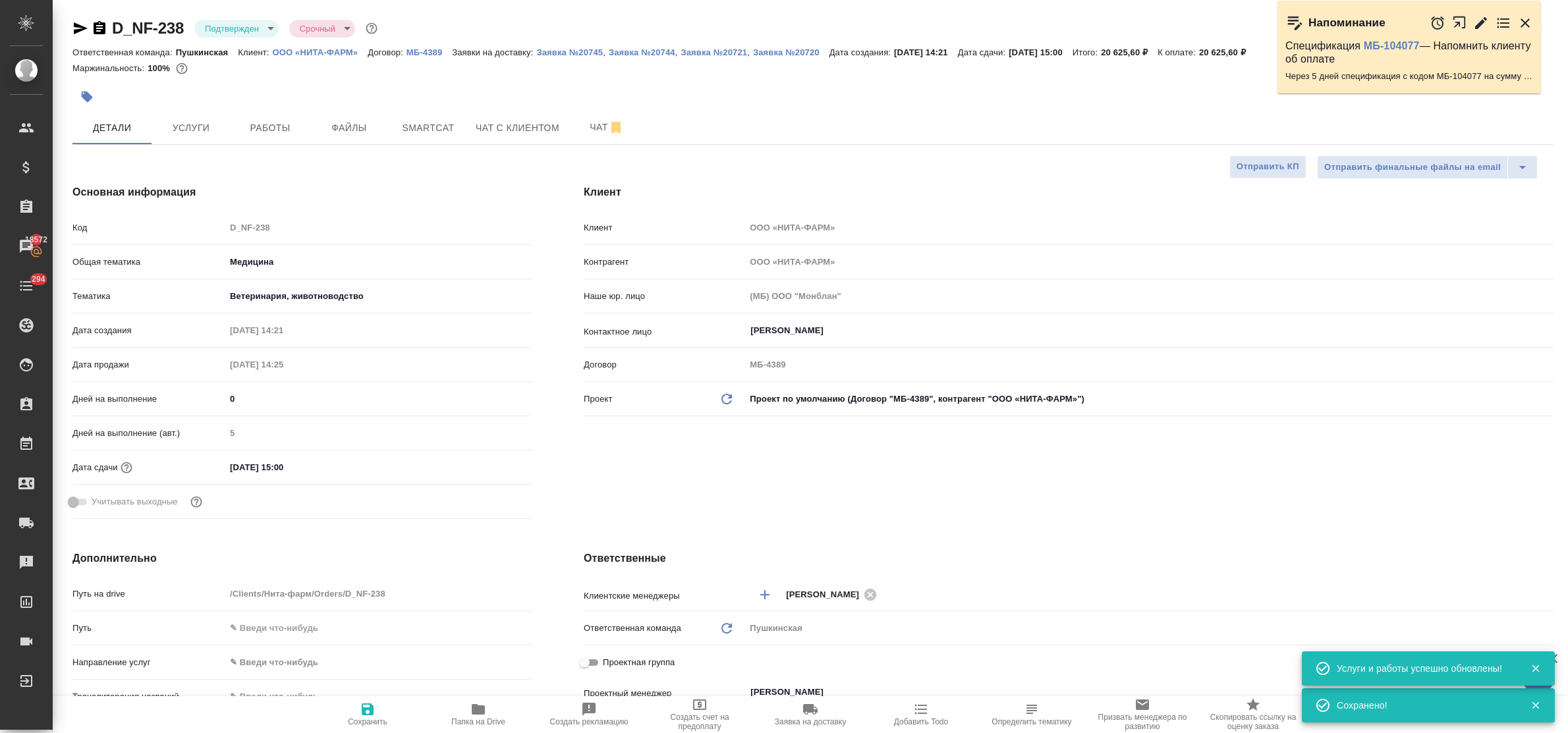
type textarea "x"
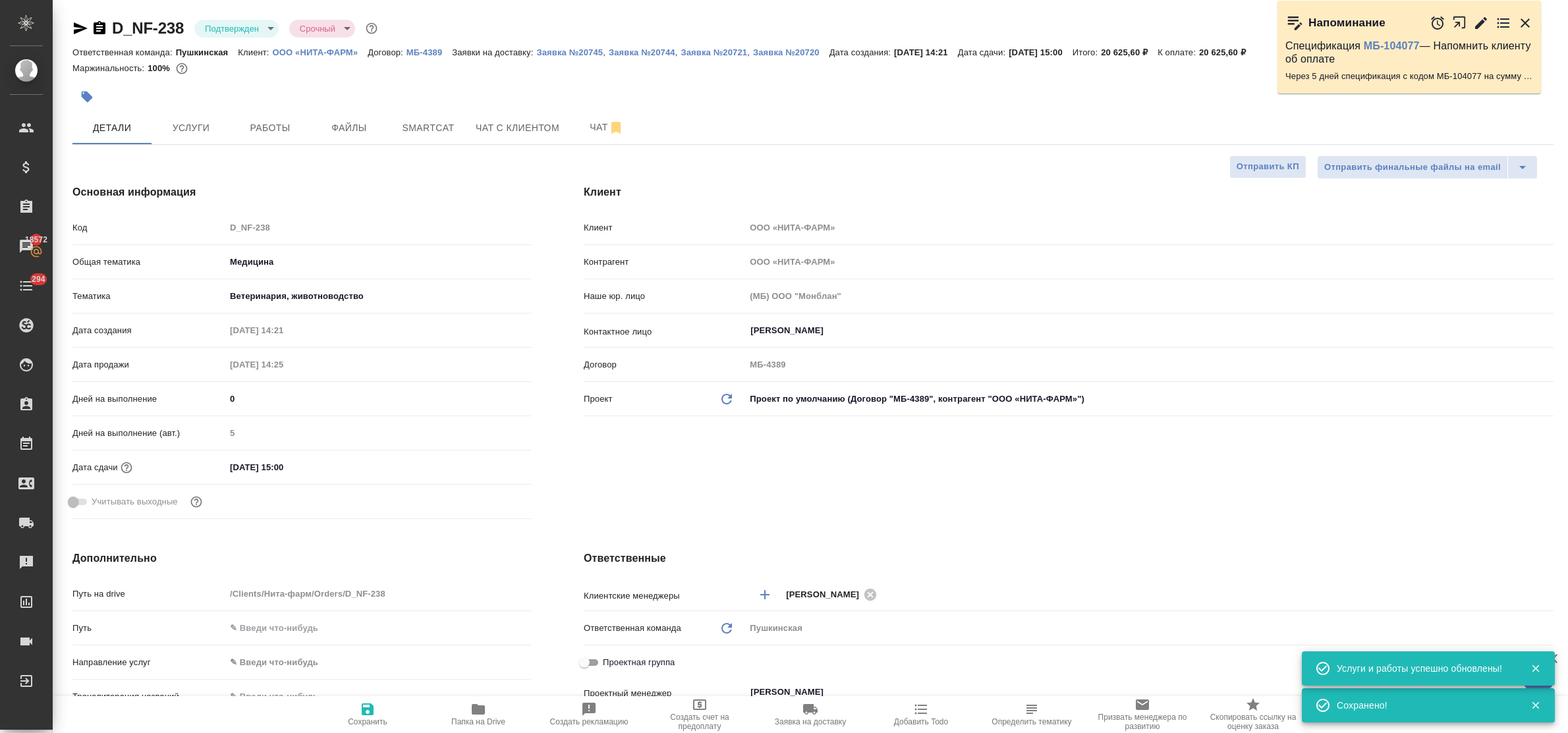
type textarea "x"
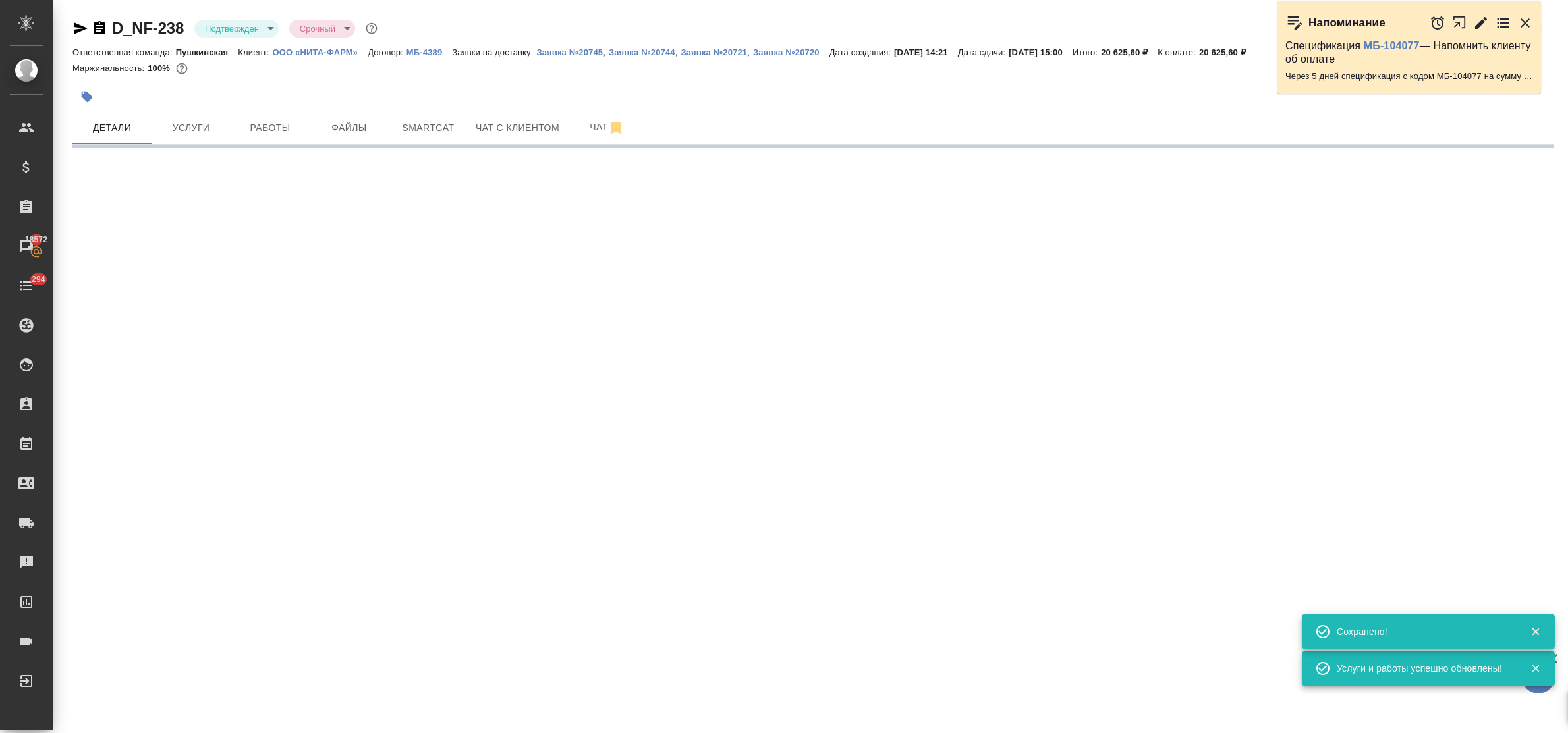
select select "RU"
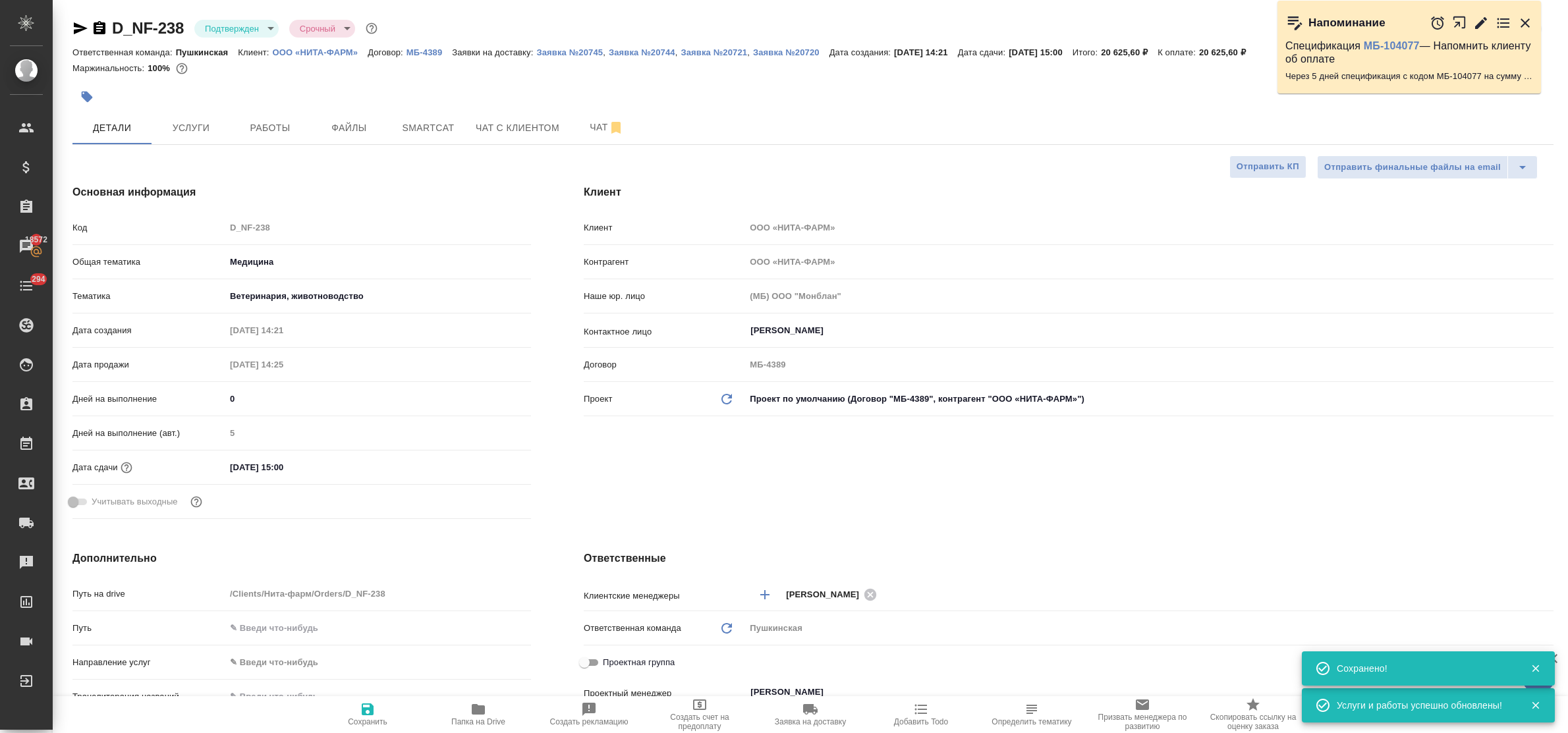
type textarea "x"
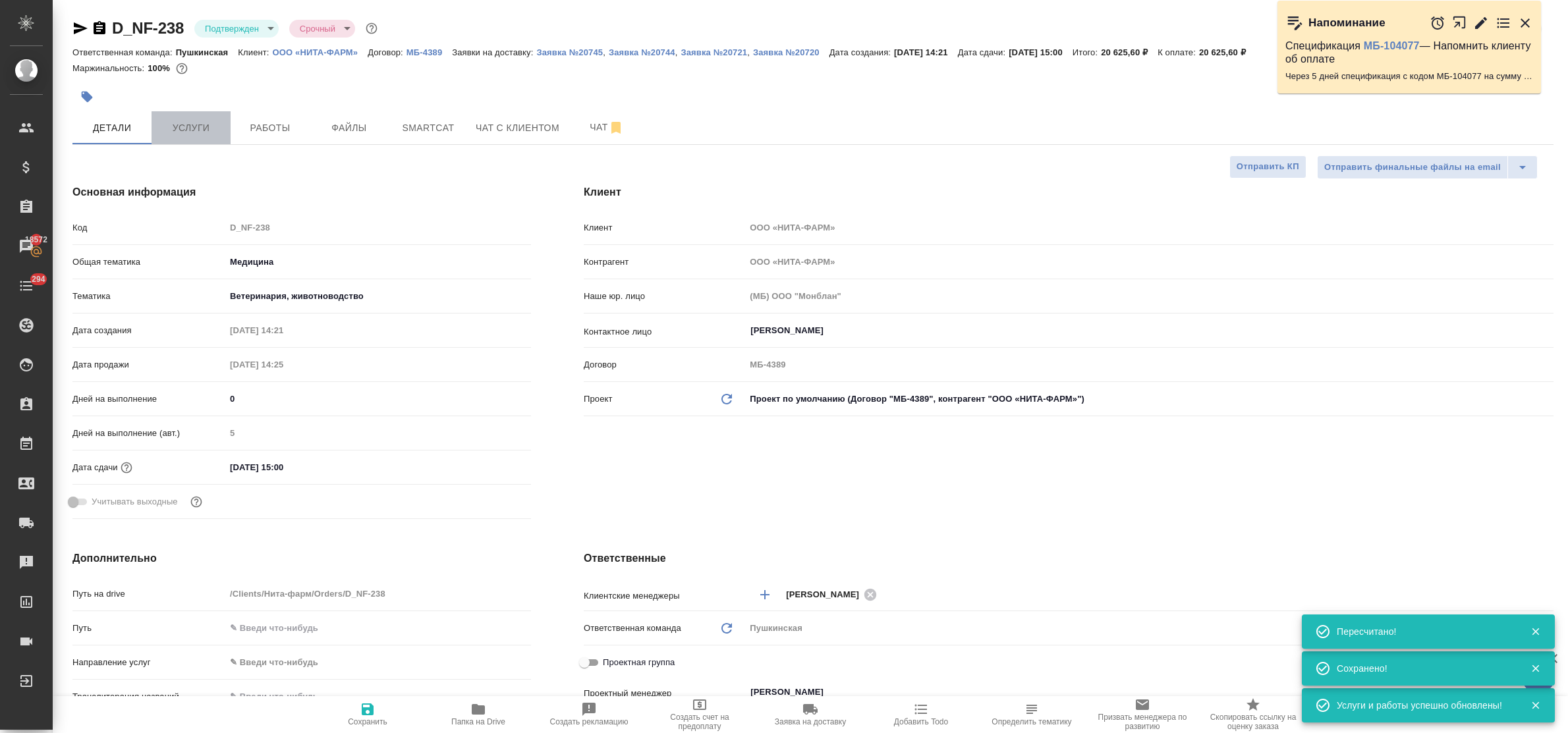
click at [163, 120] on span "Услуги" at bounding box center [191, 129] width 63 height 17
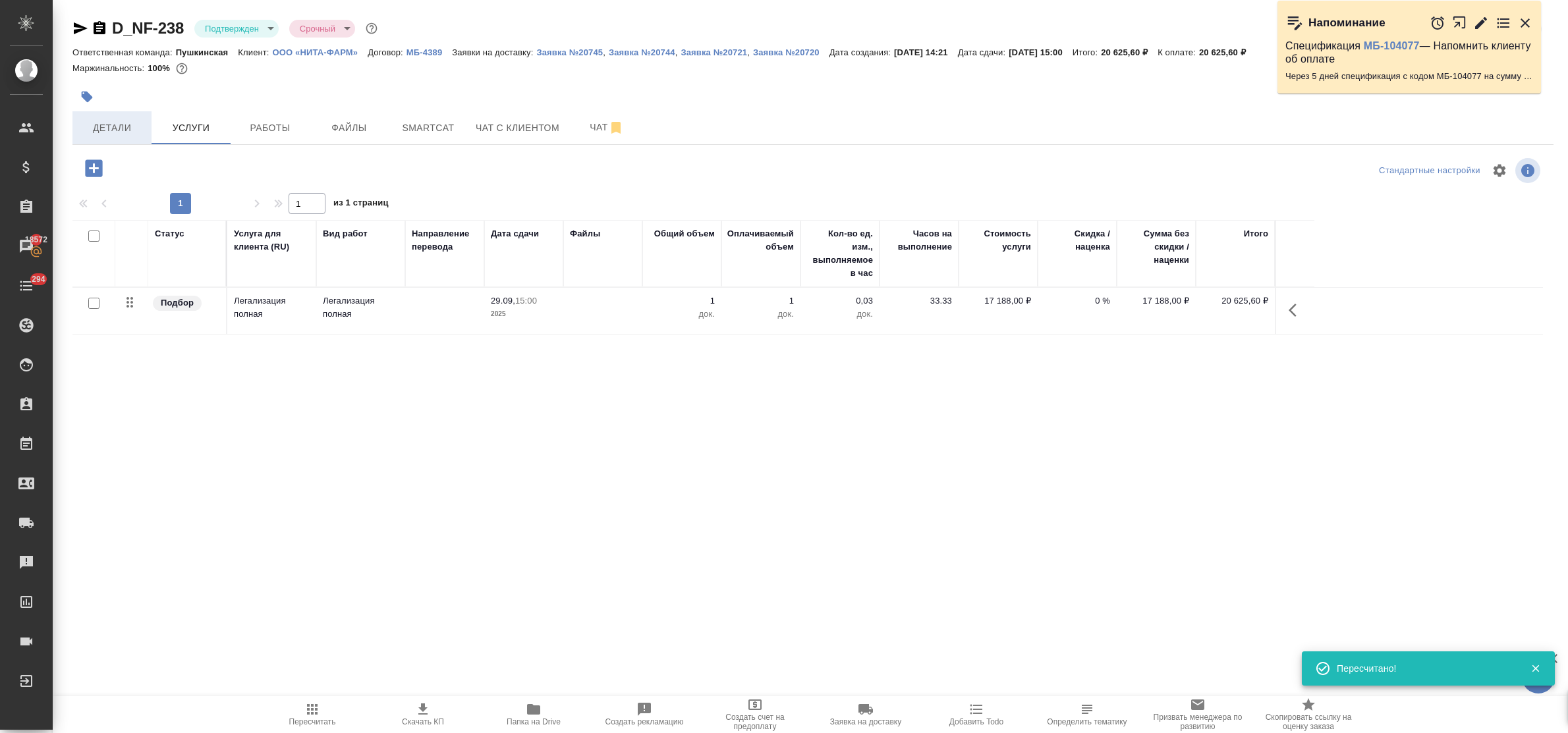
click at [113, 127] on span "Детали" at bounding box center [112, 129] width 63 height 17
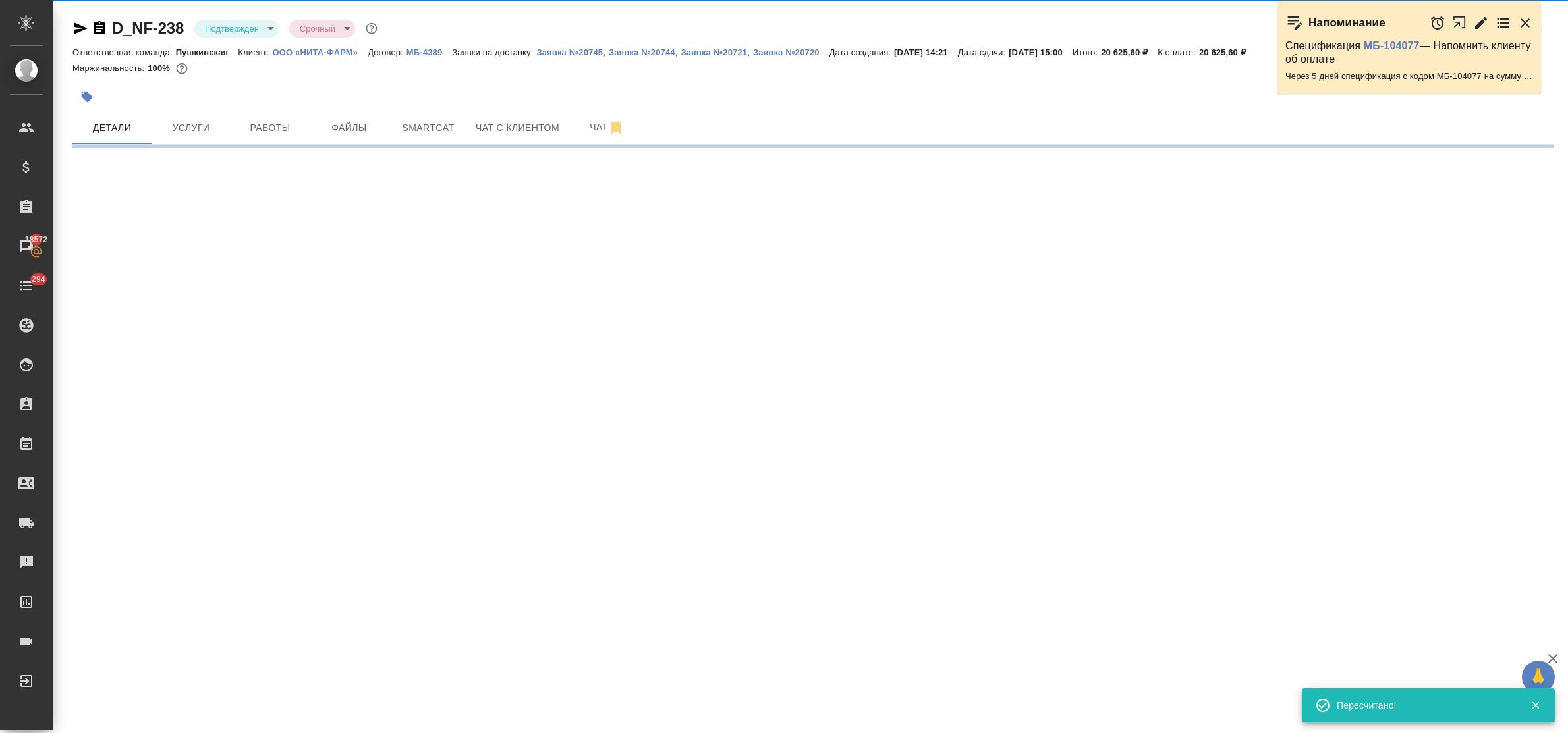
select select "RU"
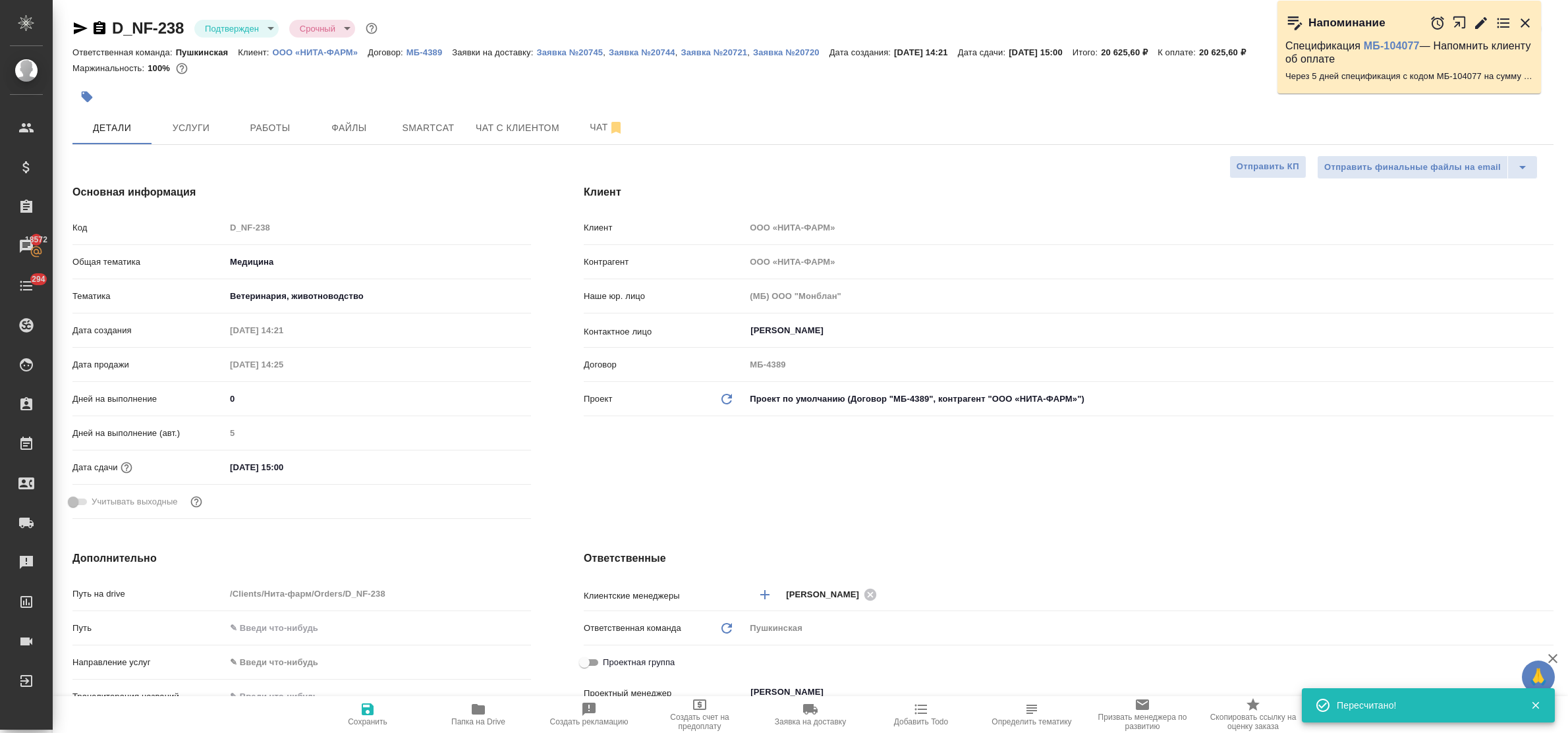
type textarea "x"
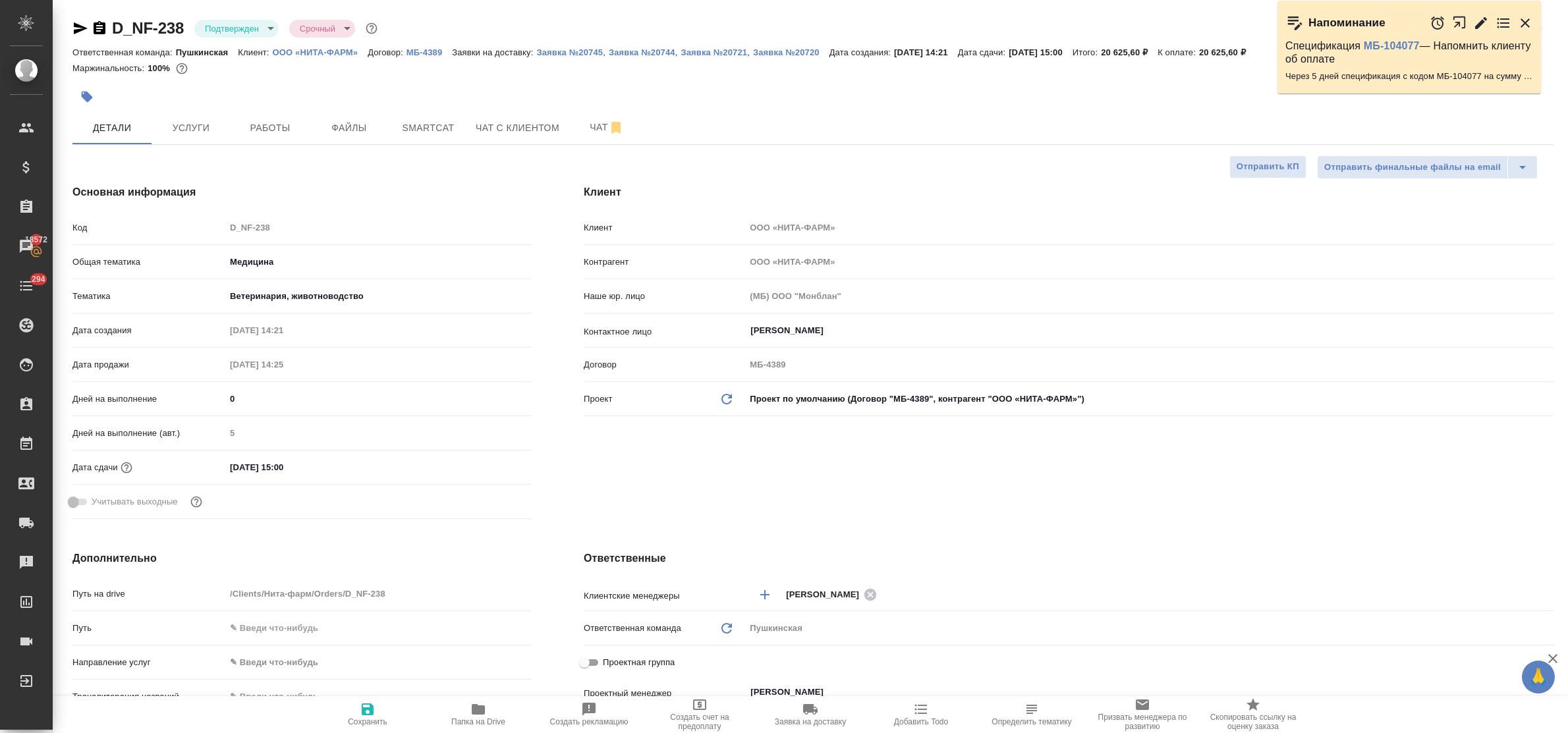
type textarea "x"
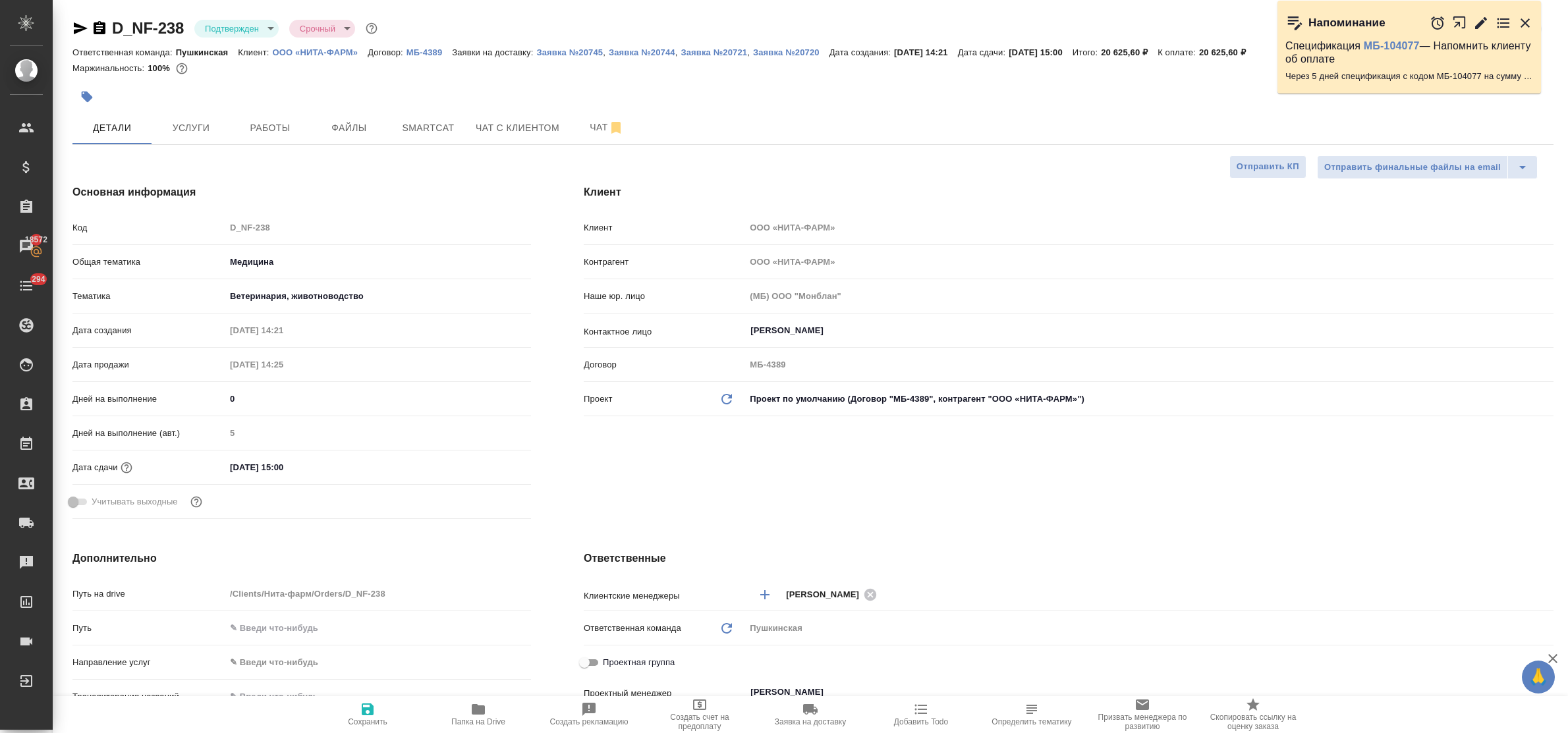
type textarea "x"
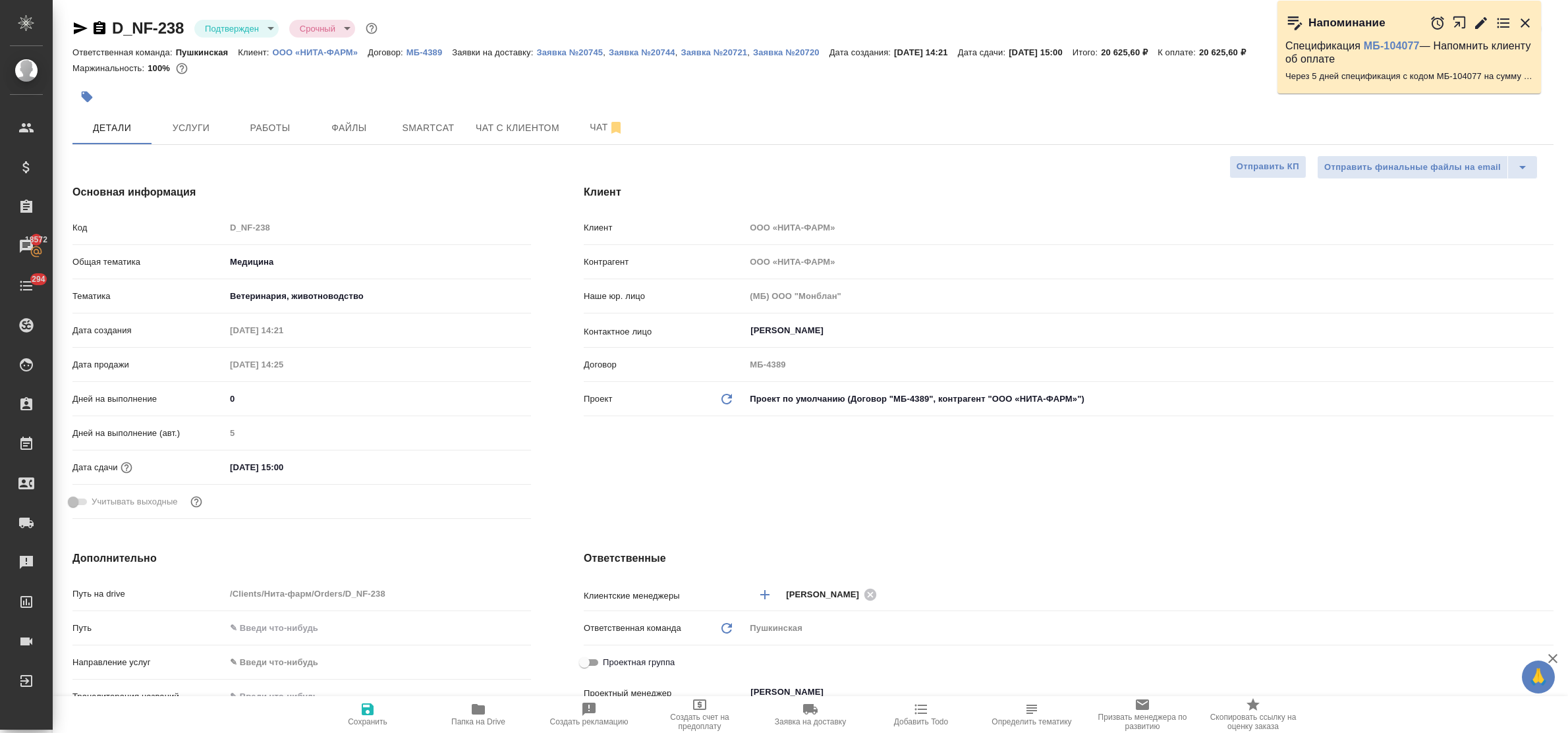
click at [85, 32] on icon "button" at bounding box center [80, 28] width 16 height 16
type textarea "x"
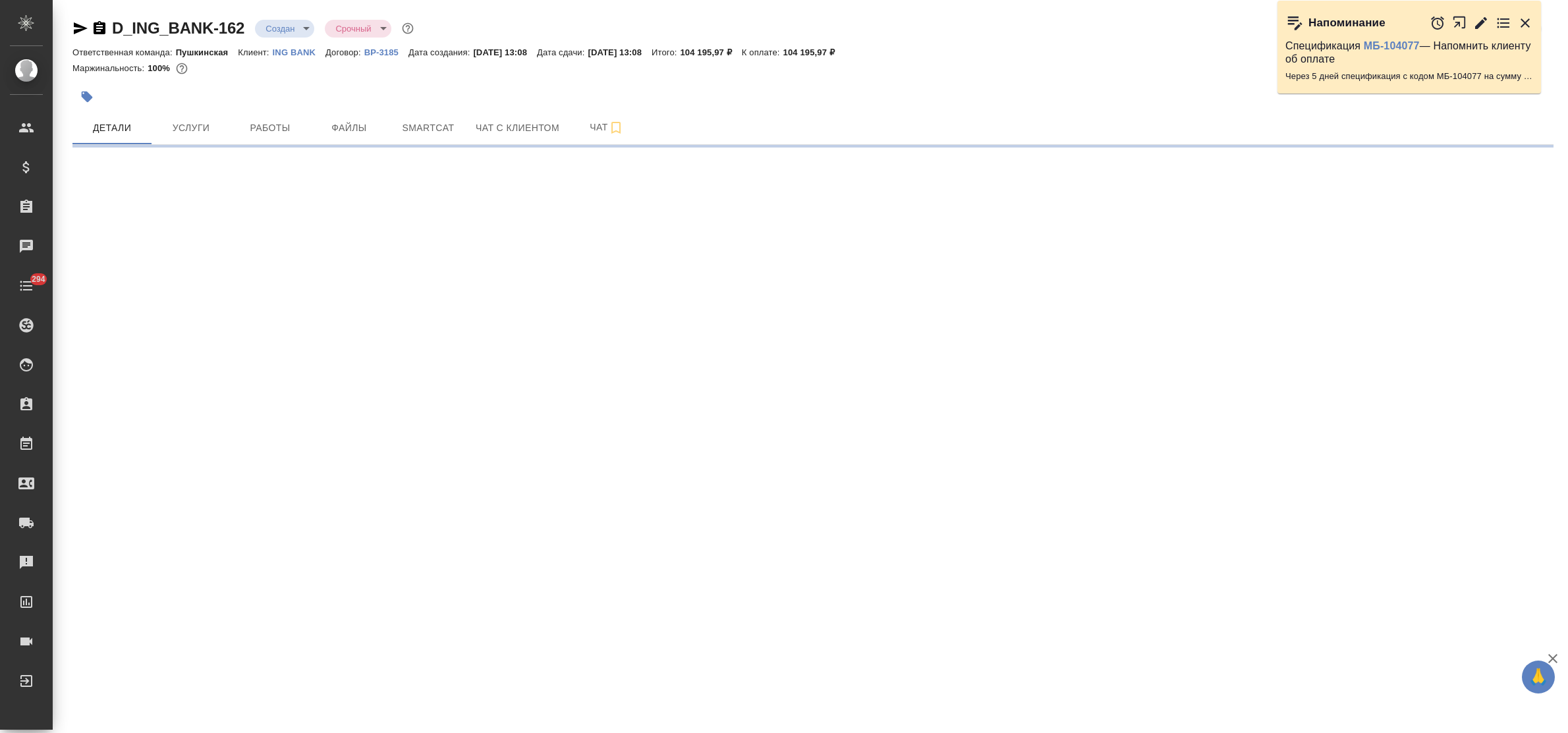
select select "RU"
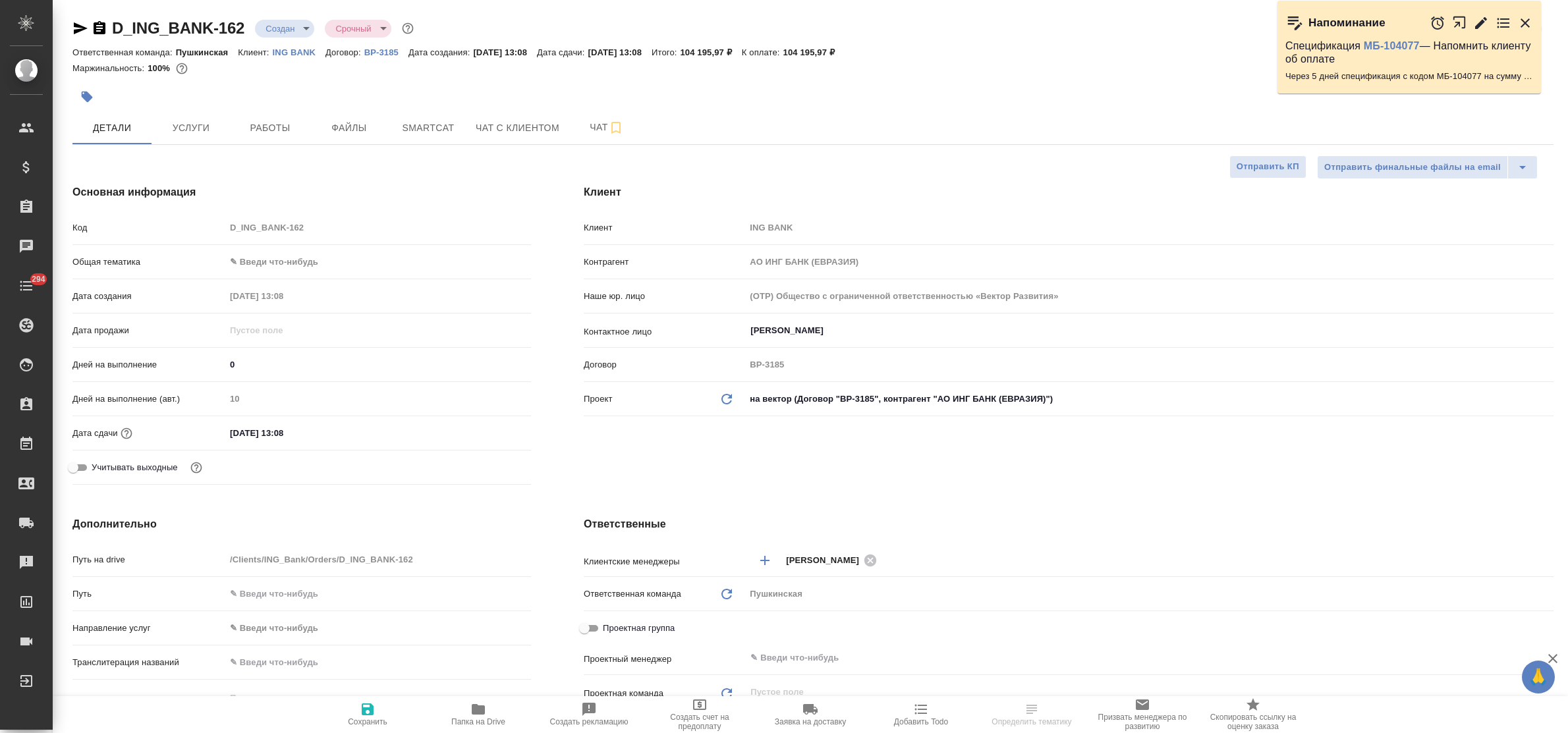
type textarea "x"
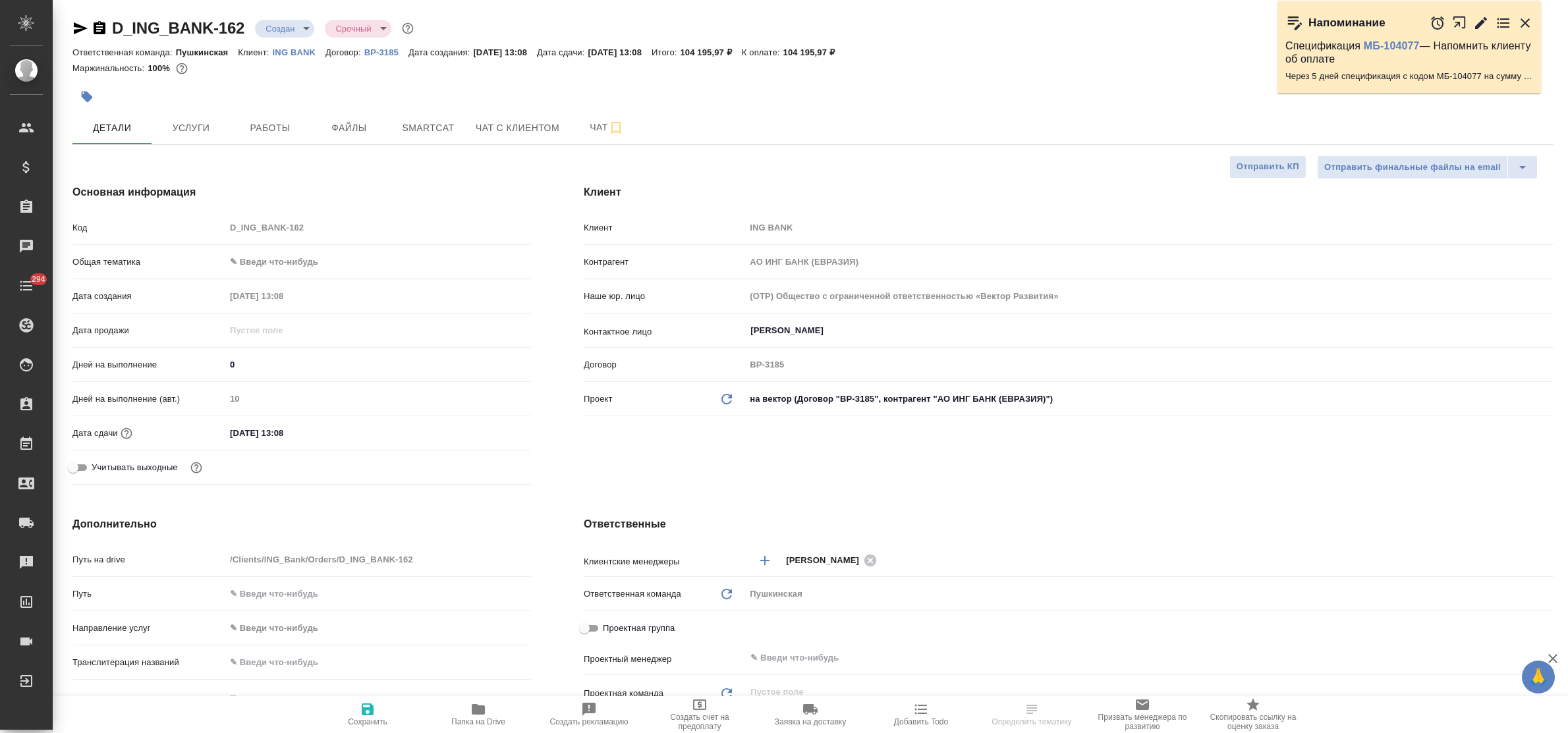
type textarea "x"
click at [156, 123] on button "Услуги" at bounding box center [191, 128] width 79 height 33
